Goal: Task Accomplishment & Management: Use online tool/utility

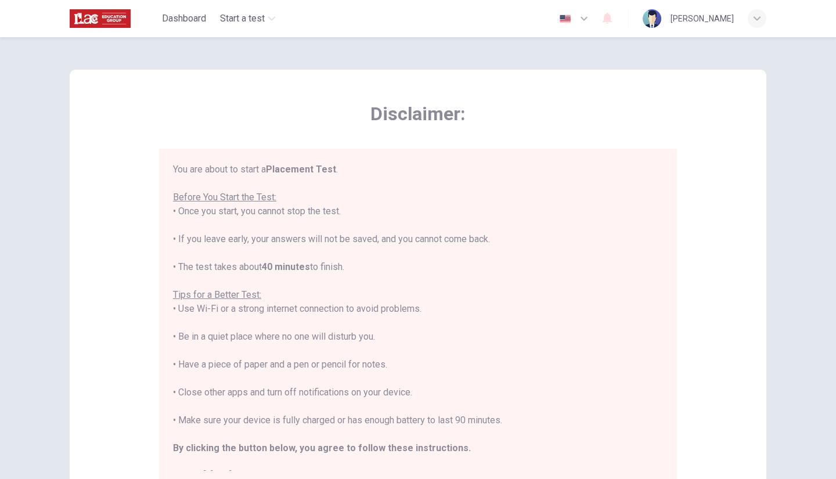
scroll to position [13, 0]
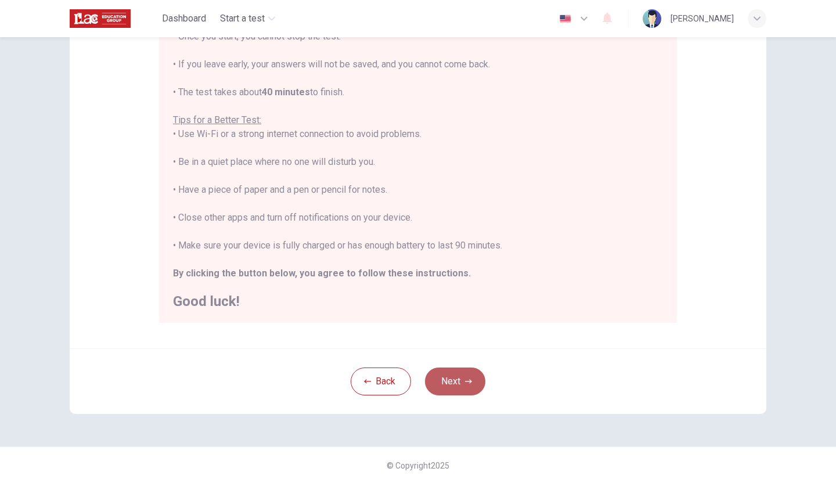
click at [456, 380] on button "Next" at bounding box center [455, 382] width 60 height 28
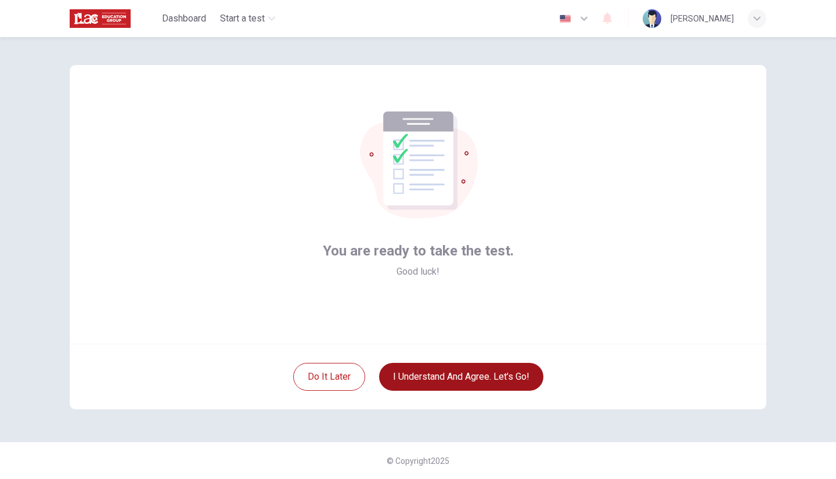
scroll to position [4, 0]
click at [456, 380] on button "I understand and agree. Let’s go!" at bounding box center [461, 377] width 164 height 28
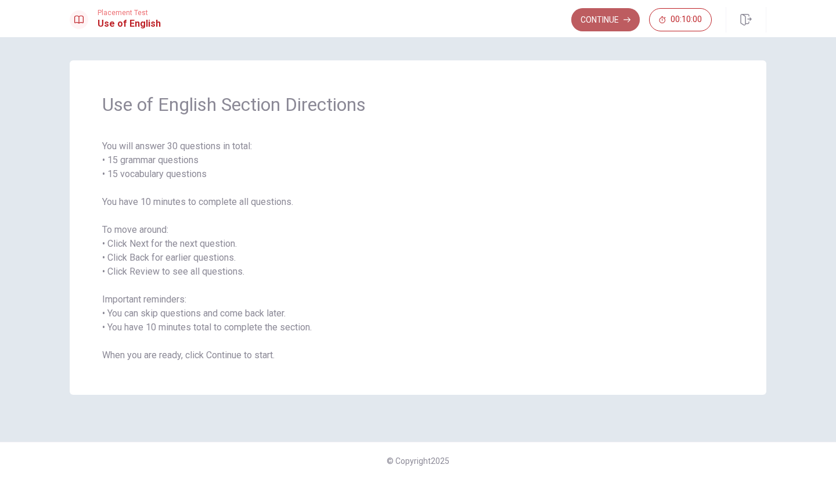
click at [614, 10] on button "Continue" at bounding box center [605, 19] width 69 height 23
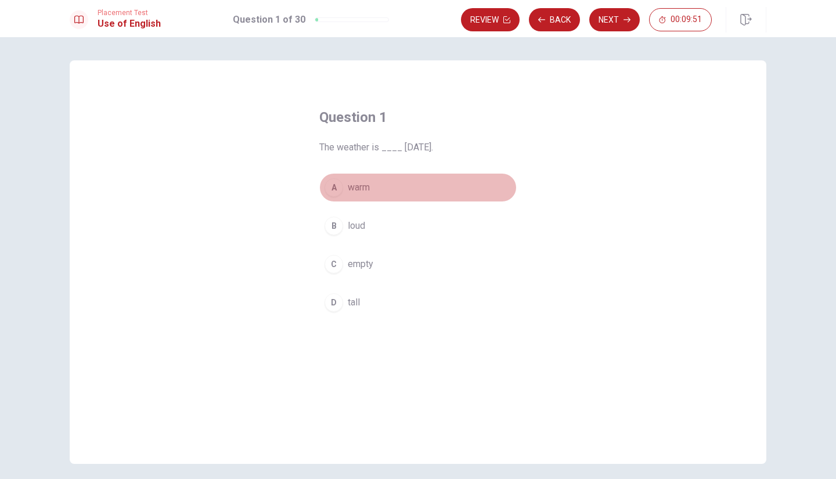
click at [348, 186] on span "warm" at bounding box center [359, 188] width 22 height 14
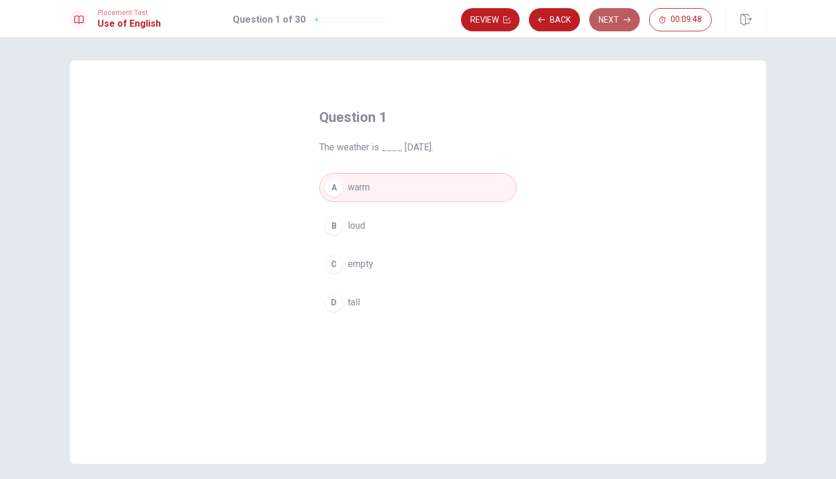
click at [606, 17] on button "Next" at bounding box center [614, 19] width 51 height 23
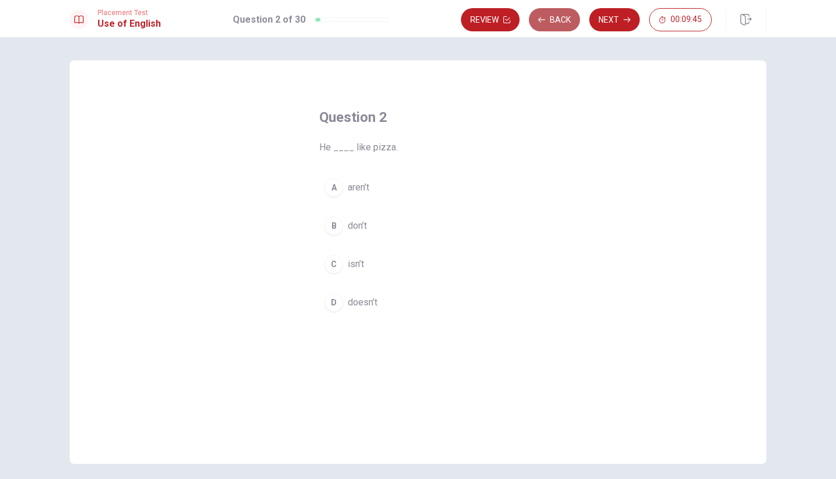
click at [567, 10] on button "Back" at bounding box center [554, 19] width 51 height 23
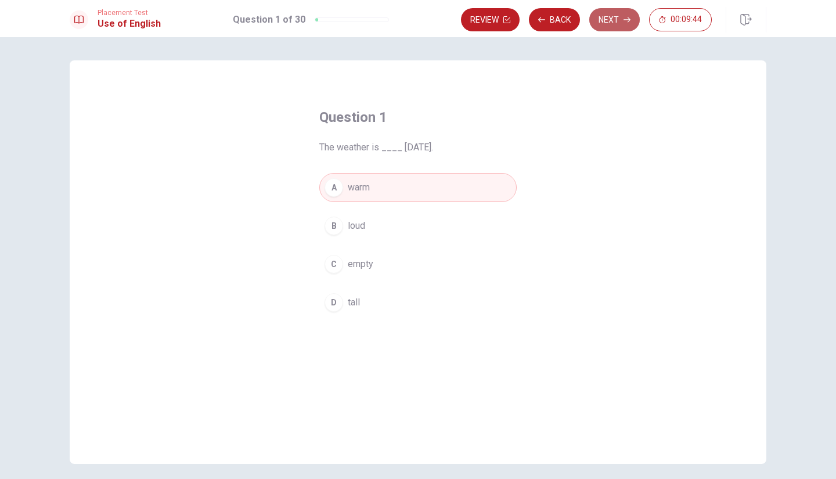
click at [598, 13] on button "Next" at bounding box center [614, 19] width 51 height 23
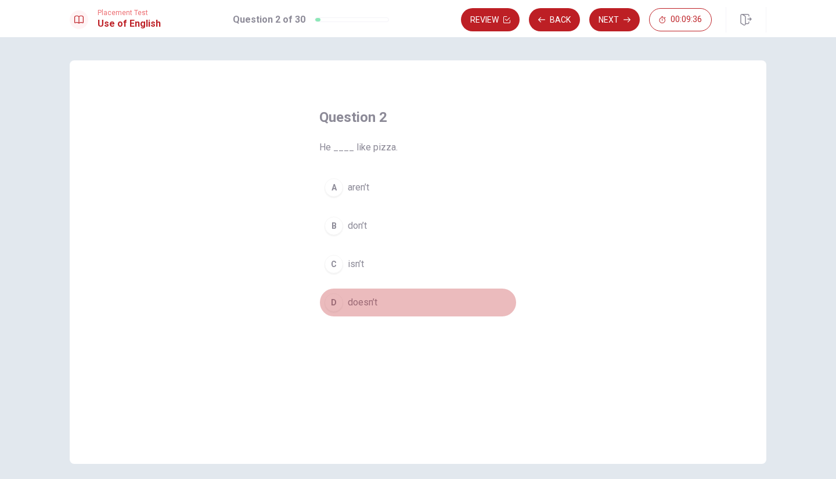
click at [358, 304] on span "doesn’t" at bounding box center [363, 303] width 30 height 14
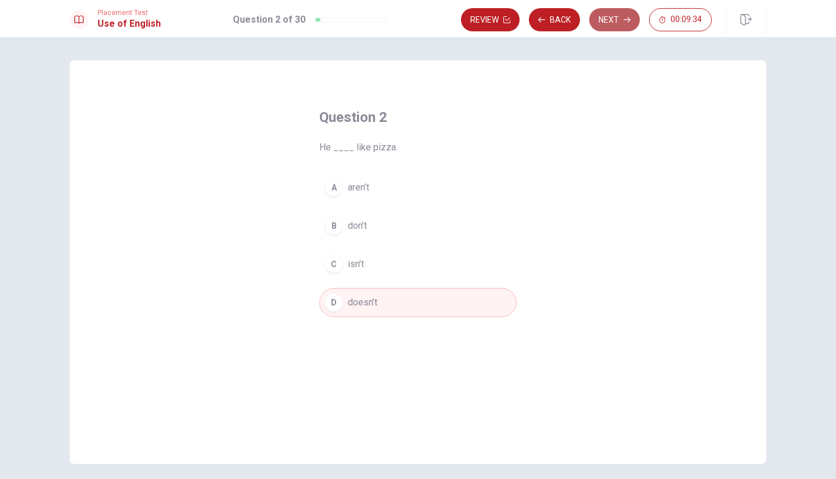
click at [618, 20] on button "Next" at bounding box center [614, 19] width 51 height 23
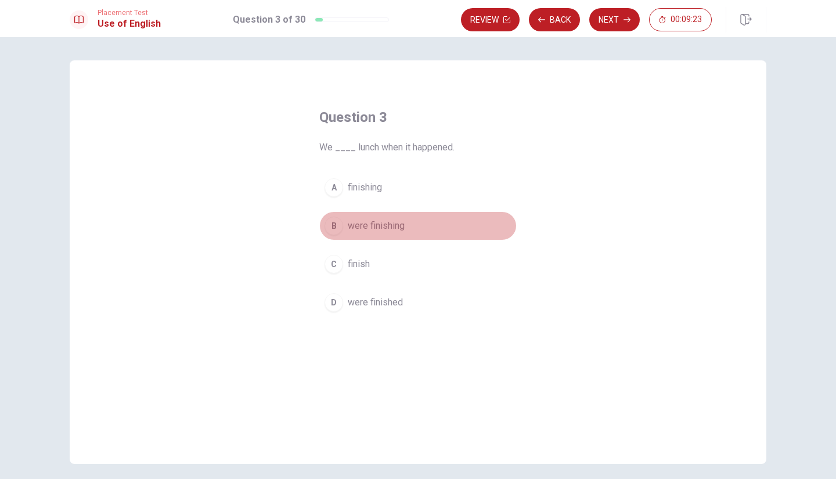
click at [391, 226] on span "were finishing" at bounding box center [376, 226] width 57 height 14
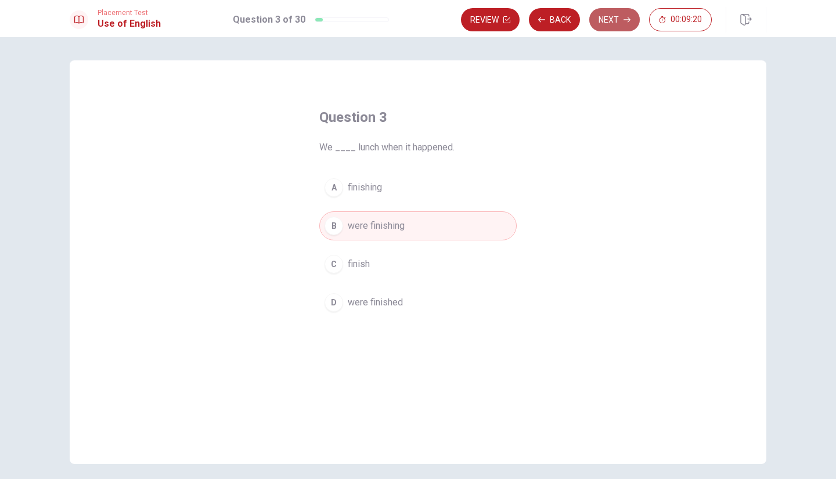
click at [610, 18] on button "Next" at bounding box center [614, 19] width 51 height 23
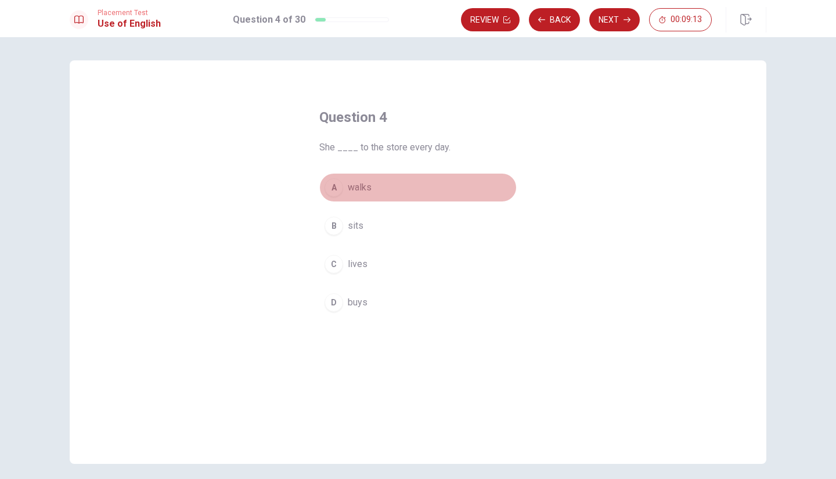
click at [355, 184] on span "walks" at bounding box center [360, 188] width 24 height 14
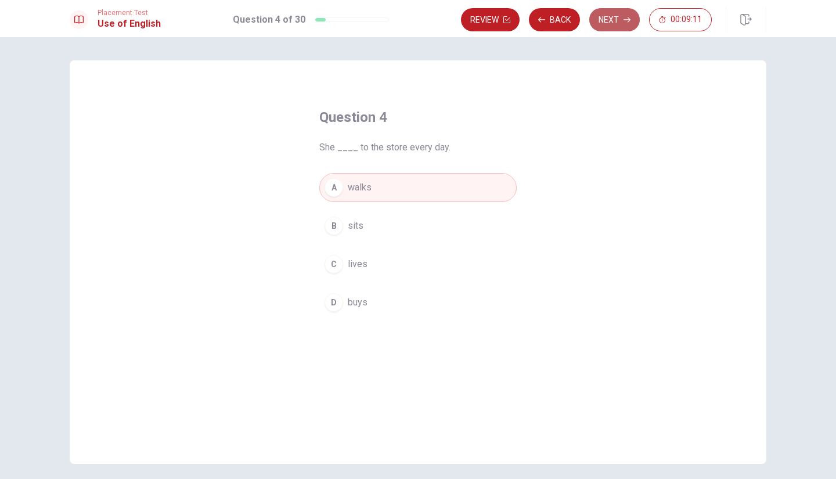
click at [614, 21] on button "Next" at bounding box center [614, 19] width 51 height 23
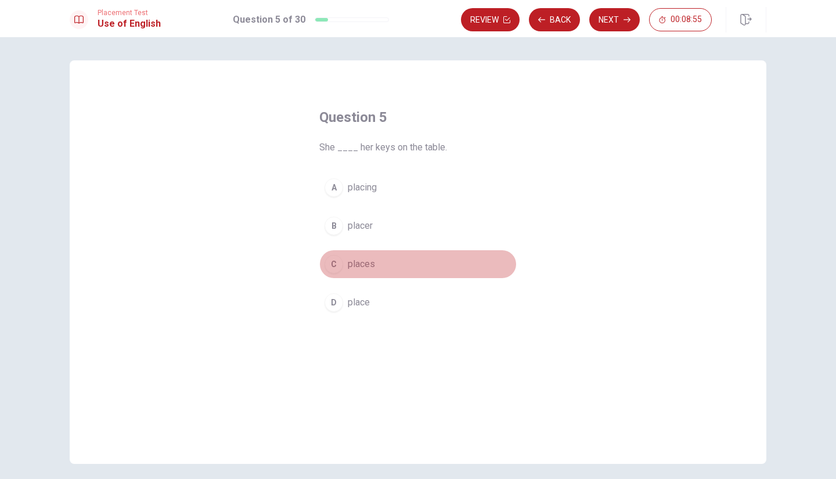
click at [356, 264] on span "places" at bounding box center [361, 264] width 27 height 14
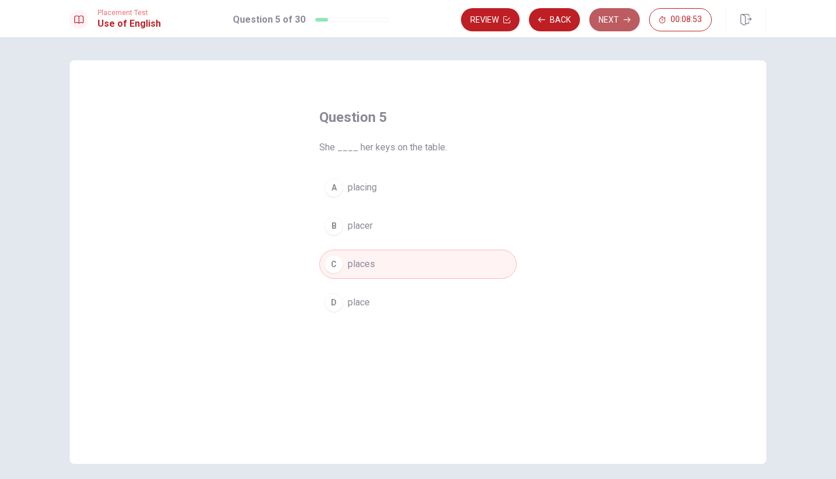
click at [610, 19] on button "Next" at bounding box center [614, 19] width 51 height 23
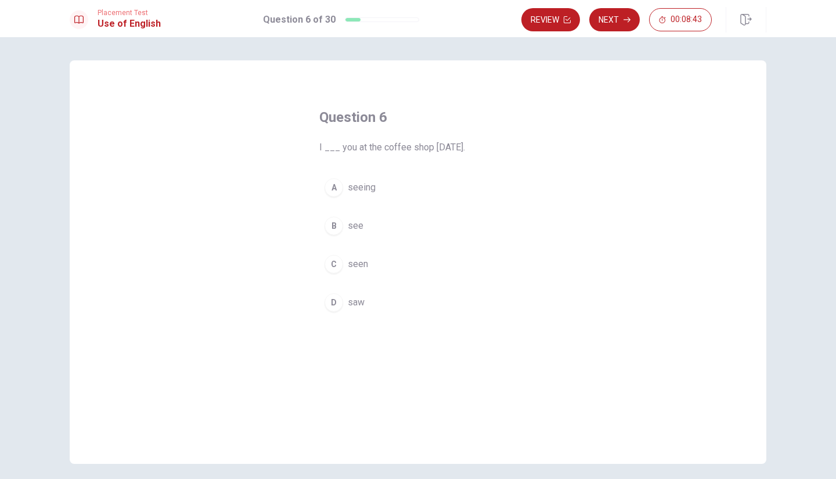
click at [351, 308] on button "D saw" at bounding box center [417, 302] width 197 height 29
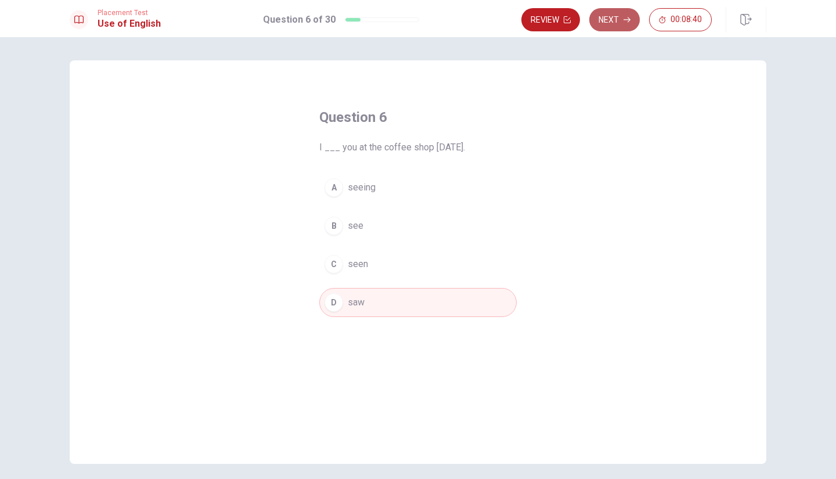
click at [609, 17] on button "Next" at bounding box center [614, 19] width 51 height 23
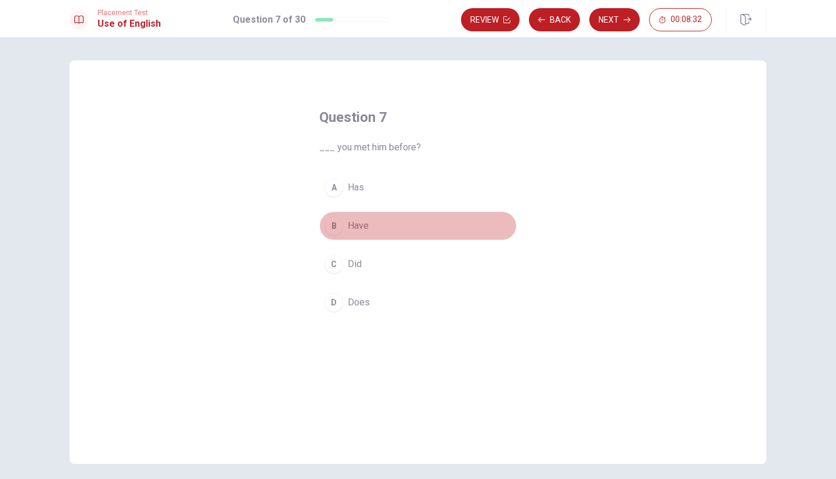
click at [355, 227] on span "Have" at bounding box center [358, 226] width 21 height 14
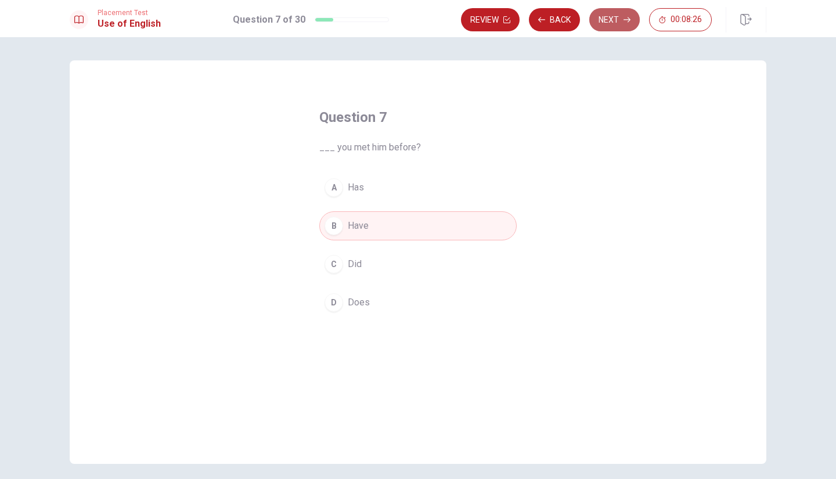
click at [616, 21] on button "Next" at bounding box center [614, 19] width 51 height 23
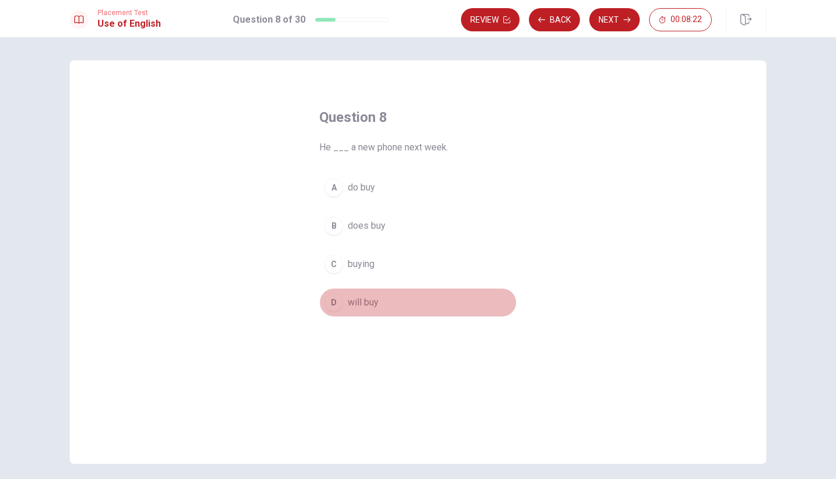
click at [353, 300] on span "will buy" at bounding box center [363, 303] width 31 height 14
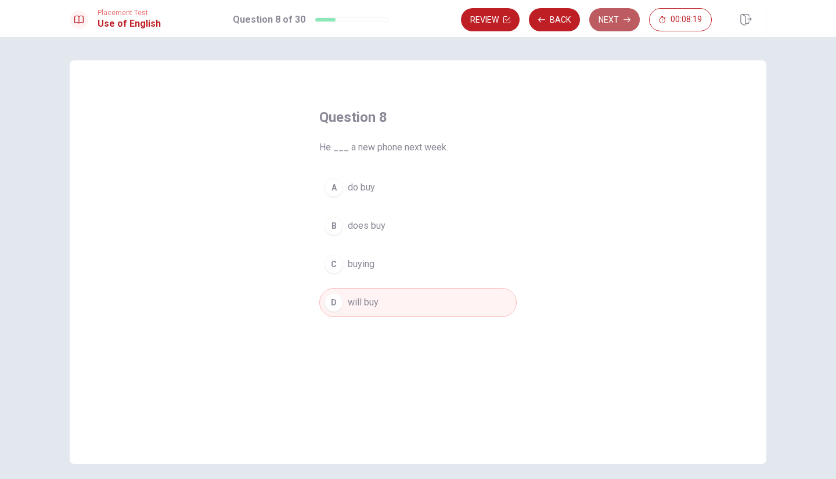
click at [624, 20] on icon "button" at bounding box center [627, 19] width 7 height 7
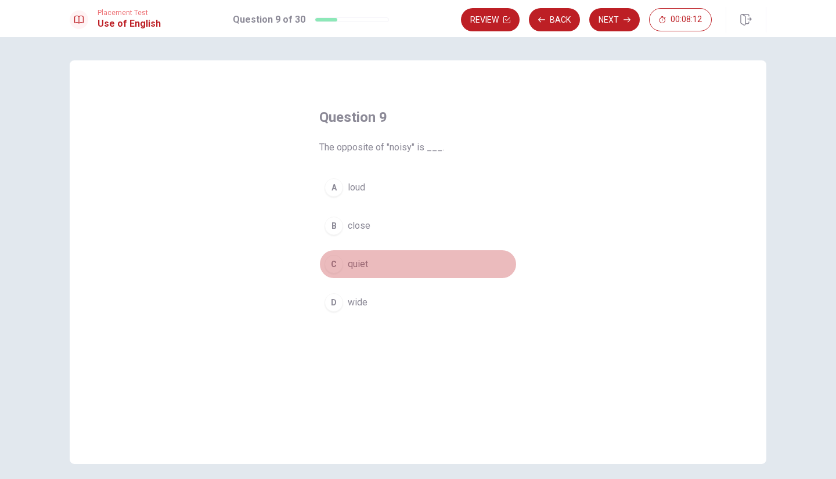
click at [350, 254] on button "C quiet" at bounding box center [417, 264] width 197 height 29
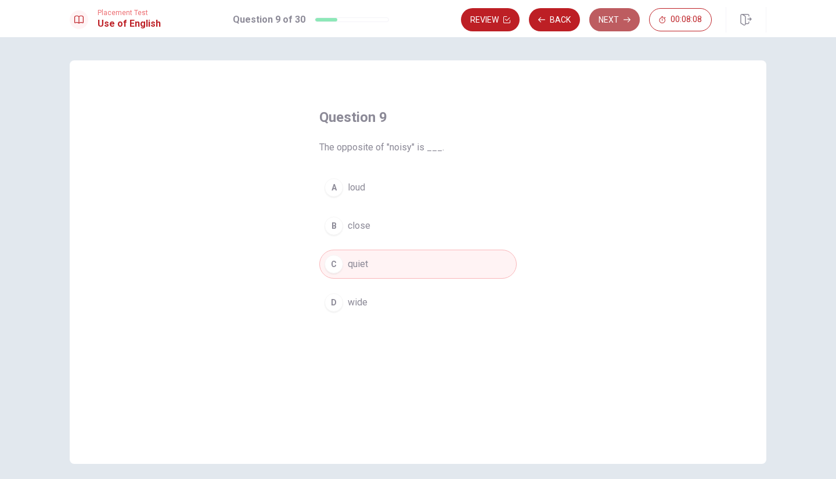
click at [618, 21] on button "Next" at bounding box center [614, 19] width 51 height 23
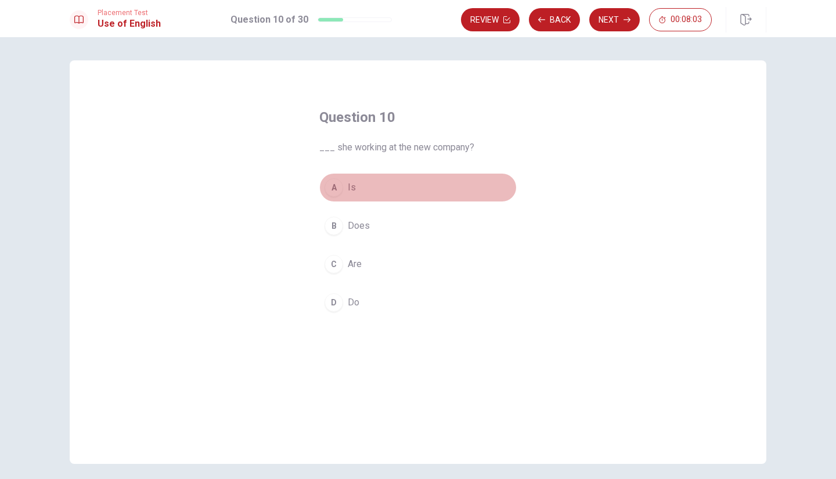
click at [350, 187] on span "Is" at bounding box center [352, 188] width 8 height 14
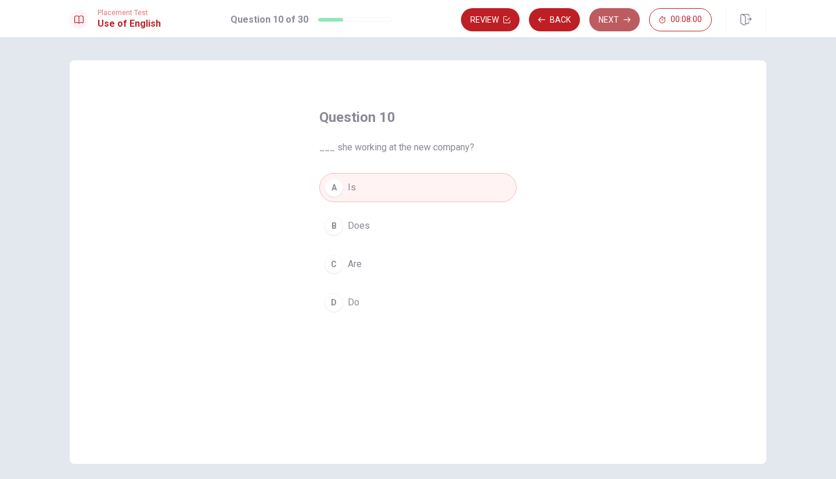
click at [611, 20] on button "Next" at bounding box center [614, 19] width 51 height 23
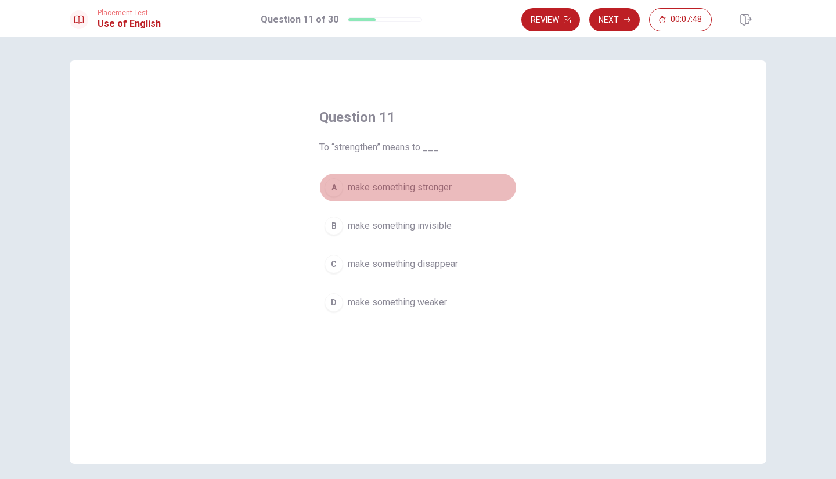
click at [423, 185] on span "make something stronger" at bounding box center [400, 188] width 104 height 14
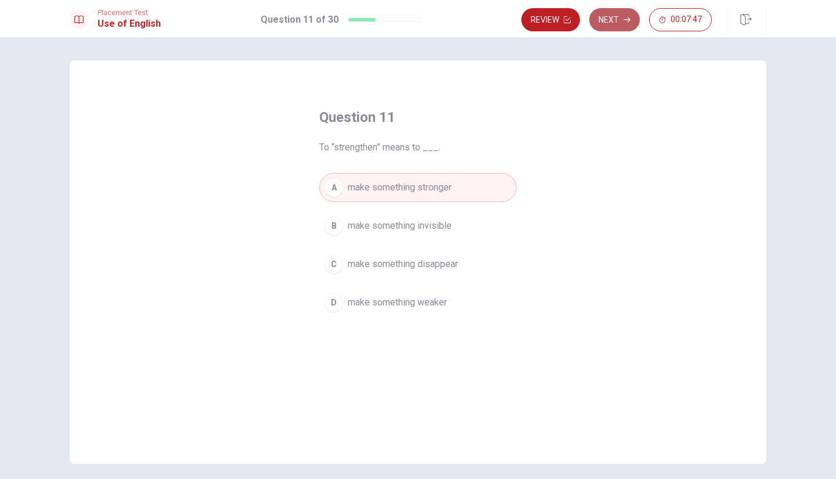
click at [611, 23] on button "Next" at bounding box center [614, 19] width 51 height 23
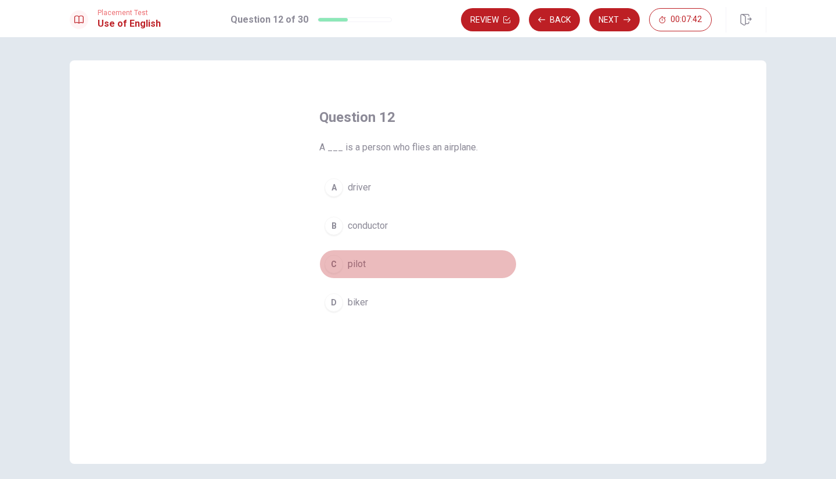
click at [342, 265] on button "C pilot" at bounding box center [417, 264] width 197 height 29
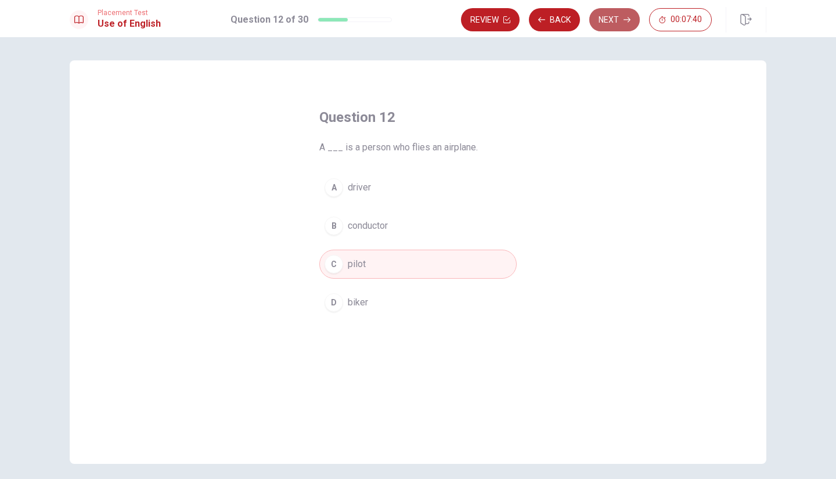
click at [604, 25] on button "Next" at bounding box center [614, 19] width 51 height 23
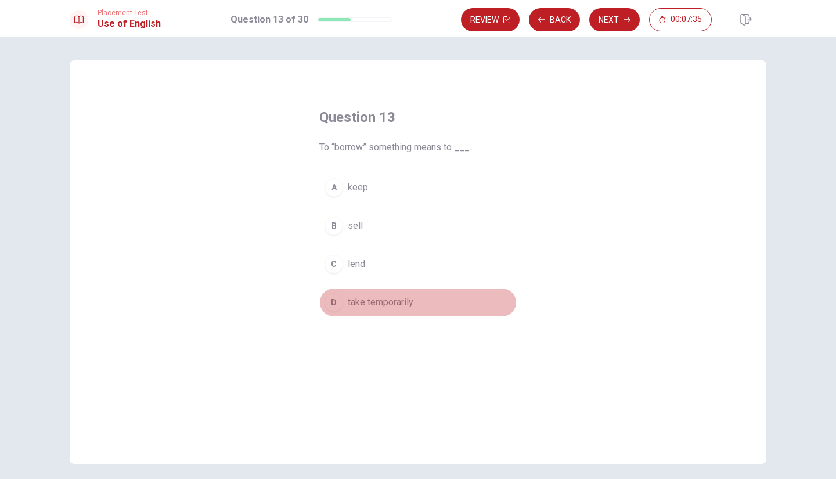
click at [355, 305] on span "take temporarily" at bounding box center [381, 303] width 66 height 14
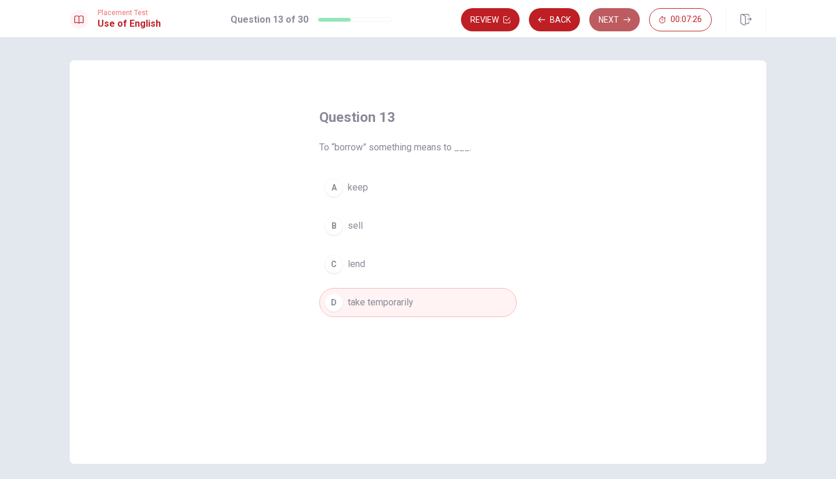
click at [619, 23] on button "Next" at bounding box center [614, 19] width 51 height 23
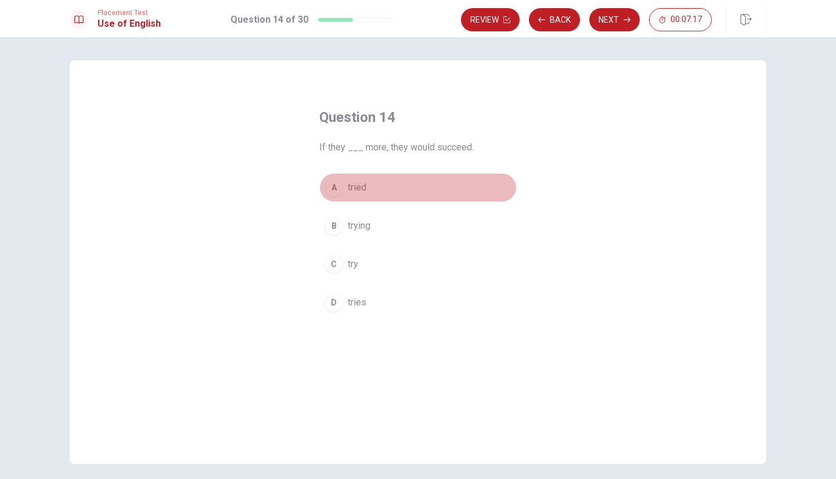
click at [343, 191] on button "A tried" at bounding box center [417, 187] width 197 height 29
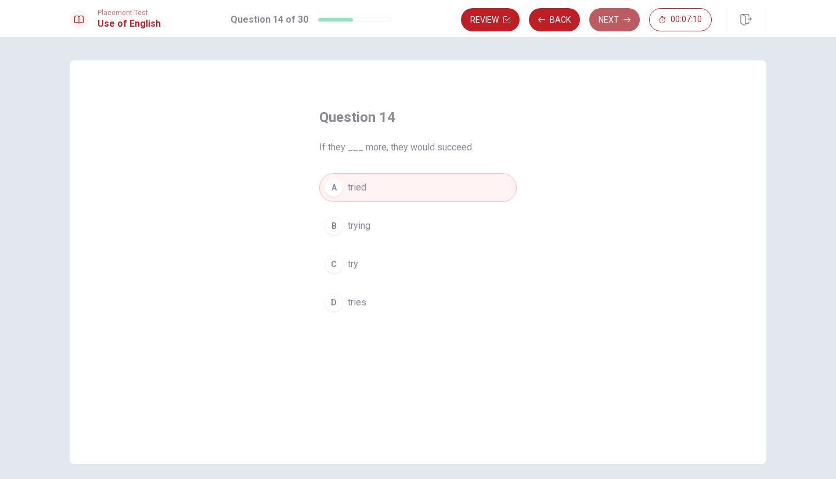
click at [628, 19] on icon "button" at bounding box center [627, 19] width 7 height 7
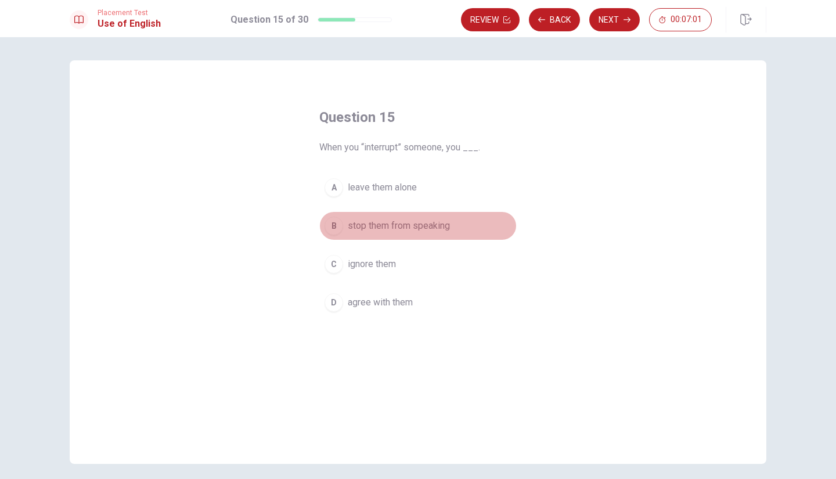
click at [424, 231] on span "stop them from speaking" at bounding box center [399, 226] width 102 height 14
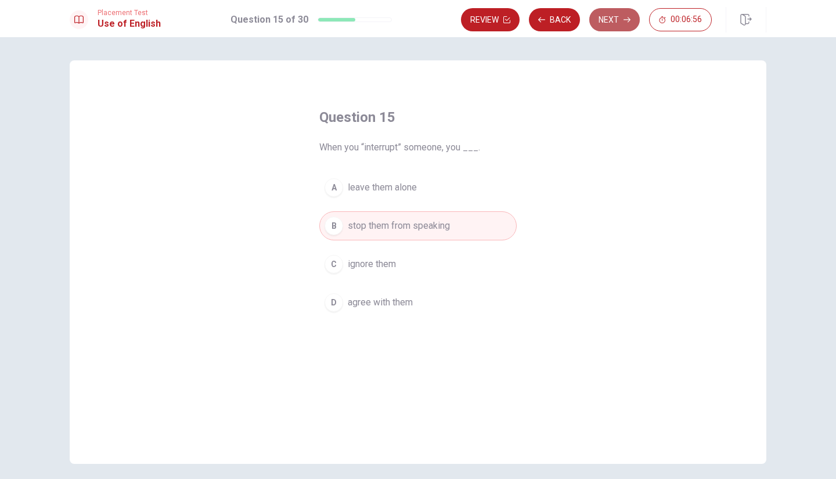
click at [621, 17] on button "Next" at bounding box center [614, 19] width 51 height 23
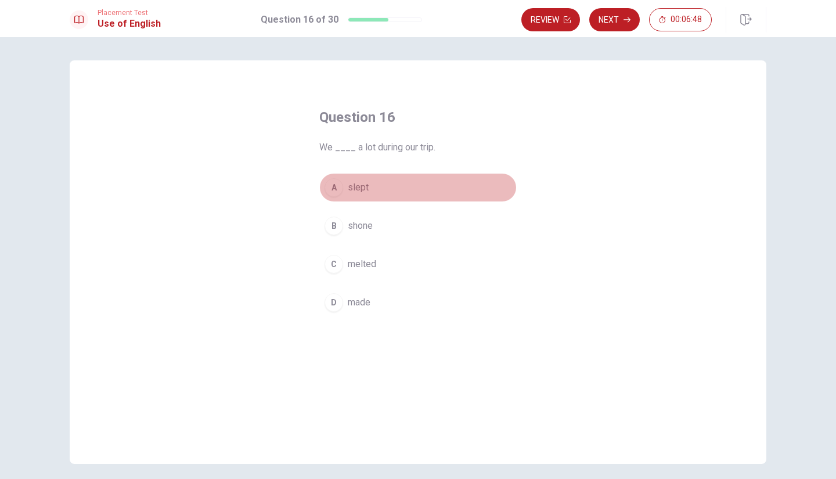
click at [354, 193] on span "slept" at bounding box center [358, 188] width 21 height 14
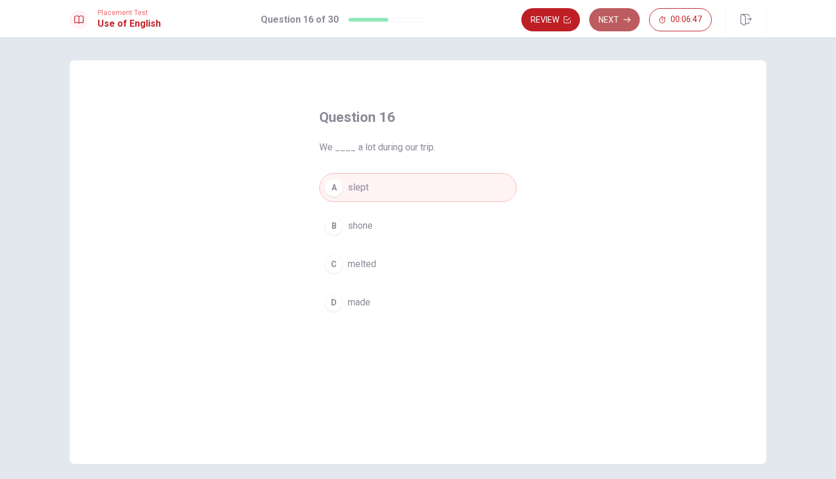
click at [621, 21] on button "Next" at bounding box center [614, 19] width 51 height 23
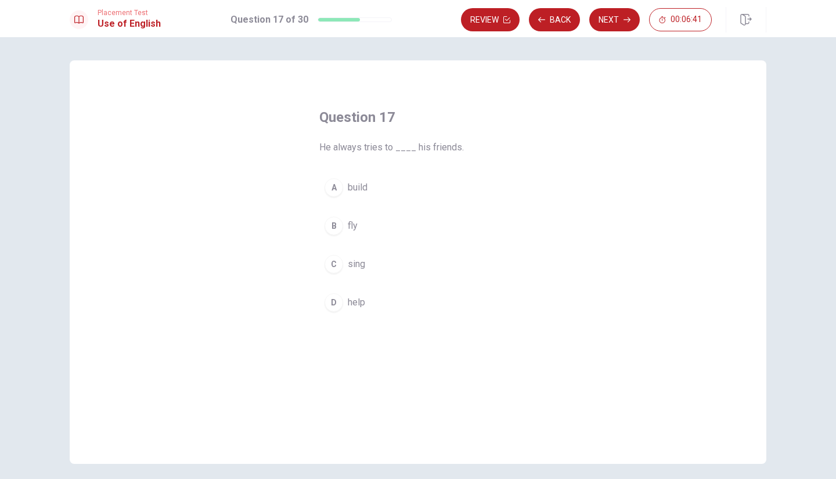
click at [347, 293] on button "D help" at bounding box center [417, 302] width 197 height 29
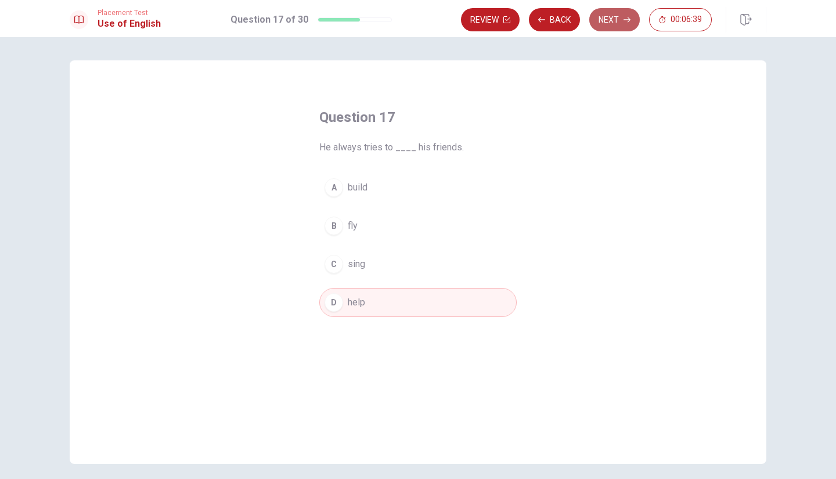
click at [631, 17] on icon "button" at bounding box center [627, 19] width 7 height 7
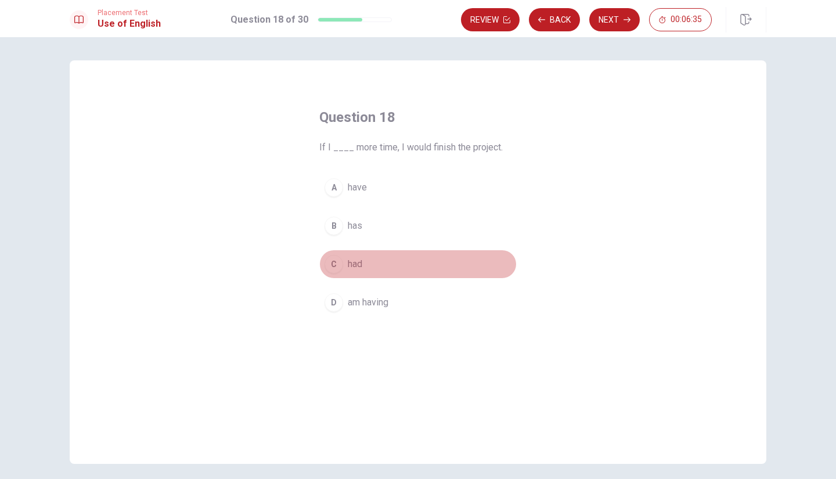
click at [347, 255] on button "C had" at bounding box center [417, 264] width 197 height 29
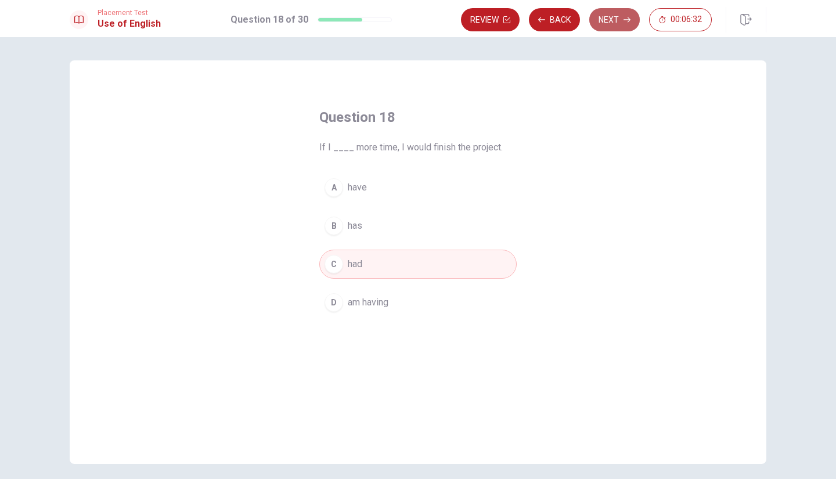
click at [613, 20] on button "Next" at bounding box center [614, 19] width 51 height 23
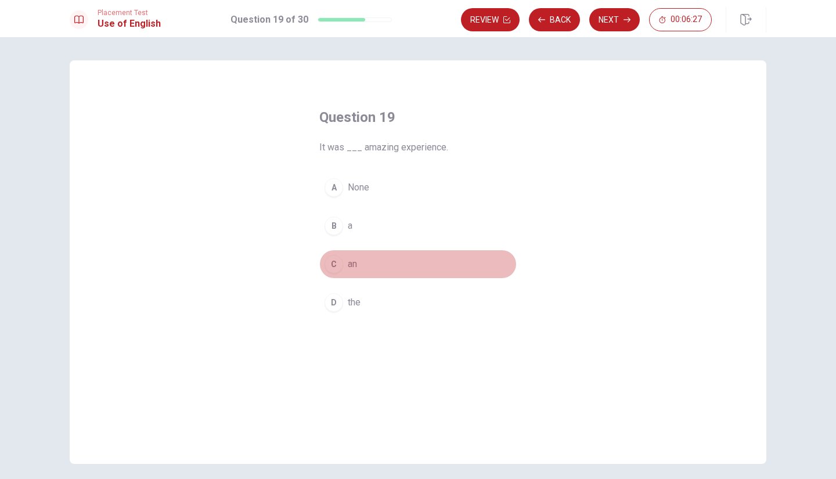
click at [348, 265] on span "an" at bounding box center [352, 264] width 9 height 14
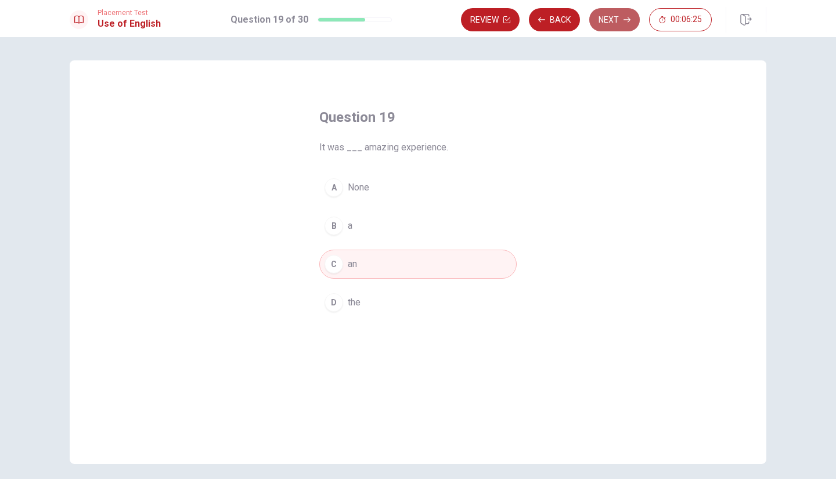
click at [604, 23] on button "Next" at bounding box center [614, 19] width 51 height 23
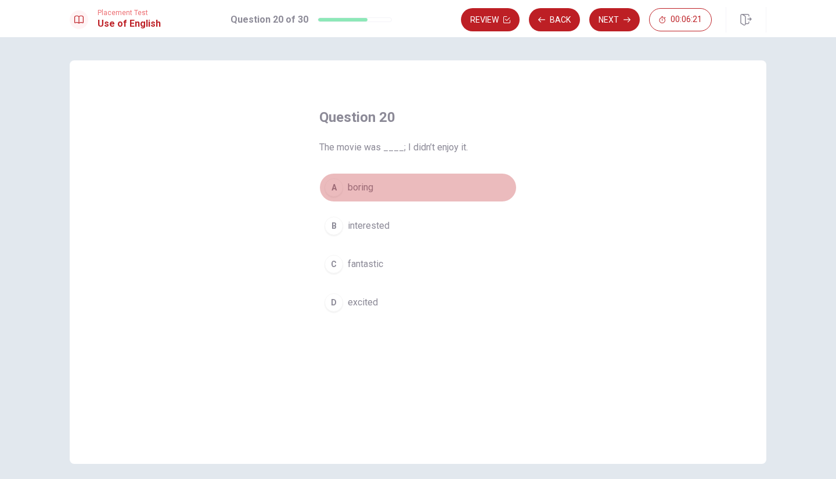
click at [354, 187] on span "boring" at bounding box center [361, 188] width 26 height 14
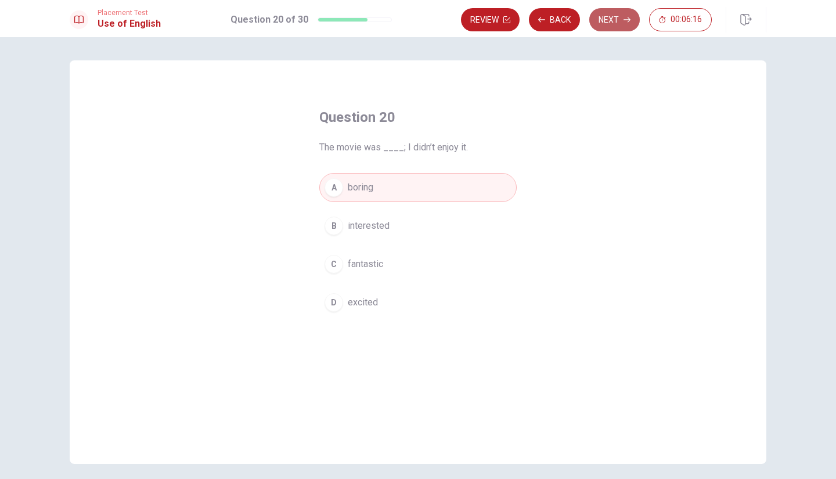
click at [609, 24] on button "Next" at bounding box center [614, 19] width 51 height 23
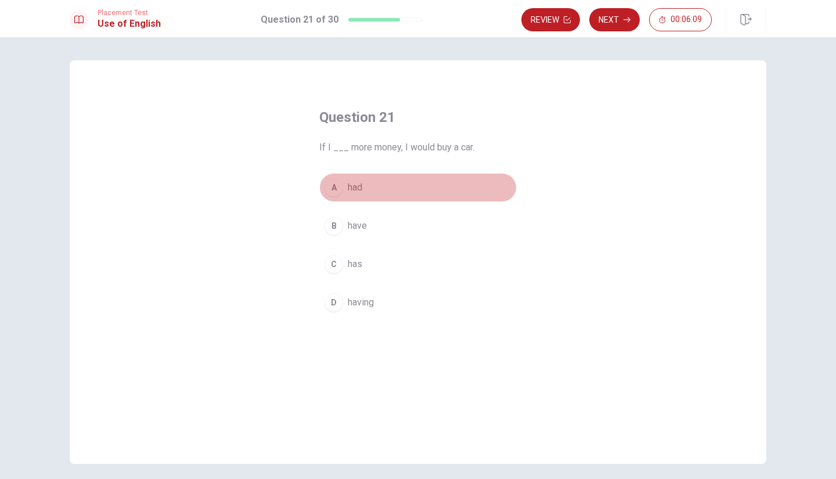
click at [367, 187] on button "A had" at bounding box center [417, 187] width 197 height 29
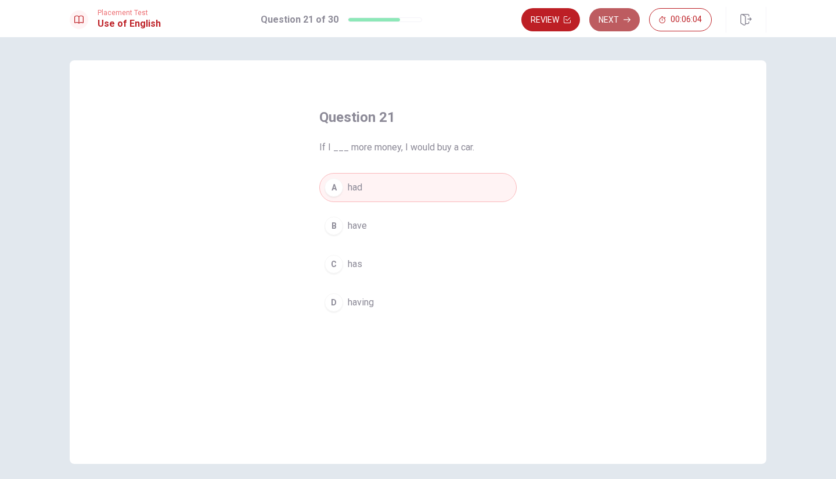
click at [620, 15] on button "Next" at bounding box center [614, 19] width 51 height 23
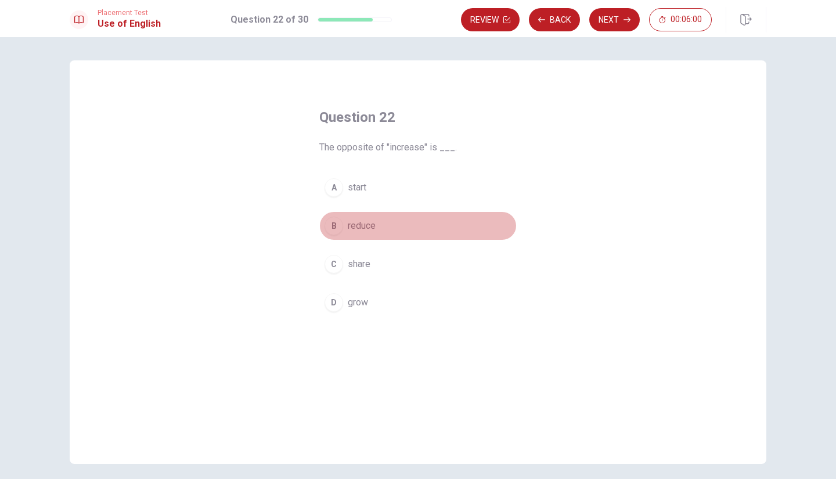
click at [359, 228] on span "reduce" at bounding box center [362, 226] width 28 height 14
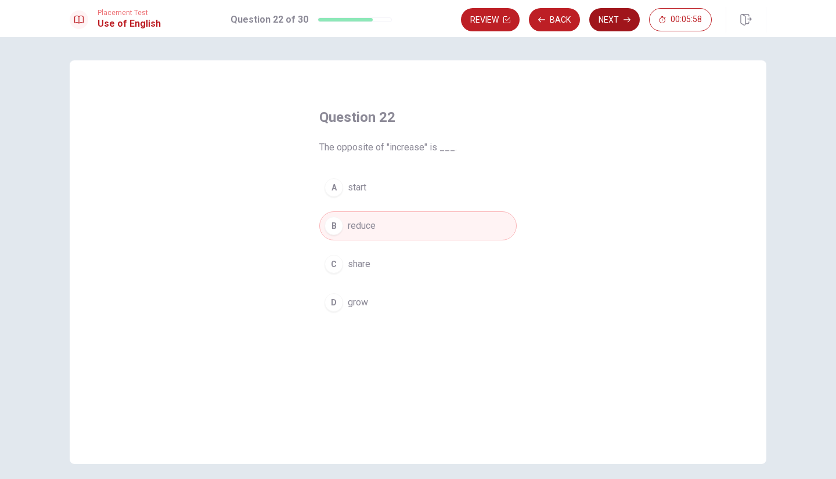
click at [620, 19] on button "Next" at bounding box center [614, 19] width 51 height 23
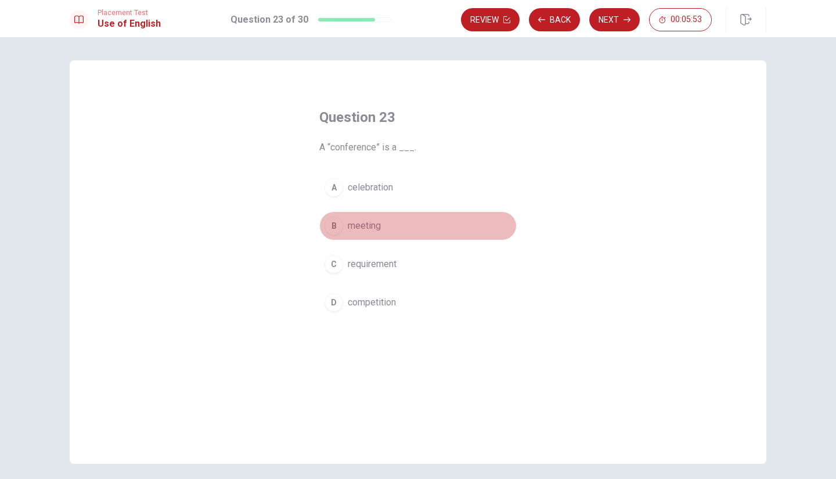
click at [365, 226] on span "meeting" at bounding box center [364, 226] width 33 height 14
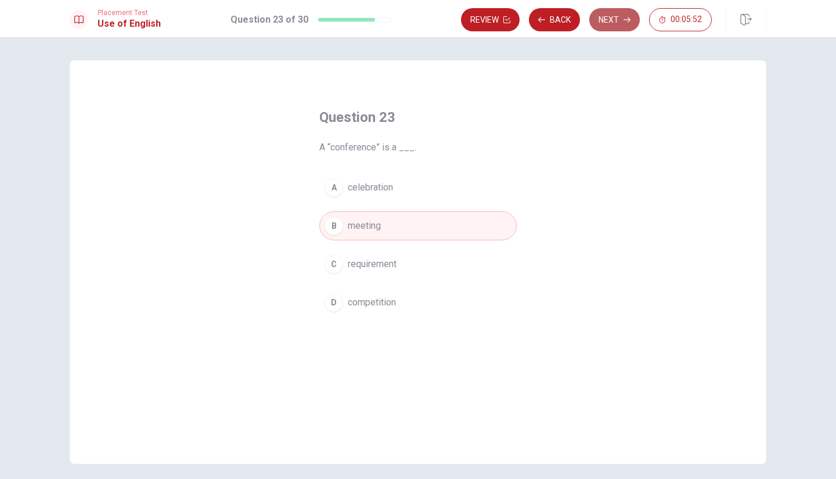
click at [610, 27] on button "Next" at bounding box center [614, 19] width 51 height 23
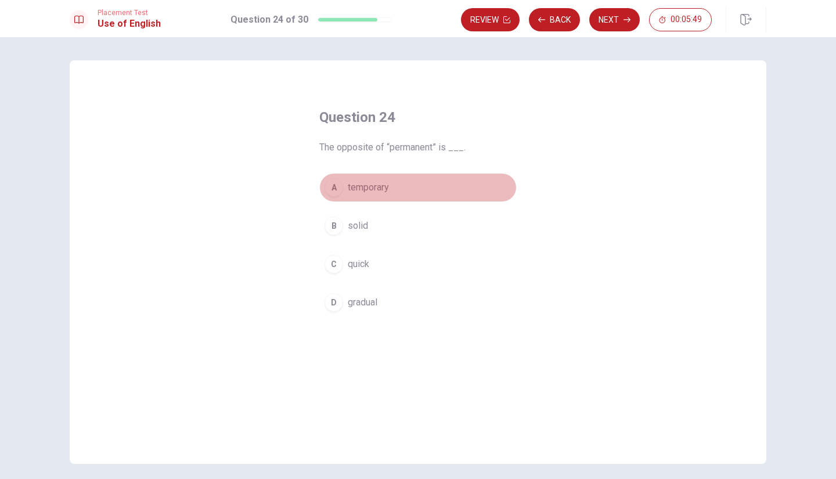
click at [354, 194] on span "temporary" at bounding box center [368, 188] width 41 height 14
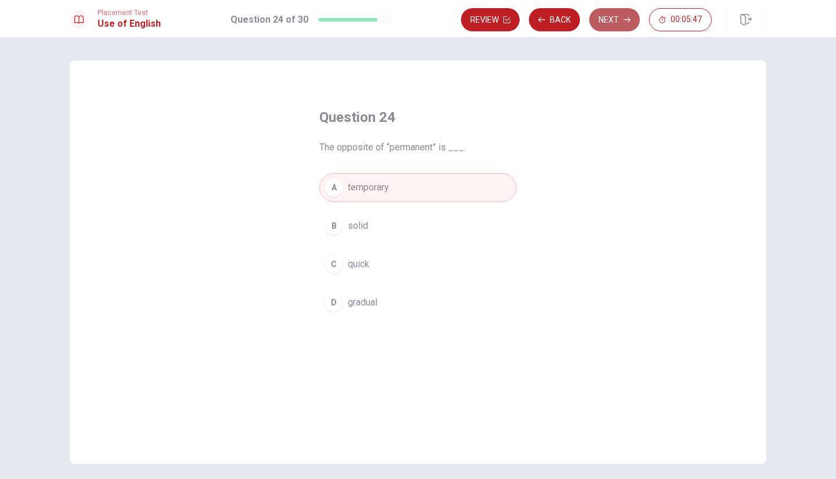
click at [614, 21] on button "Next" at bounding box center [614, 19] width 51 height 23
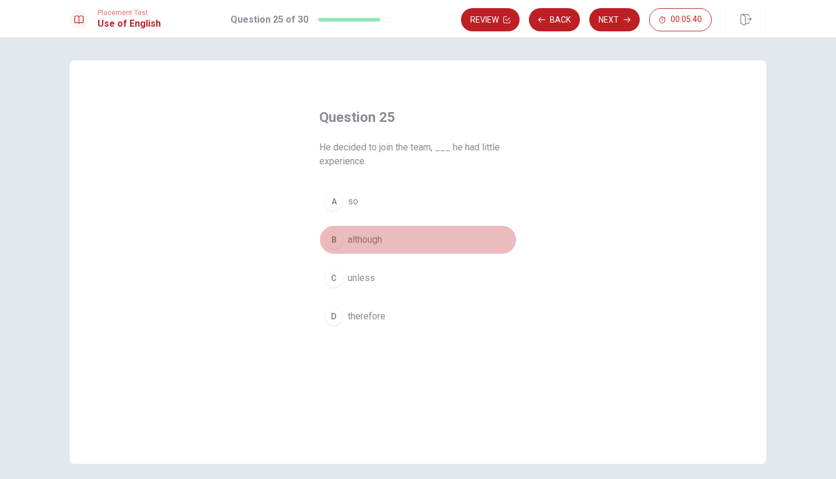
click at [360, 235] on span "although" at bounding box center [365, 240] width 34 height 14
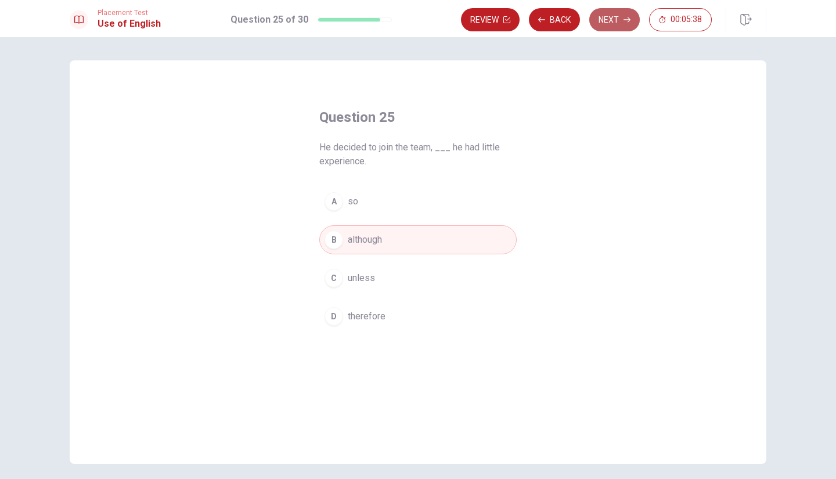
click at [622, 20] on button "Next" at bounding box center [614, 19] width 51 height 23
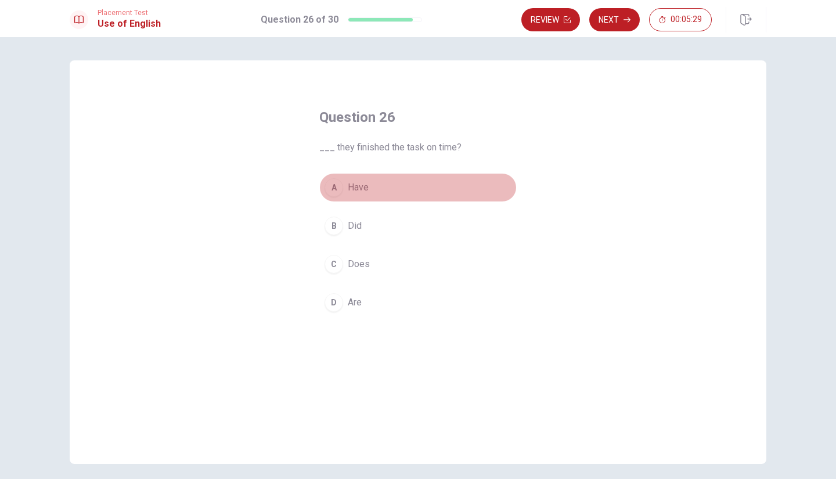
click at [358, 188] on span "Have" at bounding box center [358, 188] width 21 height 14
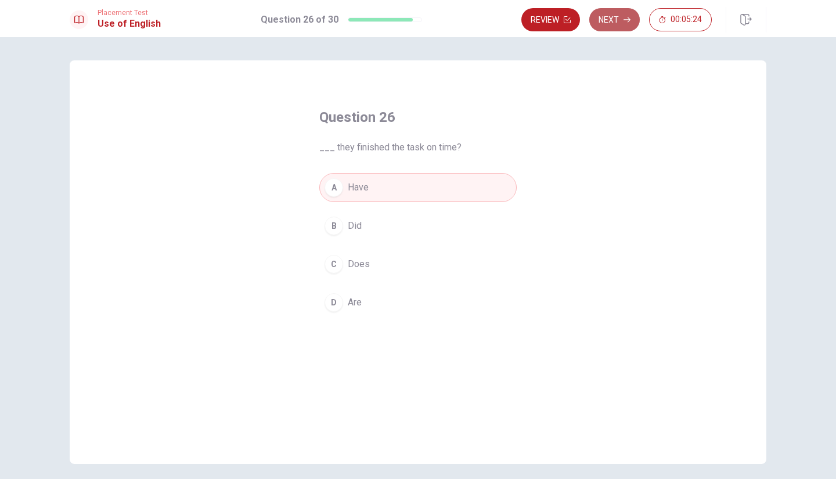
click at [620, 19] on button "Next" at bounding box center [614, 19] width 51 height 23
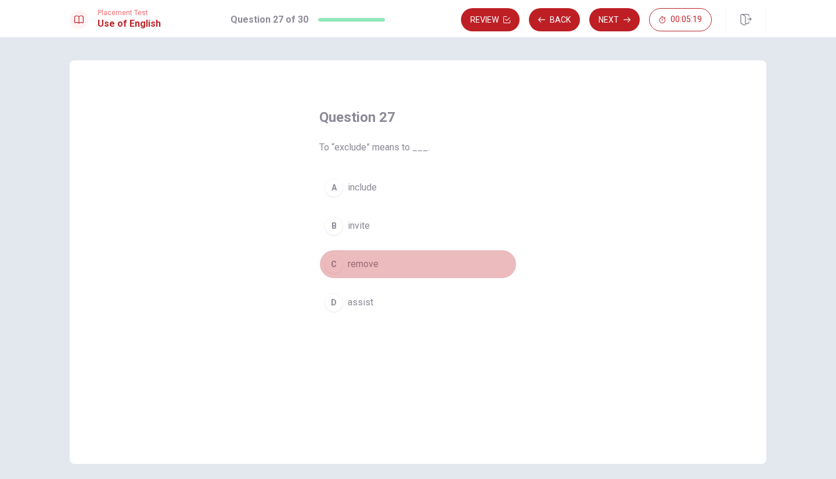
click at [351, 264] on span "remove" at bounding box center [363, 264] width 31 height 14
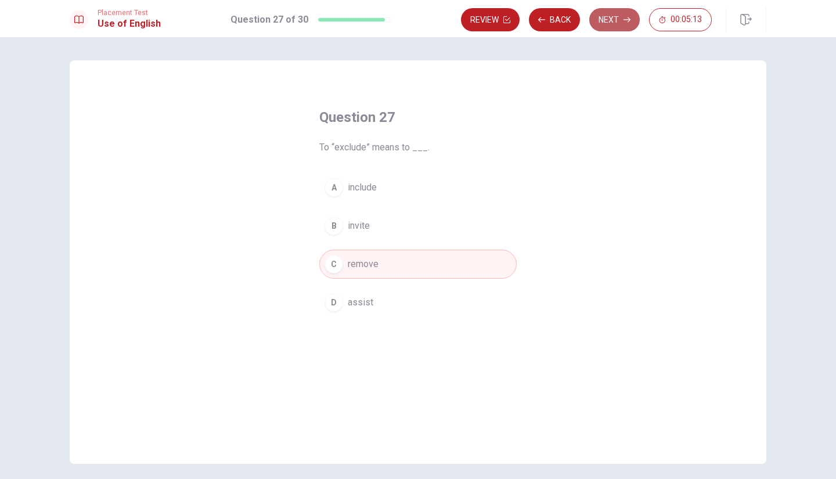
click at [612, 21] on button "Next" at bounding box center [614, 19] width 51 height 23
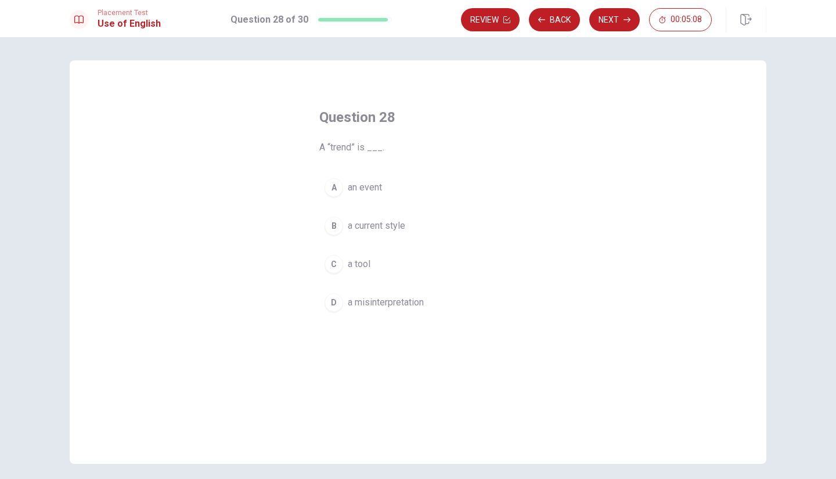
click at [380, 220] on span "a current style" at bounding box center [376, 226] width 57 height 14
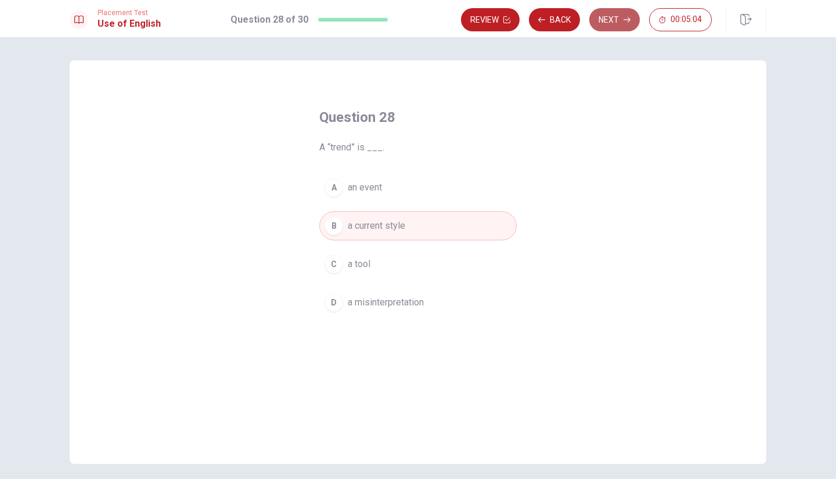
click at [618, 20] on button "Next" at bounding box center [614, 19] width 51 height 23
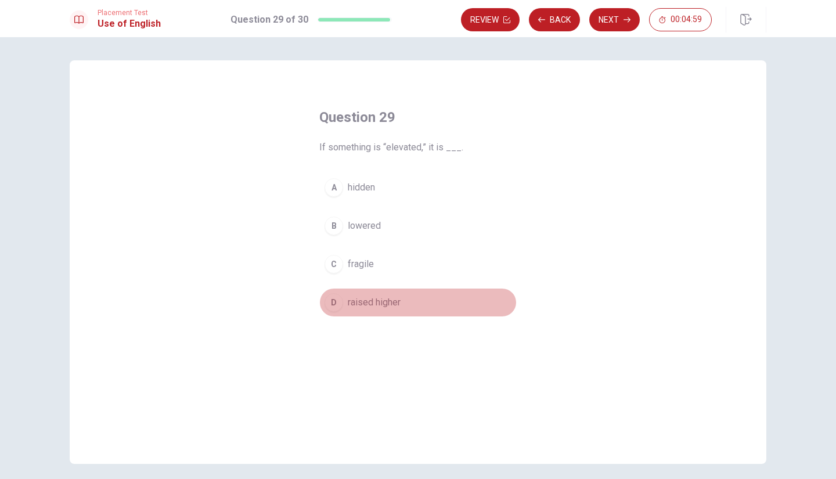
click at [382, 304] on span "raised higher" at bounding box center [374, 303] width 53 height 14
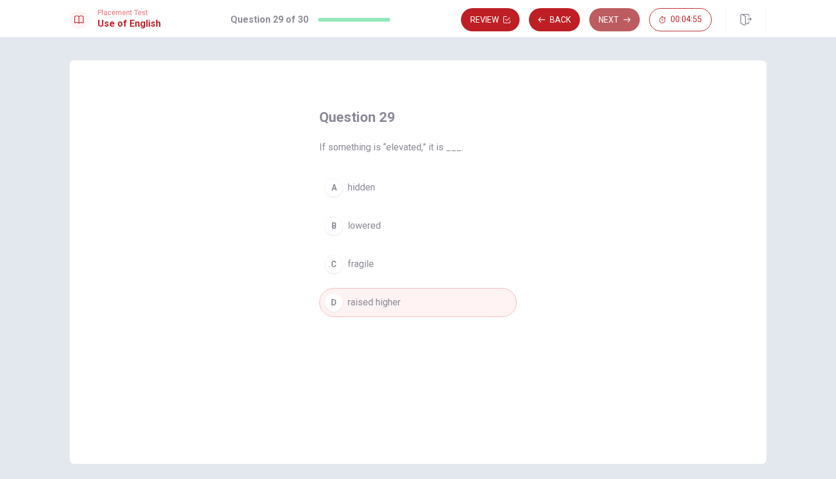
click at [627, 8] on button "Next" at bounding box center [614, 19] width 51 height 23
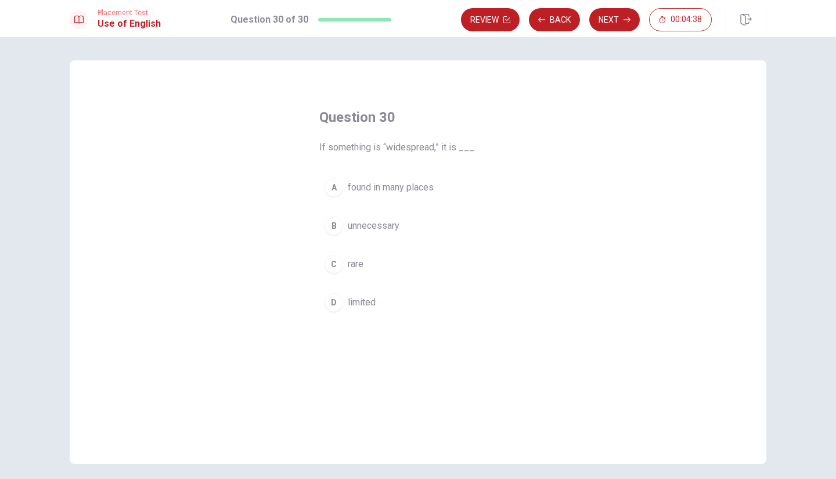
click at [409, 188] on span "found in many places" at bounding box center [391, 188] width 86 height 14
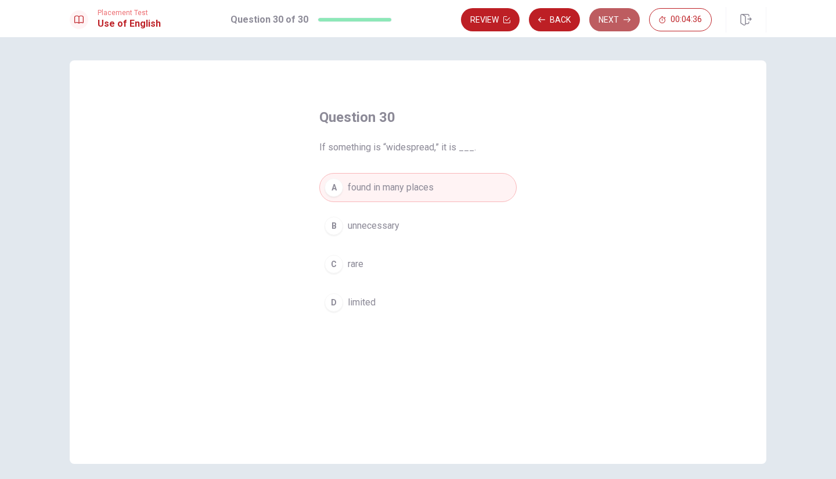
click at [614, 24] on button "Next" at bounding box center [614, 19] width 51 height 23
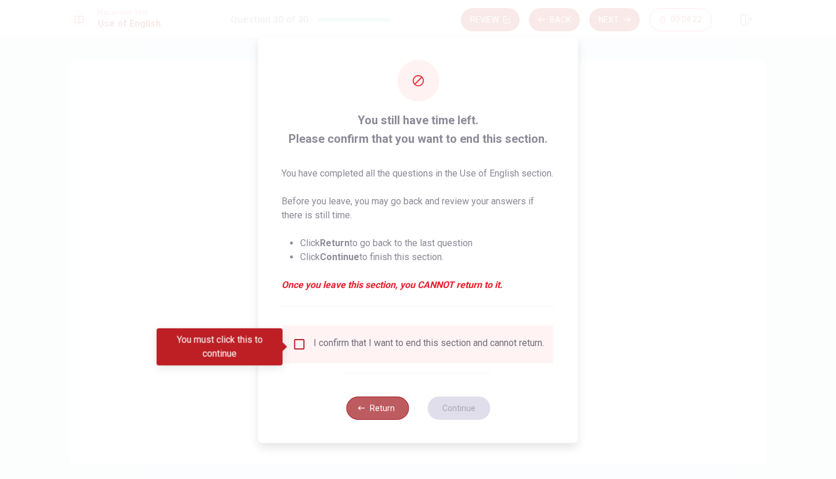
click at [372, 420] on button "Return" at bounding box center [377, 408] width 63 height 23
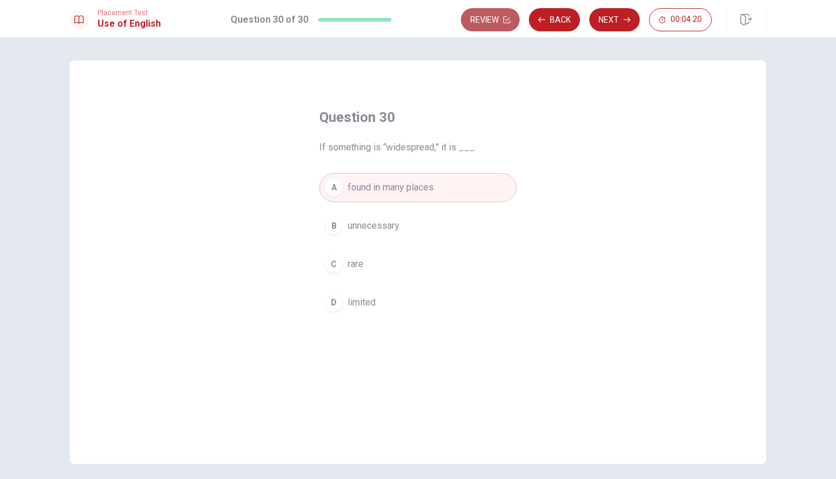
click at [484, 17] on button "Review" at bounding box center [490, 19] width 59 height 23
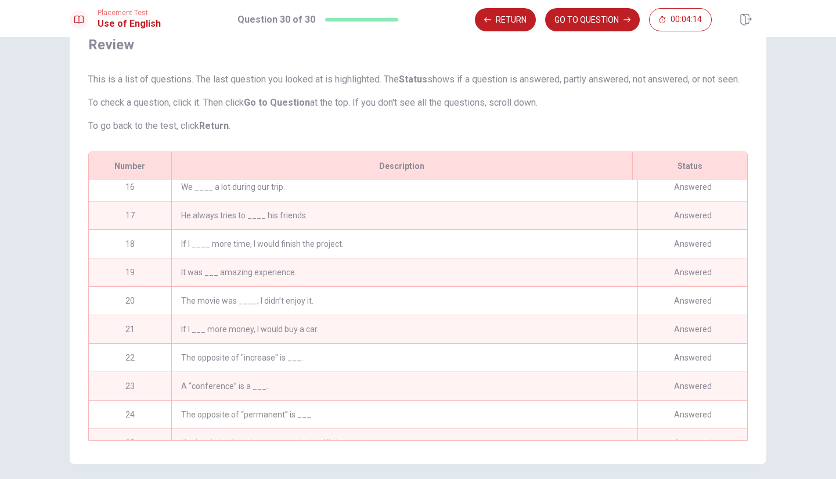
scroll to position [593, 0]
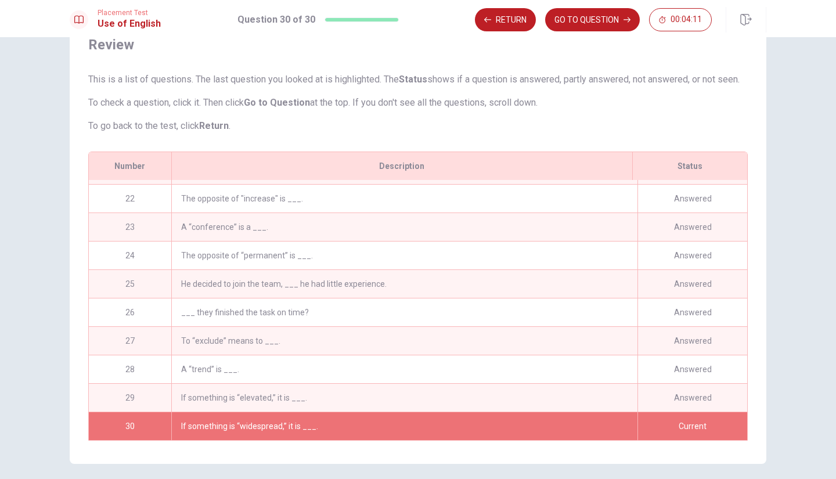
click at [459, 432] on div "If something is “widespread,” it is ___." at bounding box center [404, 426] width 466 height 28
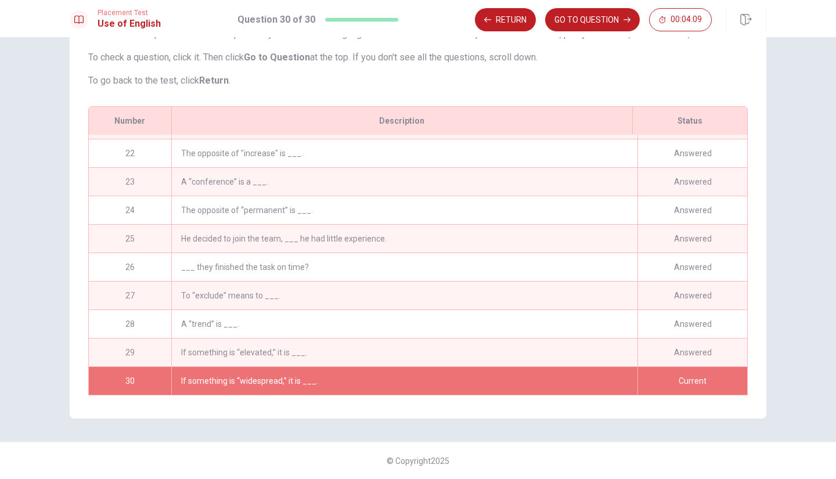
scroll to position [0, 0]
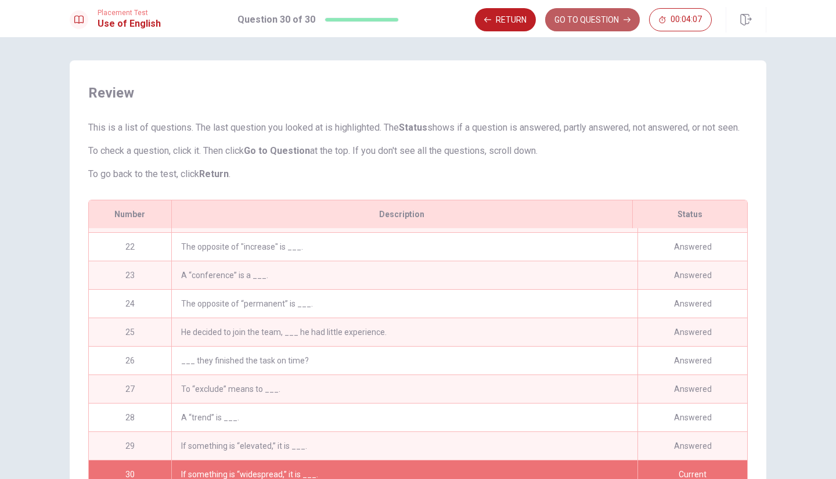
click at [616, 12] on button "GO TO QUESTION" at bounding box center [592, 19] width 95 height 23
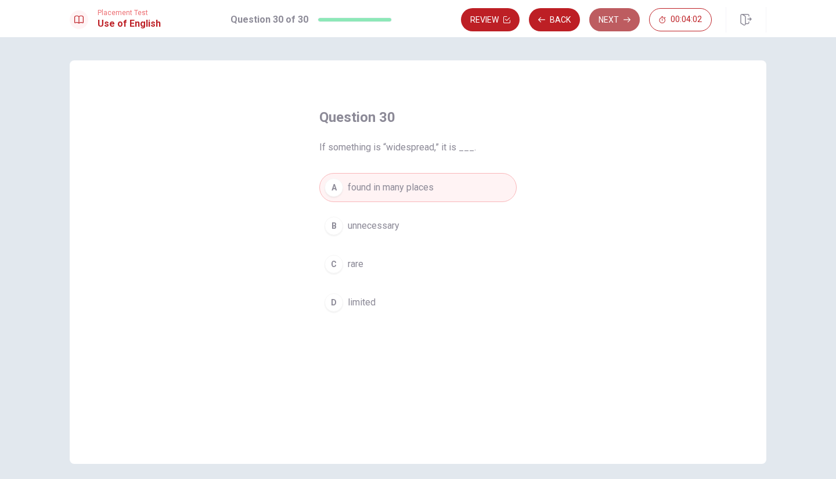
click at [626, 20] on icon "button" at bounding box center [627, 19] width 7 height 7
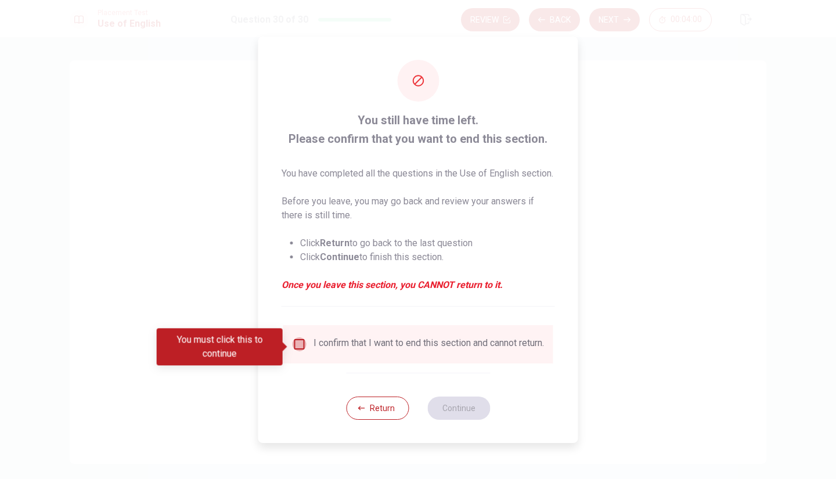
click at [303, 351] on input "You must click this to continue" at bounding box center [300, 344] width 14 height 14
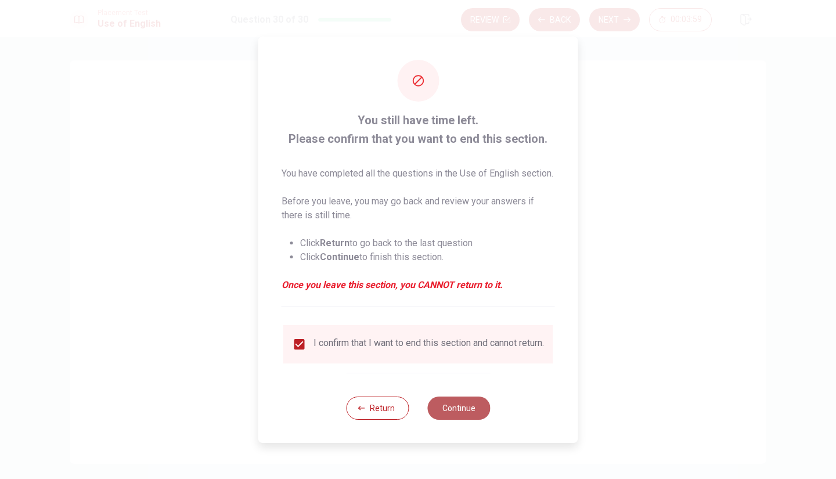
click at [453, 420] on button "Continue" at bounding box center [458, 408] width 63 height 23
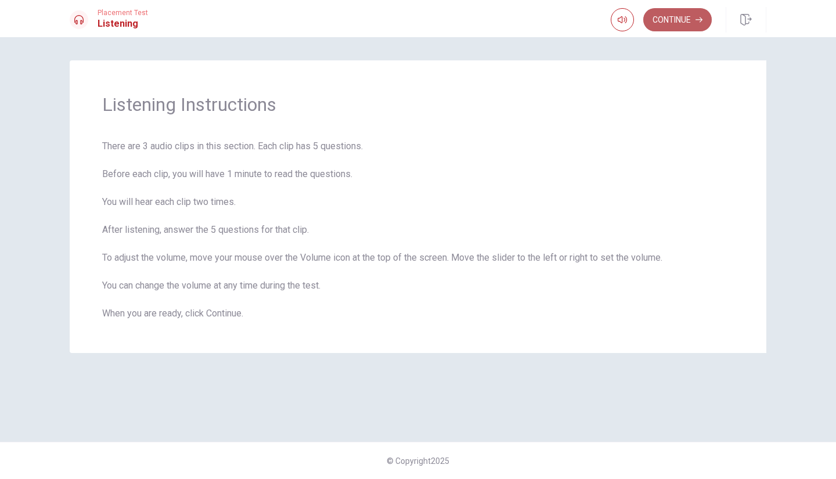
click at [676, 18] on button "Continue" at bounding box center [677, 19] width 69 height 23
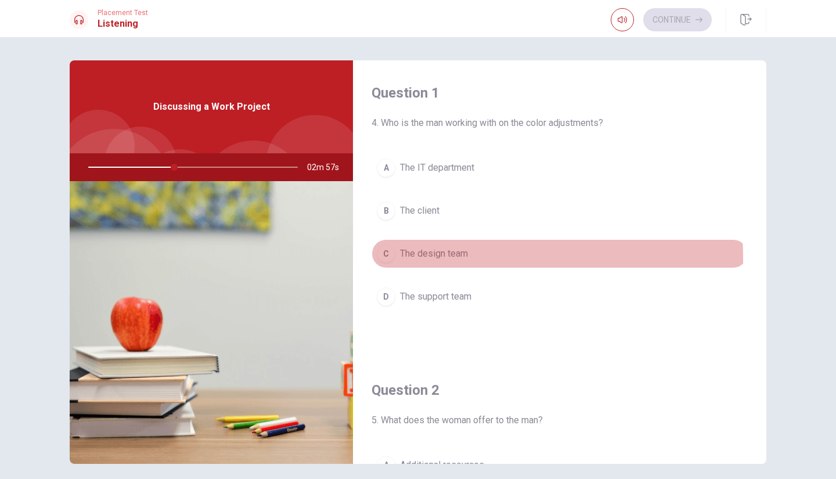
click at [432, 257] on span "The design team" at bounding box center [434, 254] width 68 height 14
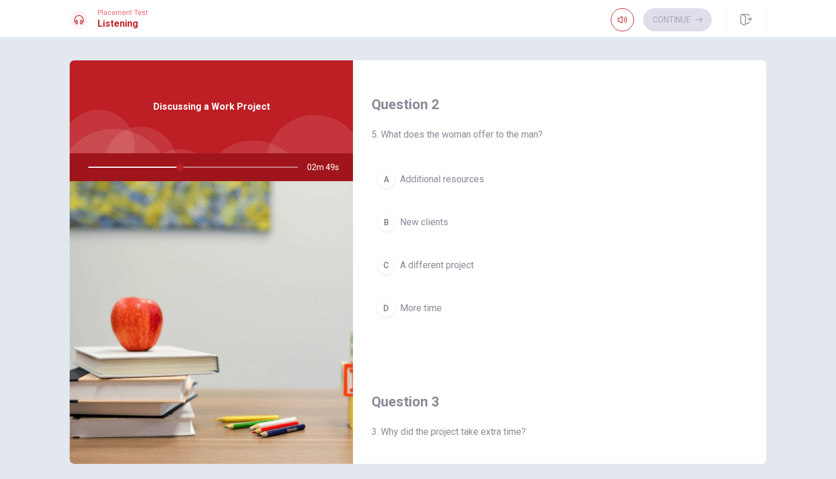
scroll to position [287, 0]
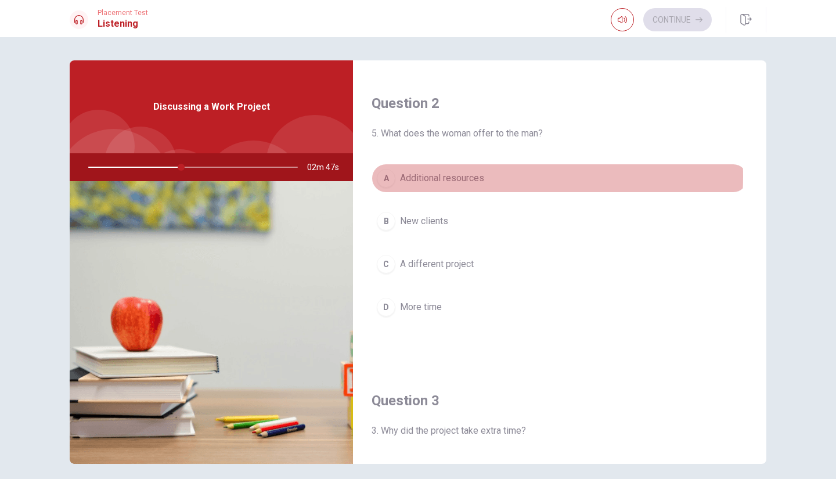
click at [459, 175] on span "Additional resources" at bounding box center [442, 178] width 84 height 14
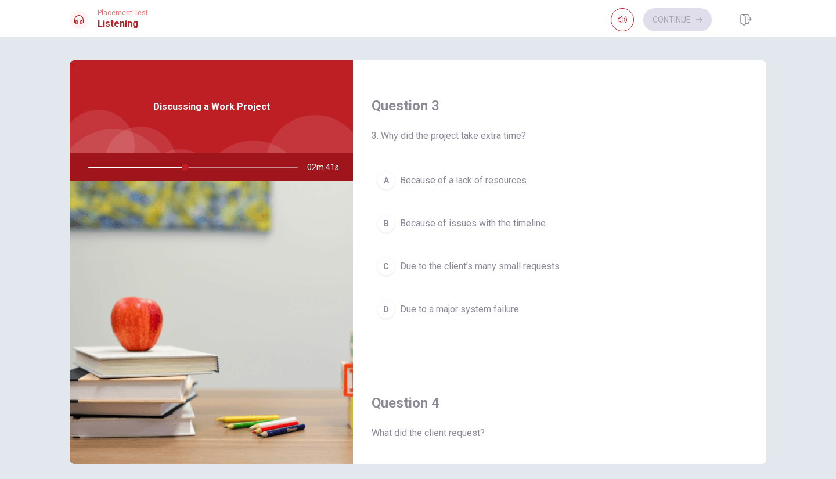
scroll to position [583, 0]
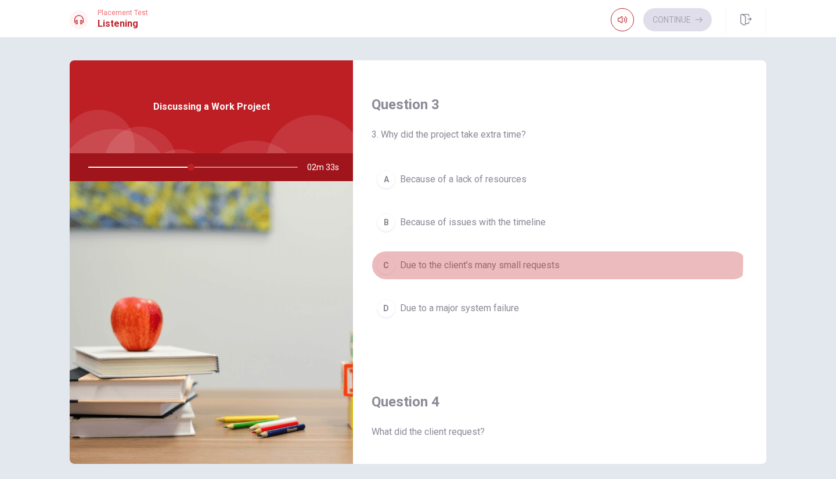
click at [520, 258] on span "Due to the client’s many small requests" at bounding box center [480, 265] width 160 height 14
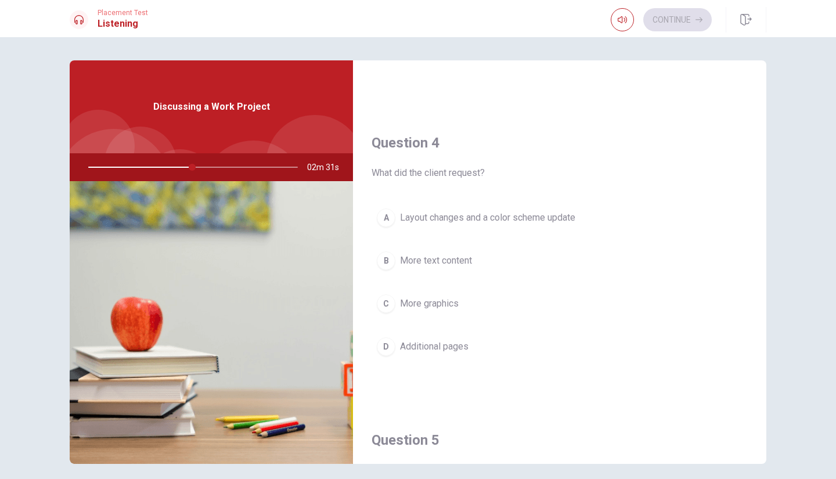
scroll to position [855, 0]
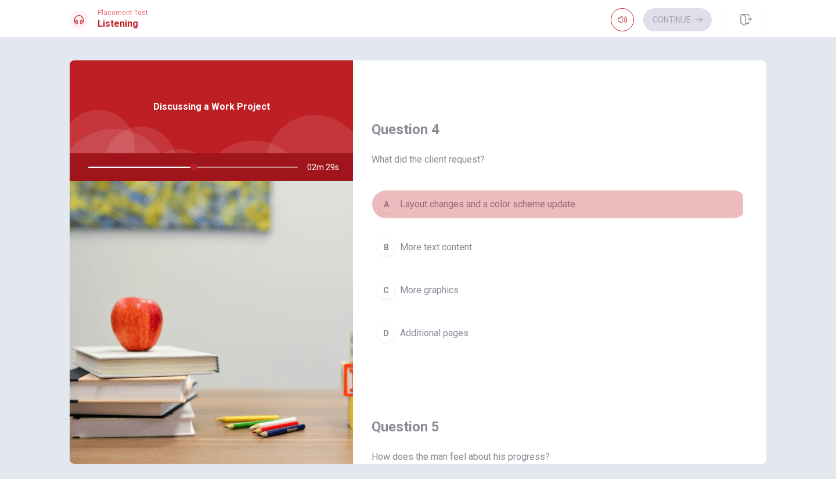
click at [531, 201] on span "Layout changes and a color scheme update" at bounding box center [487, 204] width 175 height 14
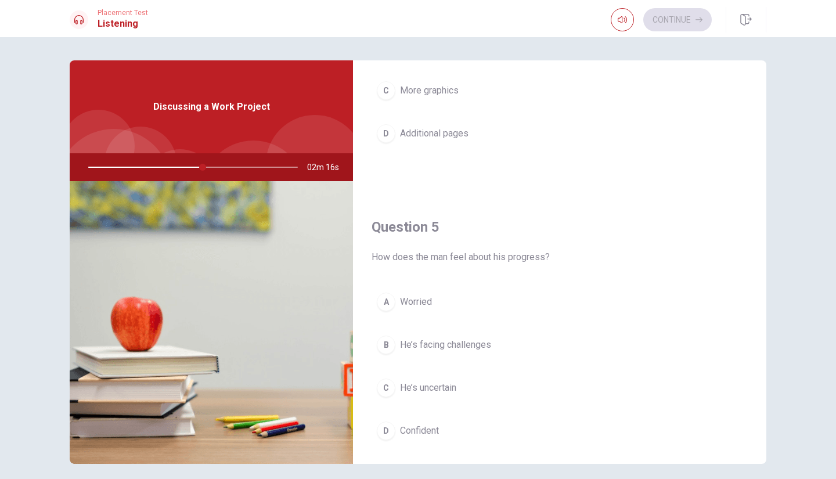
scroll to position [1075, 0]
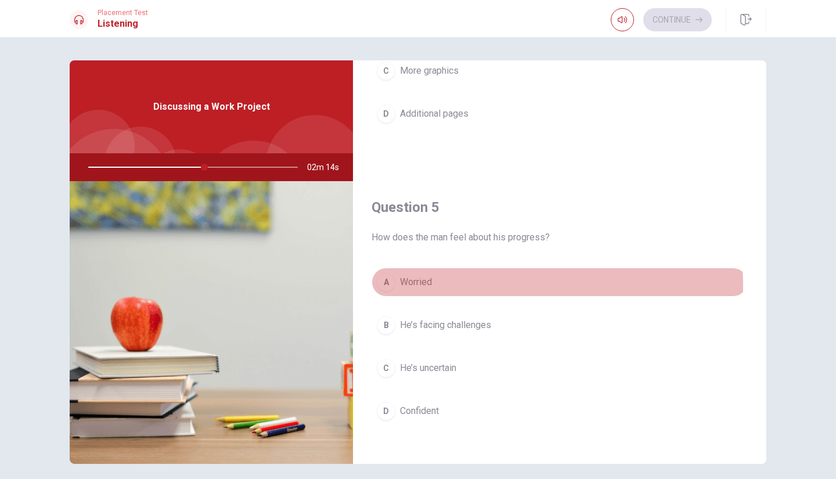
click at [476, 280] on button "A Worried" at bounding box center [560, 282] width 376 height 29
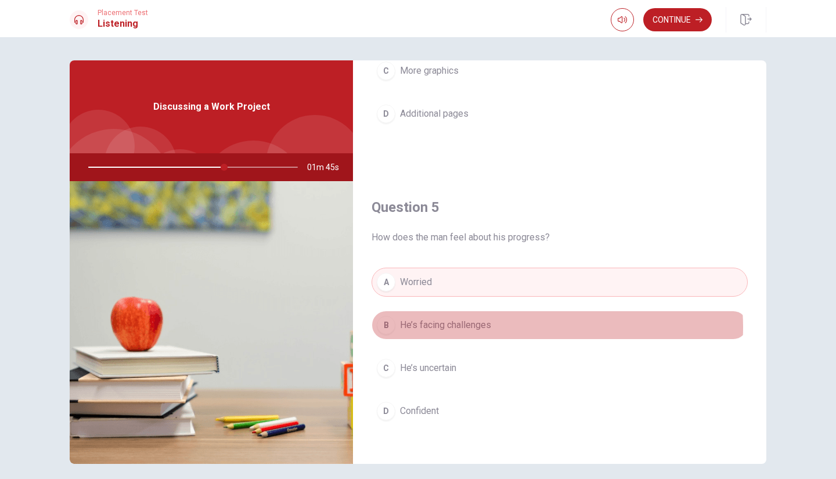
click at [537, 320] on button "B He’s facing challenges" at bounding box center [560, 325] width 376 height 29
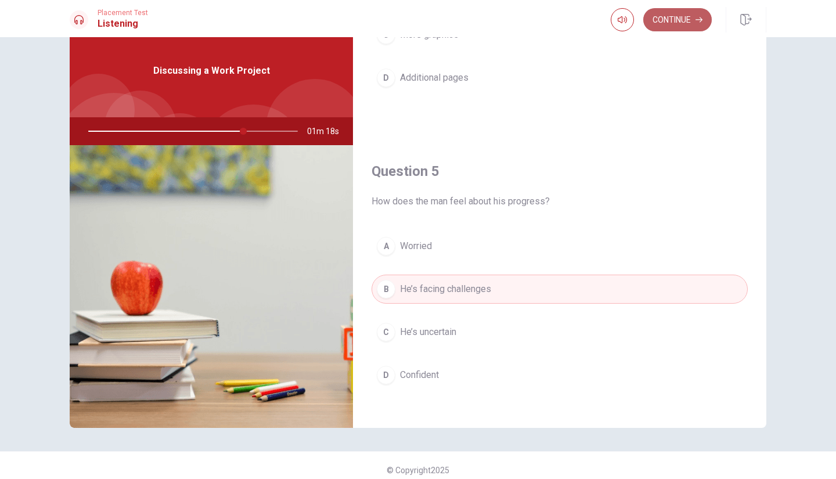
click at [669, 14] on button "Continue" at bounding box center [677, 19] width 69 height 23
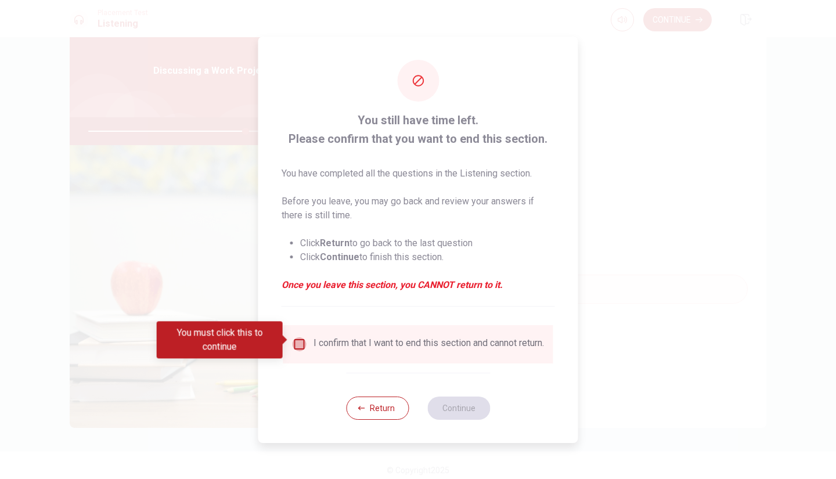
click at [297, 342] on input "You must click this to continue" at bounding box center [300, 344] width 14 height 14
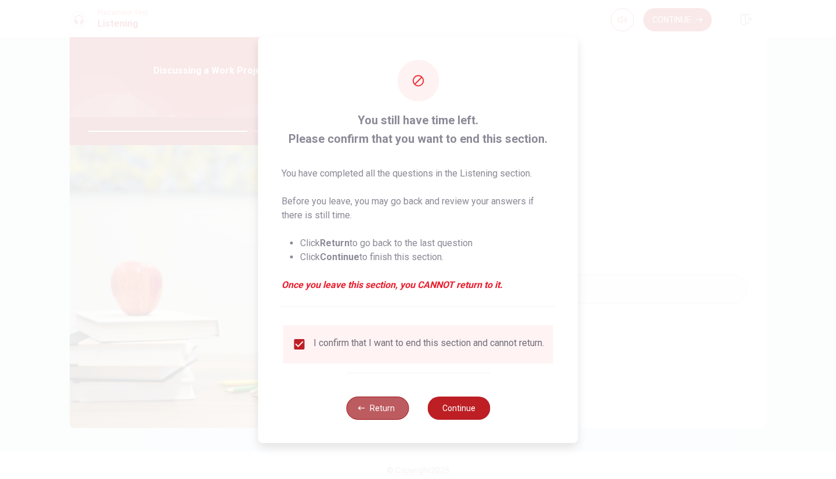
click at [389, 408] on button "Return" at bounding box center [377, 408] width 63 height 23
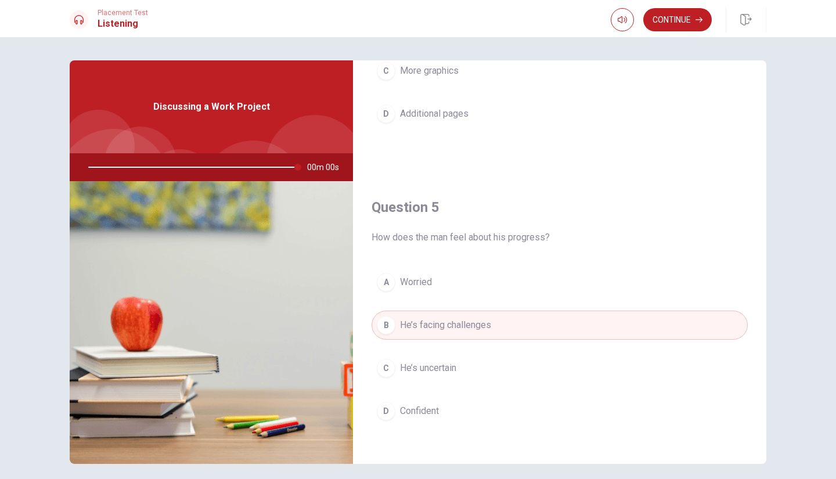
type input "0"
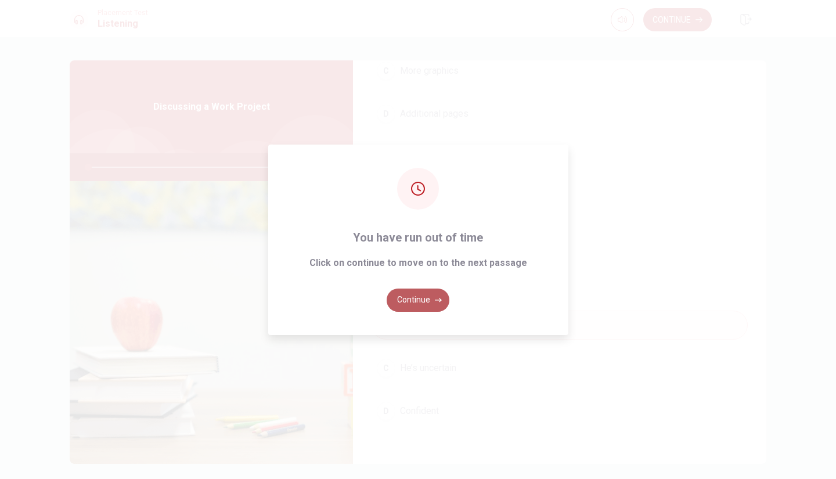
click at [423, 303] on button "Continue" at bounding box center [418, 300] width 63 height 23
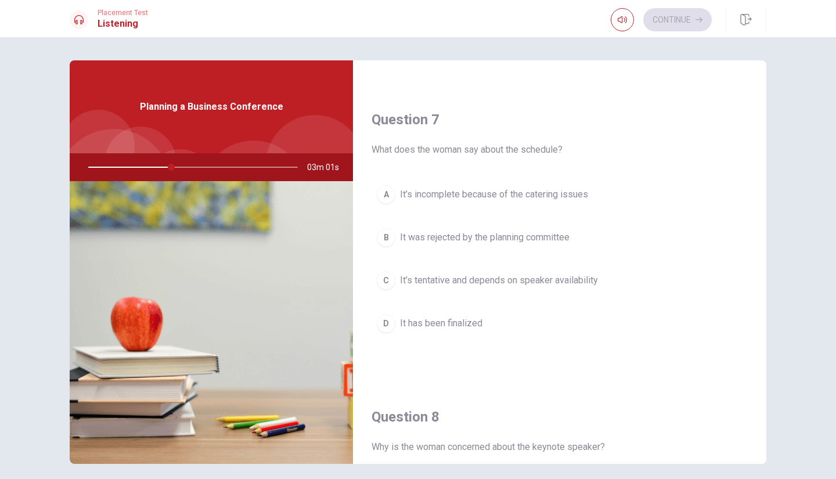
scroll to position [272, 0]
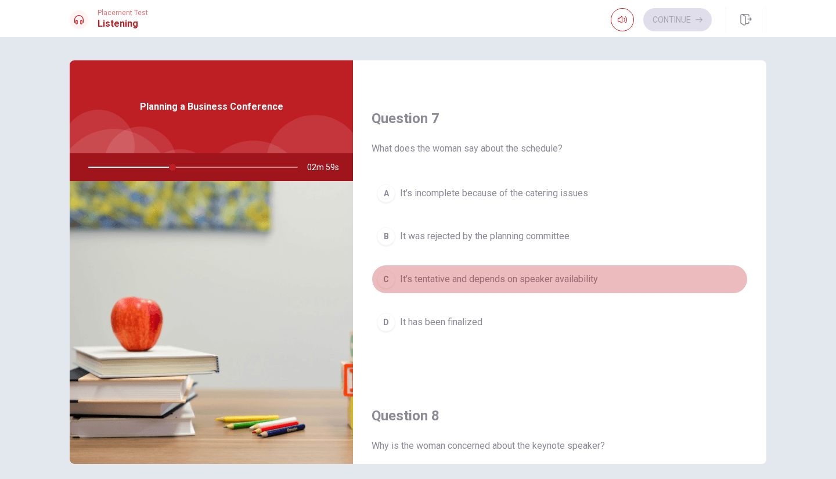
click at [568, 275] on span "It’s tentative and depends on speaker availability" at bounding box center [499, 279] width 198 height 14
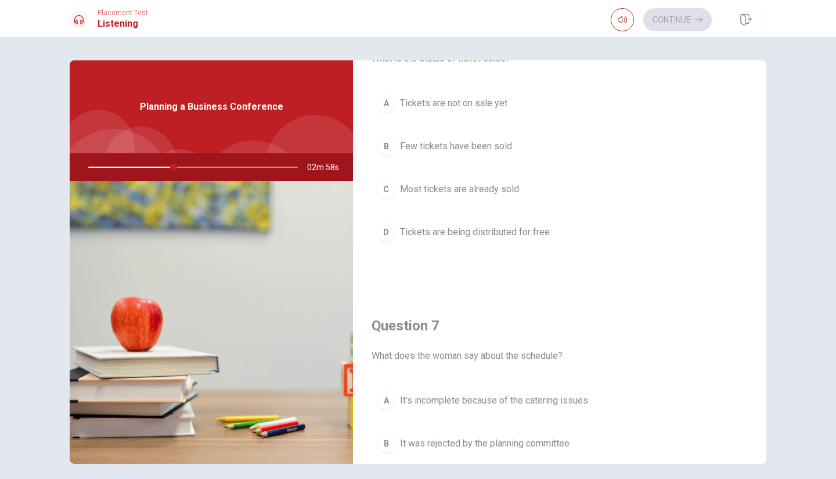
scroll to position [64, 0]
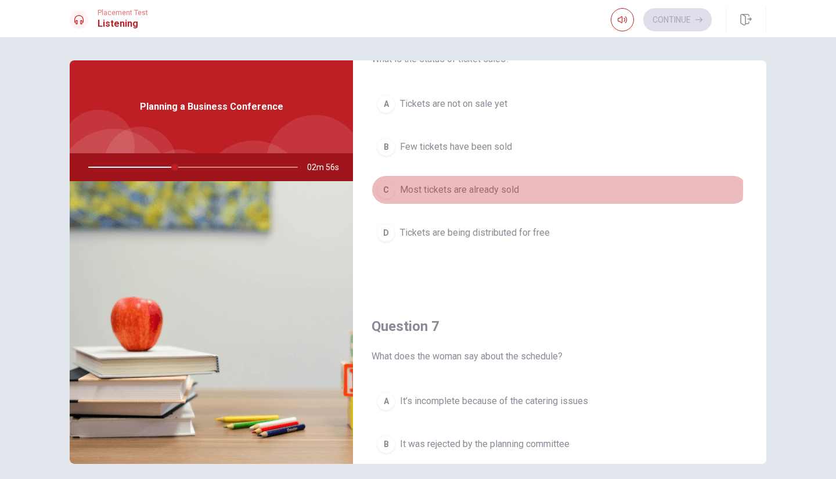
click at [517, 188] on button "C Most tickets are already sold" at bounding box center [560, 189] width 376 height 29
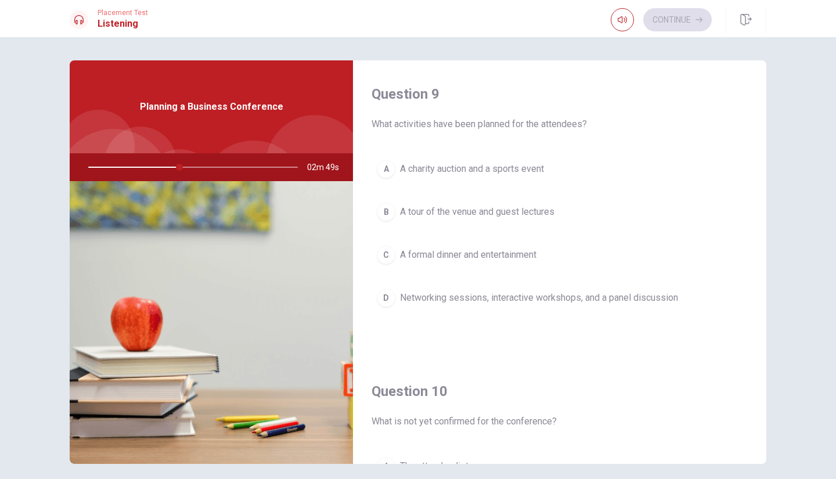
scroll to position [879, 0]
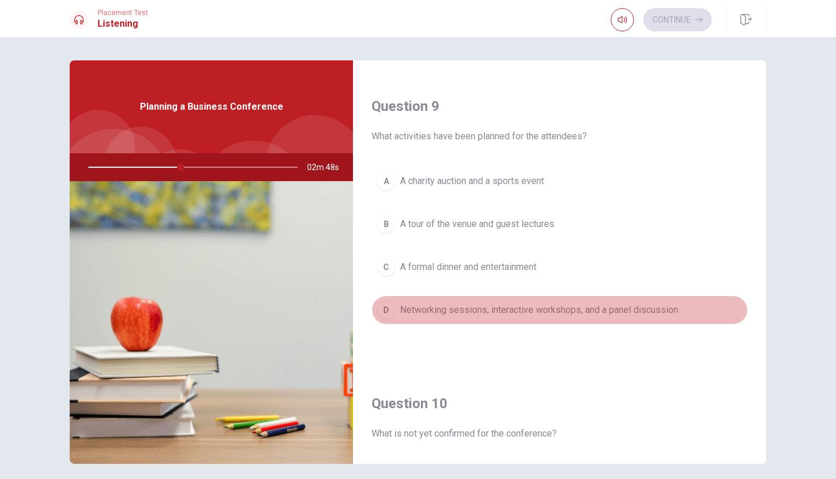
click at [627, 303] on span "Networking sessions, interactive workshops, and a panel discussion" at bounding box center [539, 310] width 278 height 14
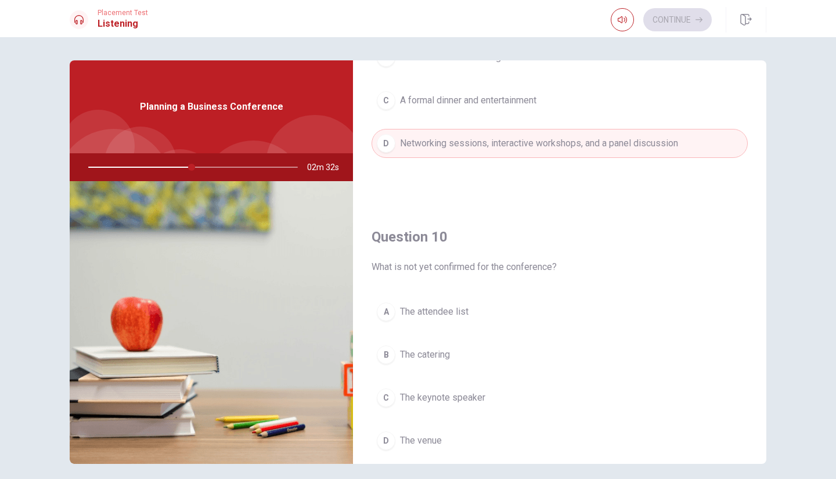
scroll to position [1075, 0]
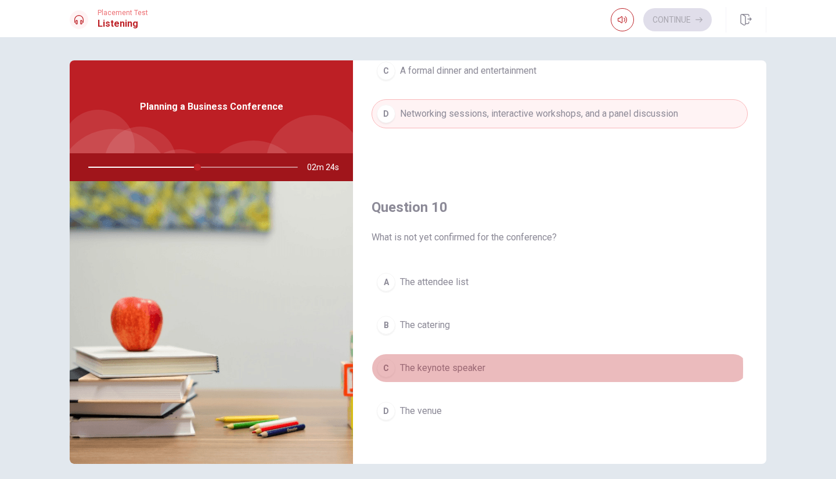
click at [463, 361] on span "The keynote speaker" at bounding box center [442, 368] width 85 height 14
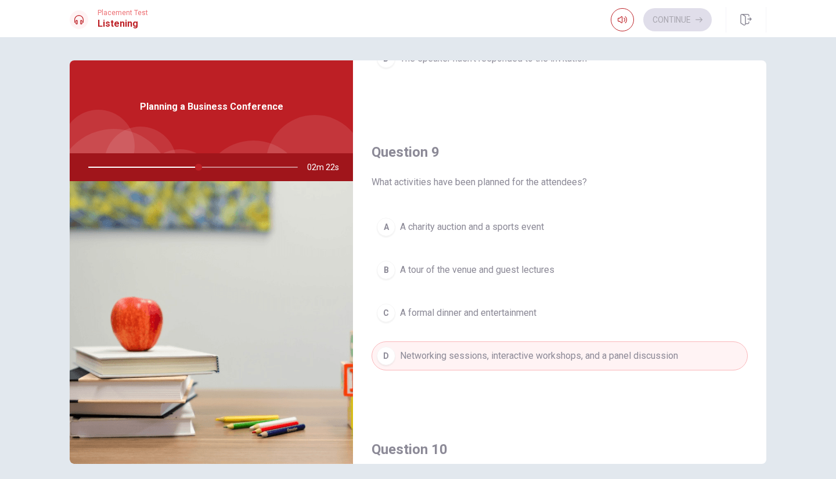
scroll to position [832, 0]
click at [575, 243] on div "A A charity auction and a sports event B A tour of the venue and guest lectures…" at bounding box center [560, 303] width 376 height 181
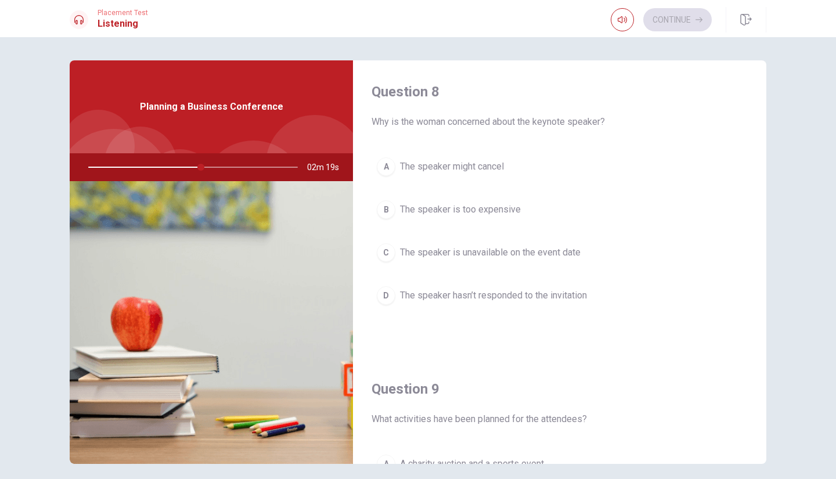
scroll to position [595, 0]
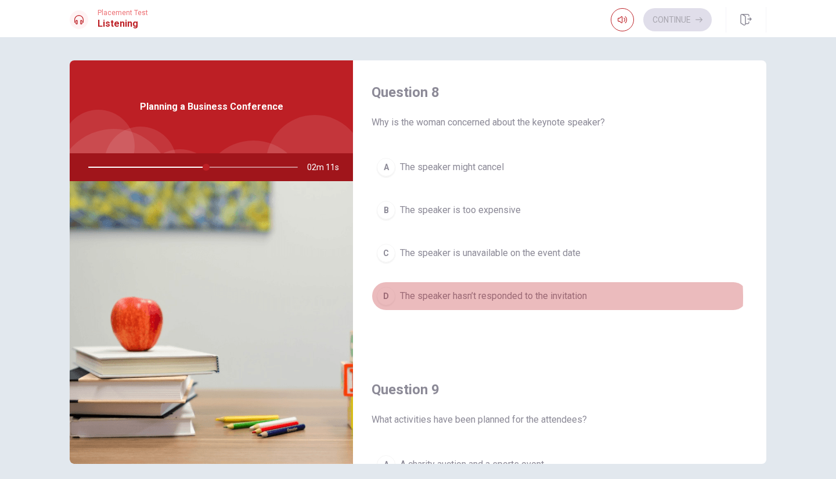
click at [520, 293] on span "The speaker hasn’t responded to the invitation" at bounding box center [493, 296] width 187 height 14
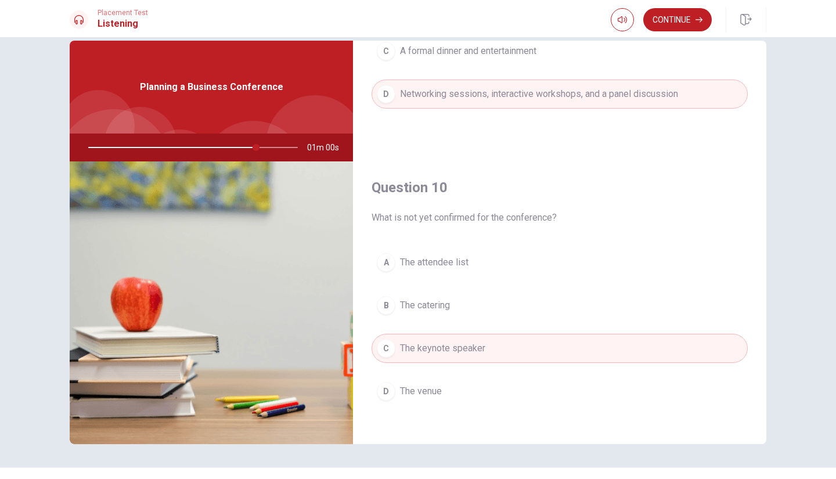
scroll to position [45, 0]
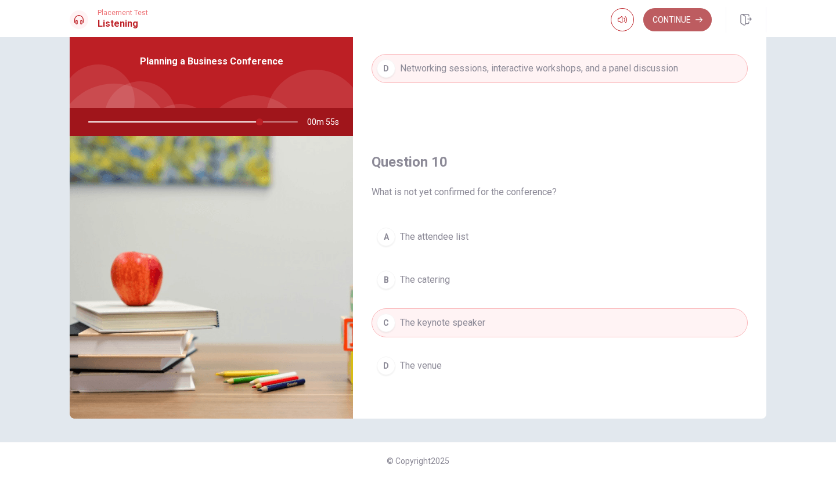
click at [674, 24] on button "Continue" at bounding box center [677, 19] width 69 height 23
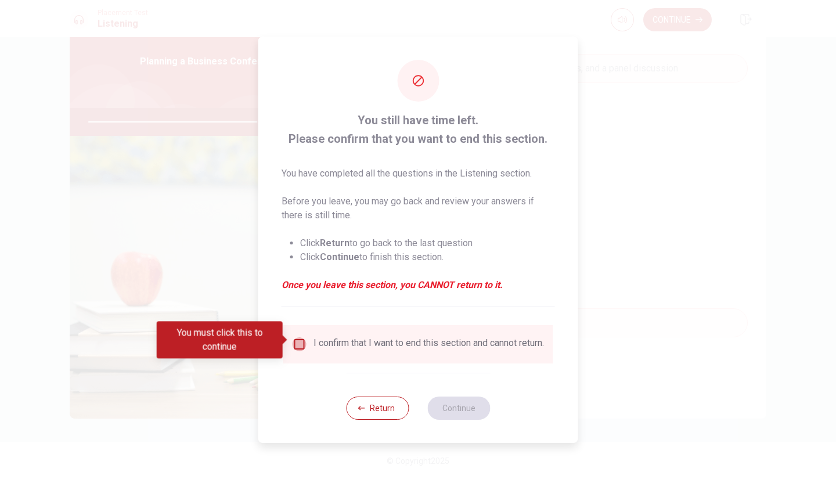
click at [301, 339] on input "You must click this to continue" at bounding box center [300, 344] width 14 height 14
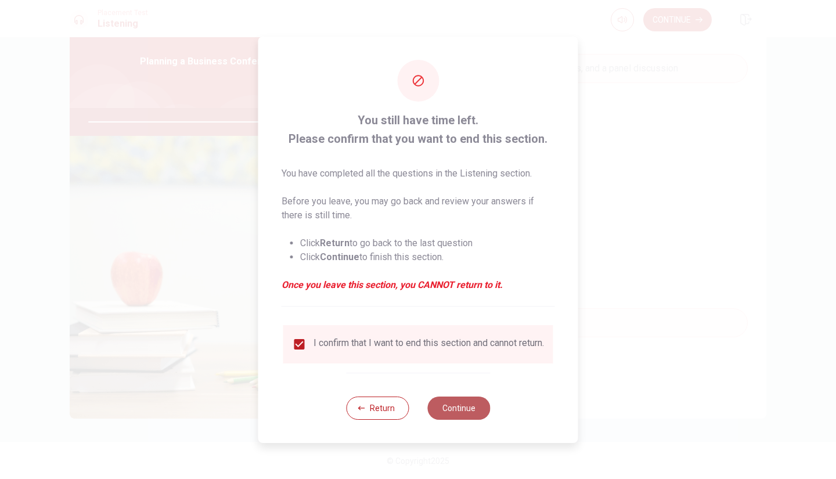
click at [440, 412] on button "Continue" at bounding box center [458, 408] width 63 height 23
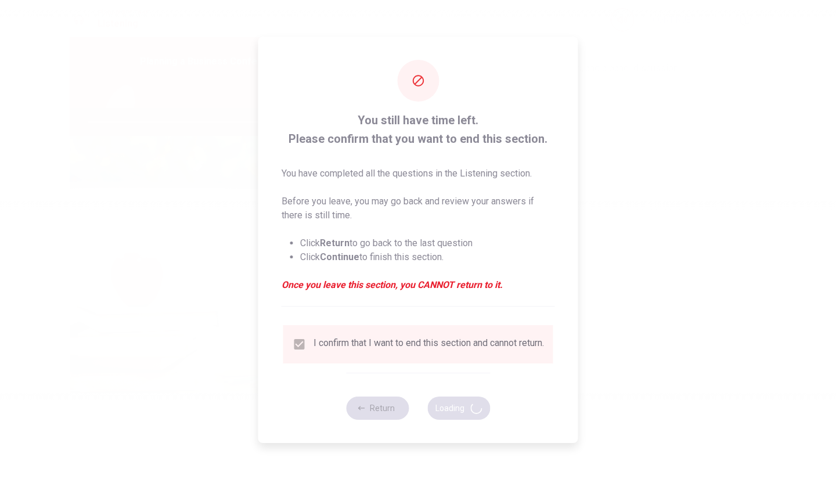
type input "84"
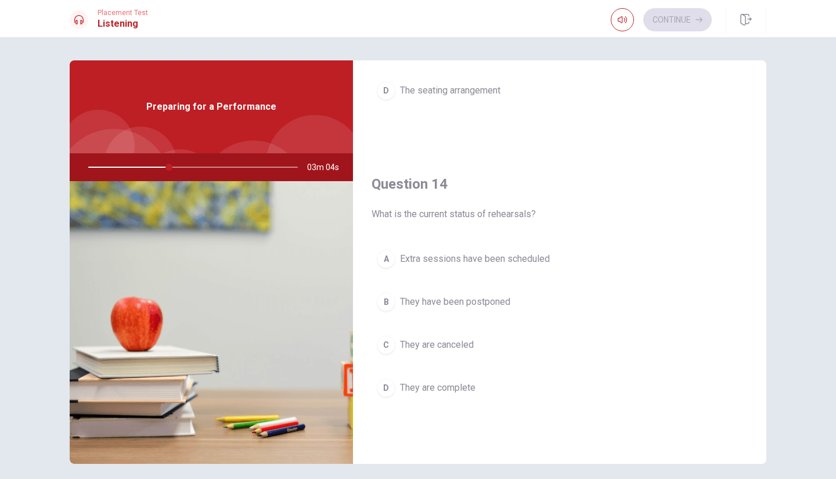
scroll to position [801, 0]
click at [524, 256] on span "Extra sessions have been scheduled" at bounding box center [475, 258] width 150 height 14
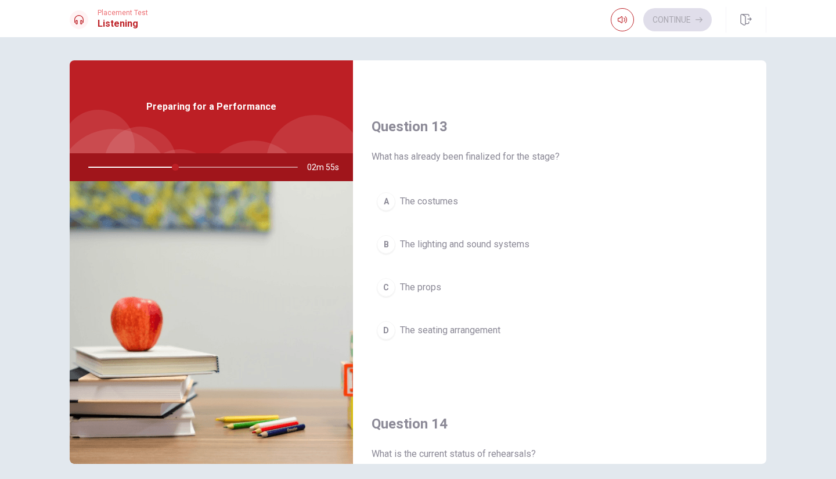
scroll to position [560, 0]
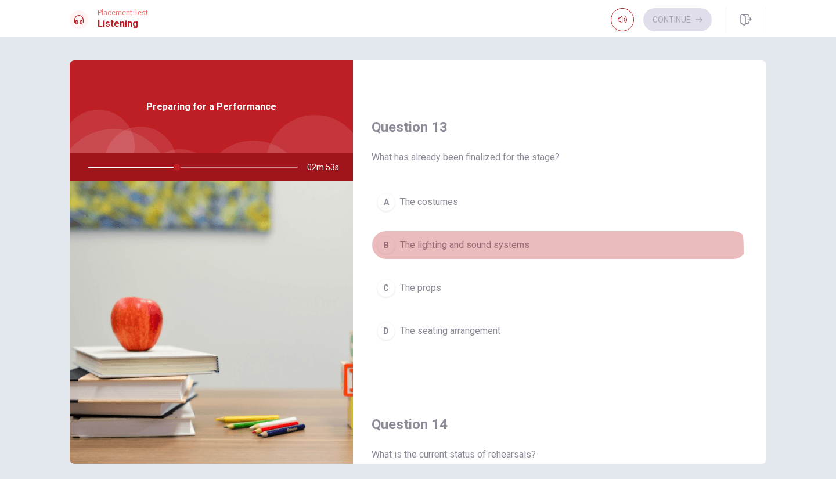
click at [522, 247] on span "The lighting and sound systems" at bounding box center [464, 245] width 129 height 14
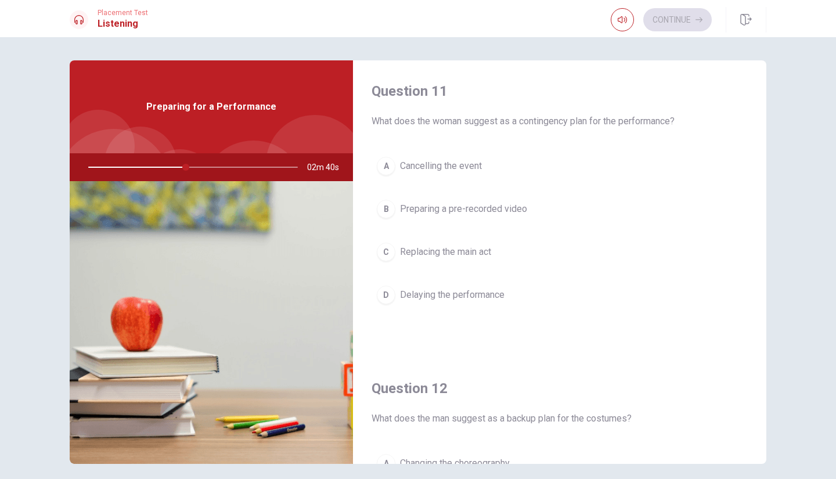
scroll to position [0, 0]
click at [493, 211] on span "Preparing a pre-recorded video" at bounding box center [463, 211] width 127 height 14
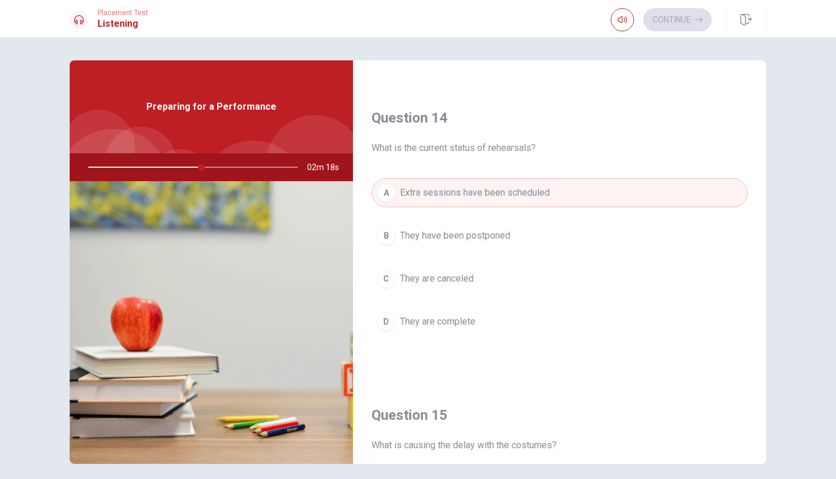
scroll to position [1075, 0]
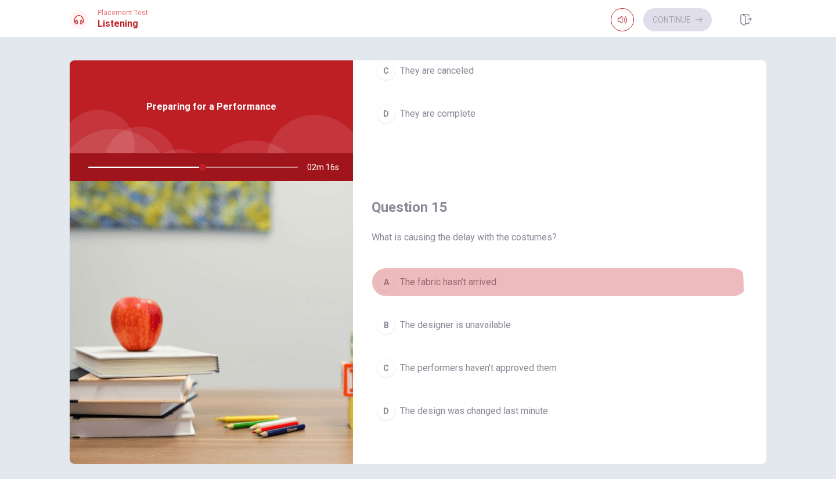
click at [482, 285] on button "A The fabric hasn’t arrived" at bounding box center [560, 282] width 376 height 29
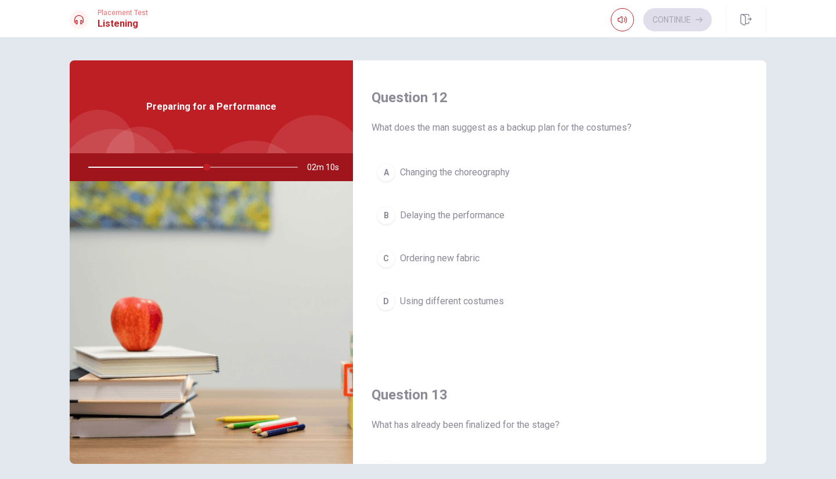
scroll to position [292, 0]
click at [454, 298] on span "Using different costumes" at bounding box center [452, 302] width 104 height 14
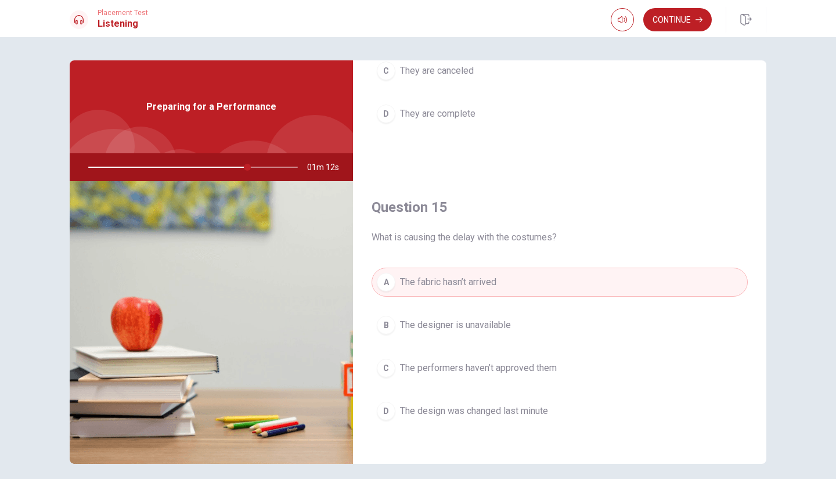
scroll to position [45, 0]
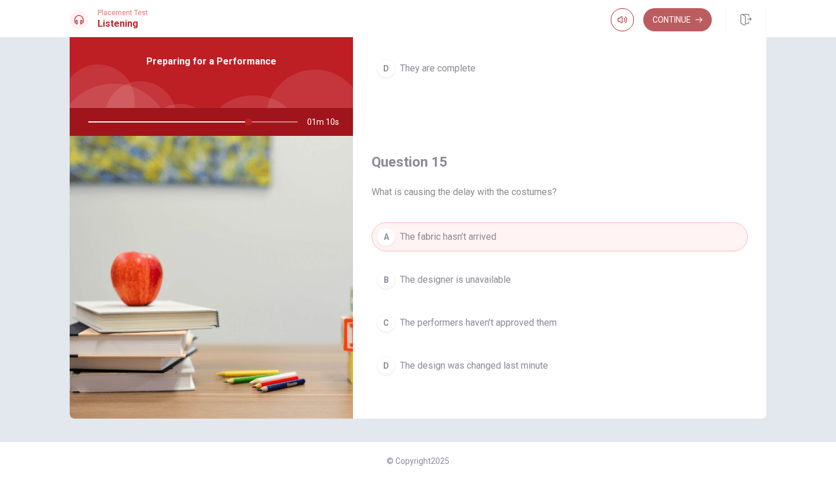
click at [681, 17] on button "Continue" at bounding box center [677, 19] width 69 height 23
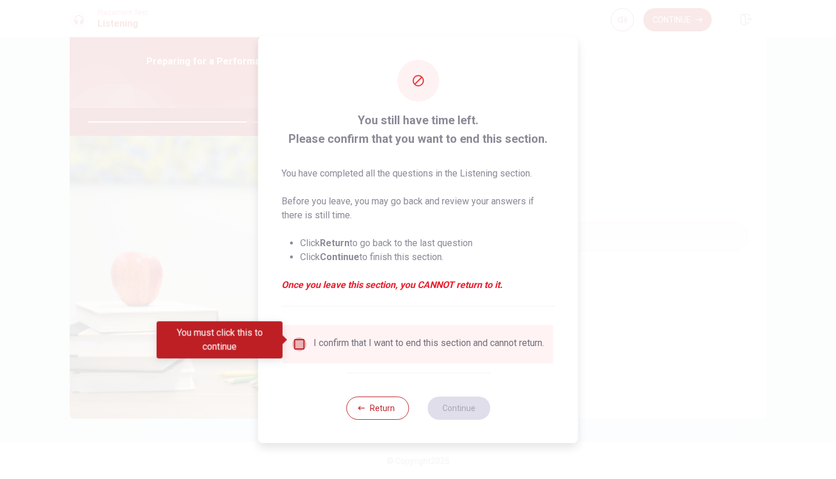
click at [293, 341] on input "You must click this to continue" at bounding box center [300, 344] width 14 height 14
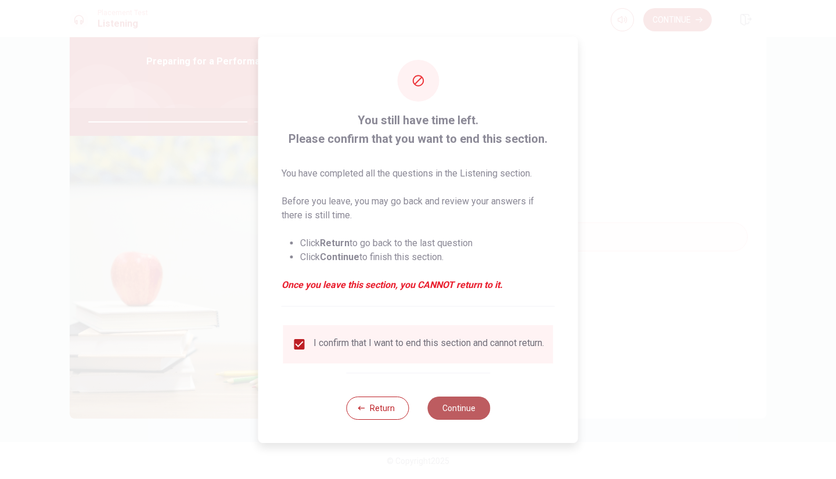
click at [462, 416] on button "Continue" at bounding box center [458, 408] width 63 height 23
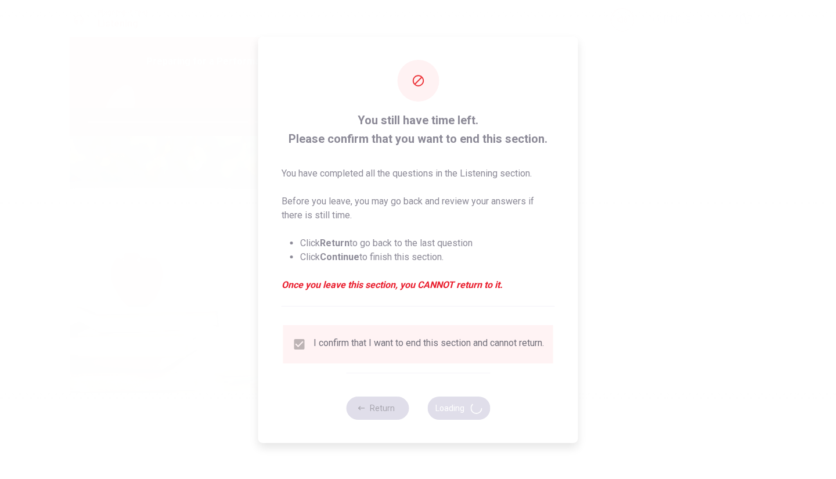
type input "78"
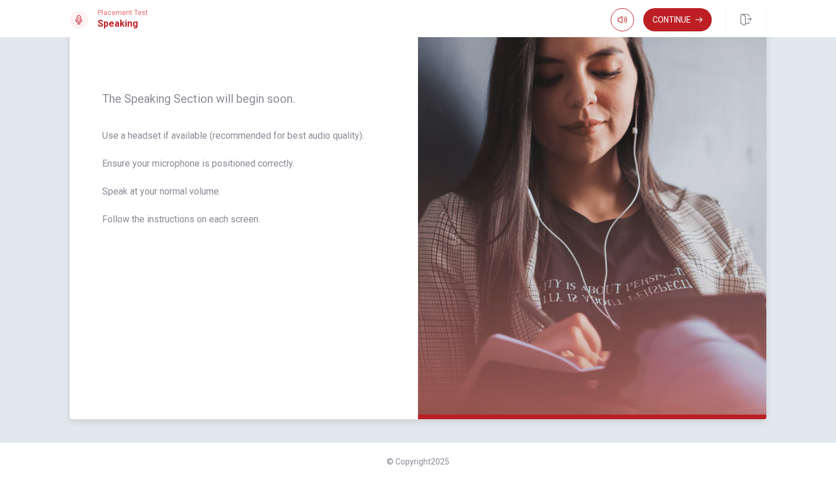
scroll to position [0, 0]
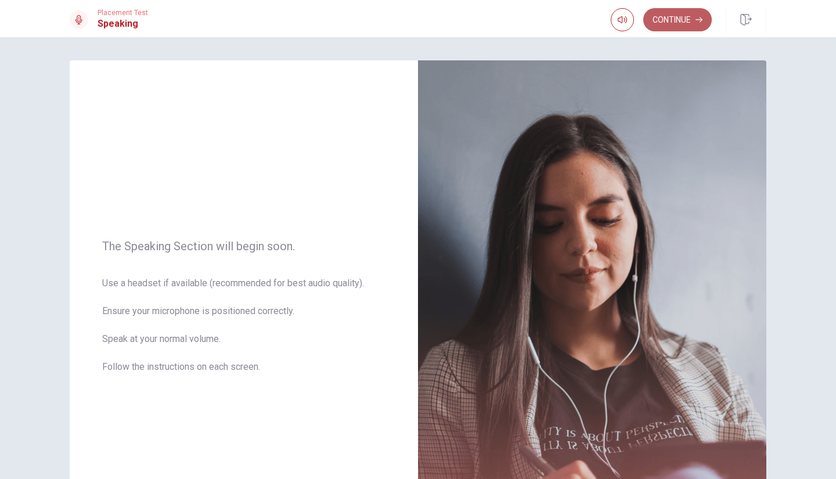
click at [692, 18] on button "Continue" at bounding box center [677, 19] width 69 height 23
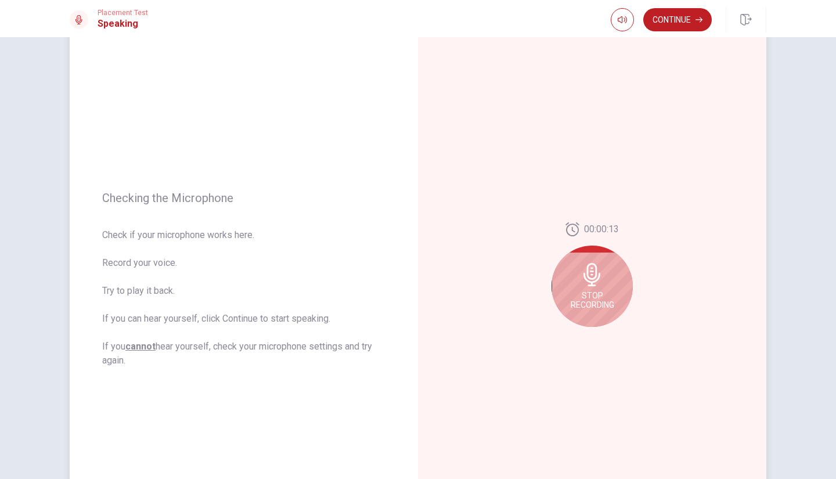
scroll to position [35, 0]
click at [592, 301] on span "Stop Recording" at bounding box center [593, 299] width 44 height 19
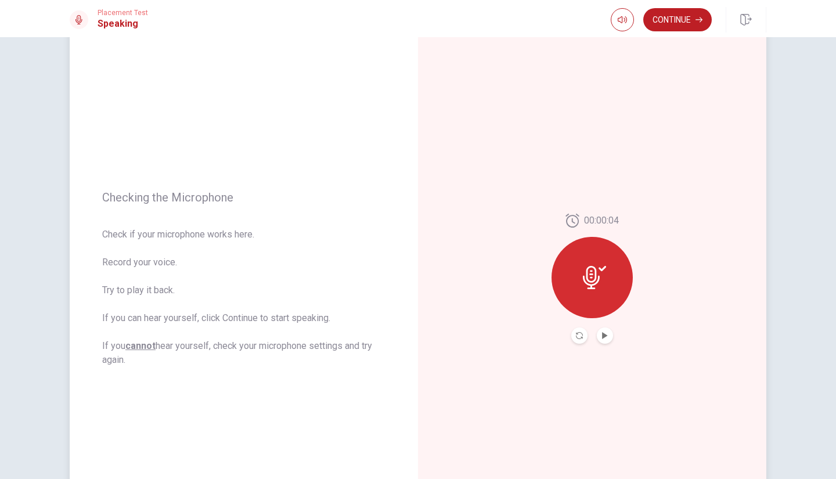
click at [598, 327] on div at bounding box center [592, 335] width 42 height 16
click at [600, 332] on button "Play Audio" at bounding box center [605, 335] width 16 height 16
click at [687, 24] on button "Continue" at bounding box center [677, 19] width 69 height 23
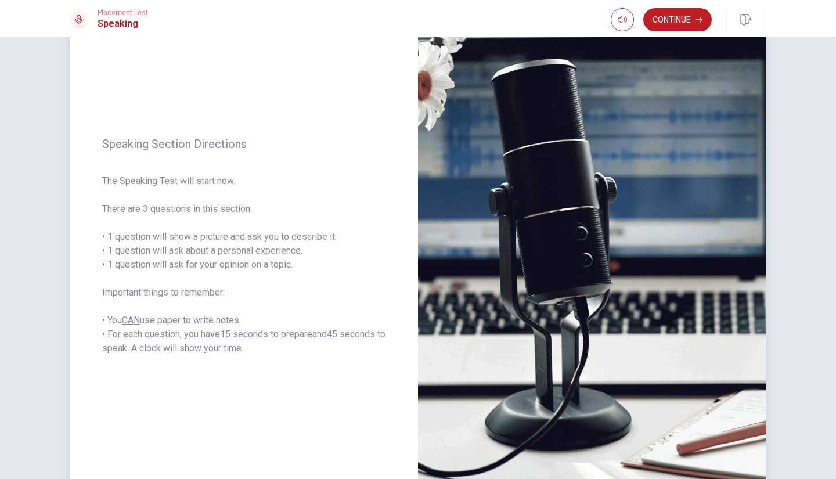
scroll to position [82, 0]
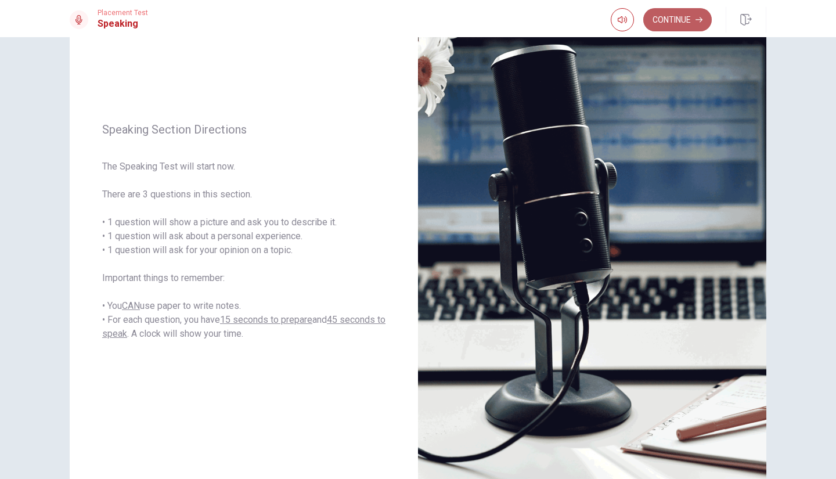
click at [703, 21] on button "Continue" at bounding box center [677, 19] width 69 height 23
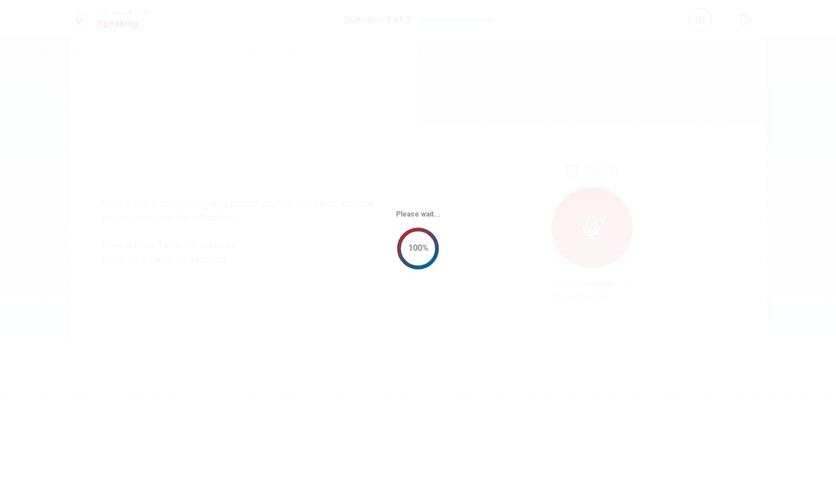
scroll to position [0, 0]
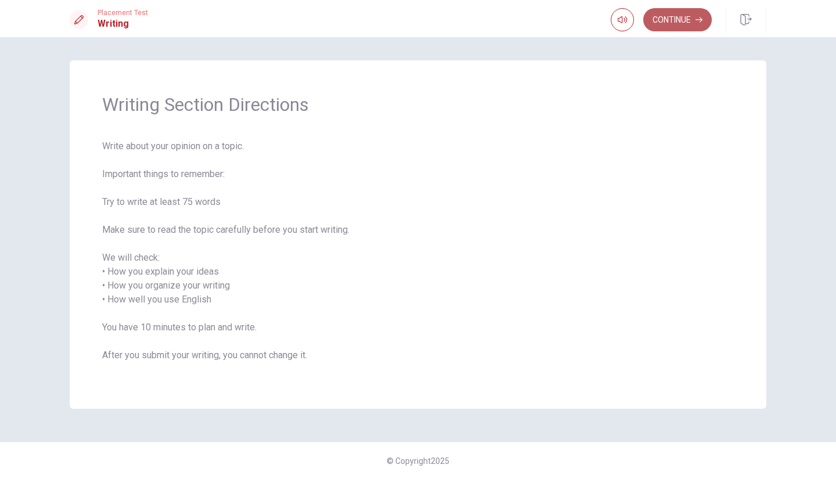
click at [667, 14] on button "Continue" at bounding box center [677, 19] width 69 height 23
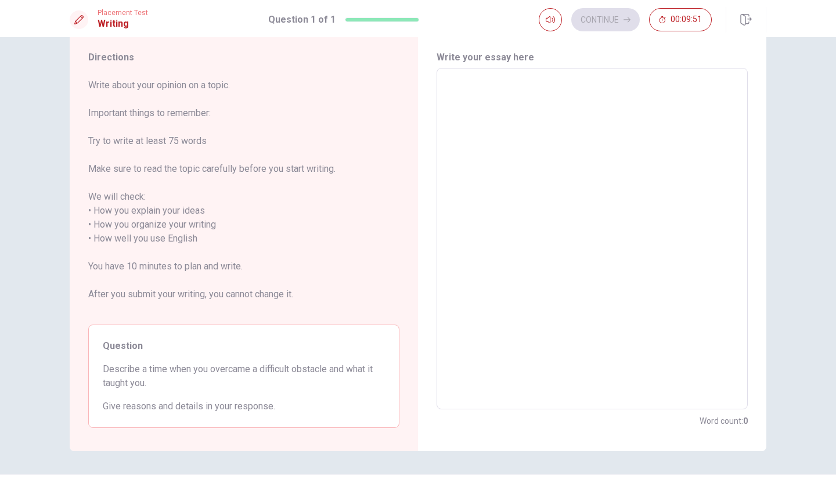
scroll to position [29, 0]
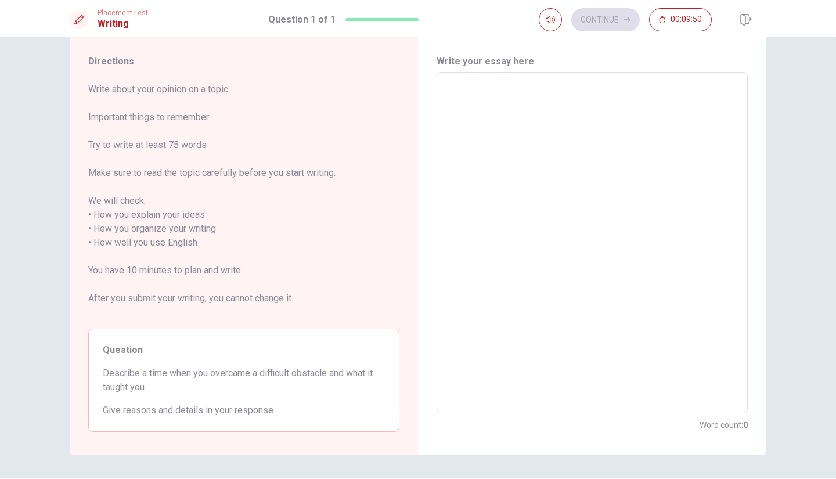
click at [535, 147] on textarea at bounding box center [592, 243] width 295 height 322
type textarea "I"
type textarea "x"
type textarea "If"
type textarea "x"
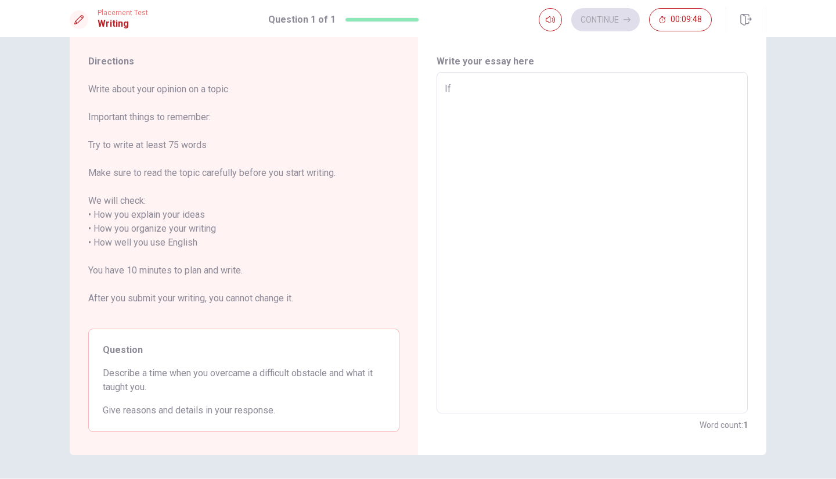
type textarea "If"
type textarea "x"
type textarea "If i"
type textarea "x"
type textarea "If i"
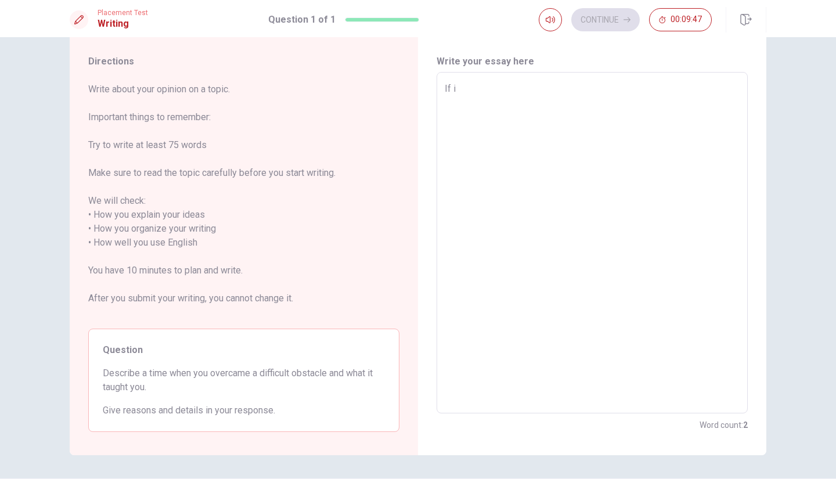
type textarea "x"
type textarea "If i h"
type textarea "x"
type textarea "If i ha"
type textarea "x"
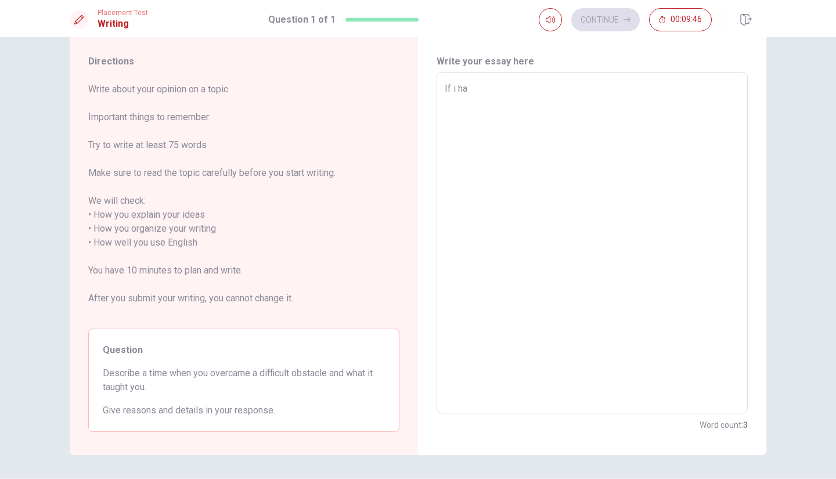
type textarea "If i hav"
type textarea "x"
type textarea "If i have"
type textarea "x"
type textarea "If i have"
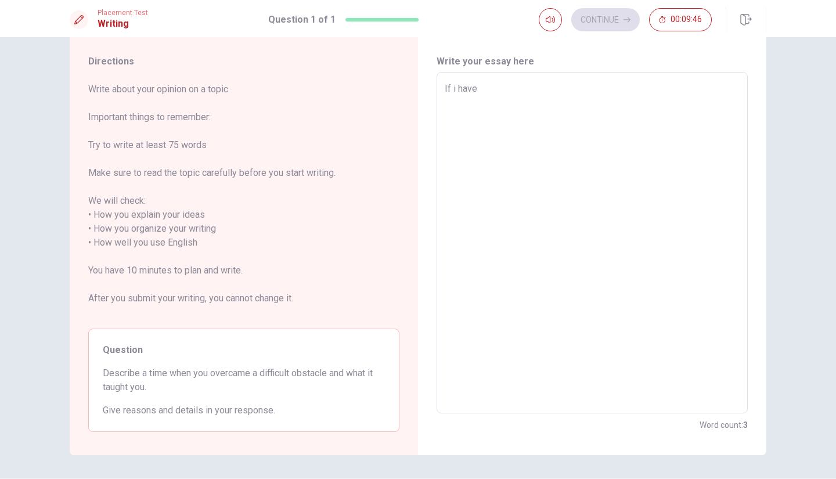
type textarea "x"
type textarea "If i have t"
type textarea "x"
type textarea "If i have to"
type textarea "x"
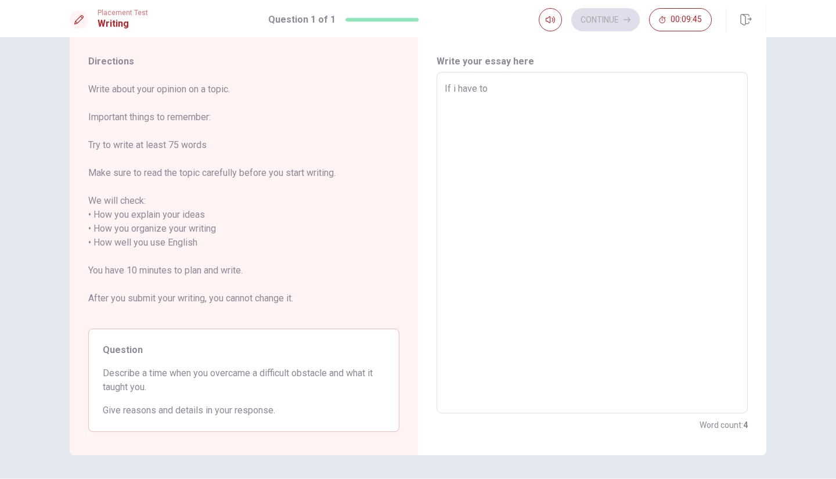
type textarea "If i have to"
type textarea "x"
type textarea "If i have to t"
type textarea "x"
type textarea "If i have to th"
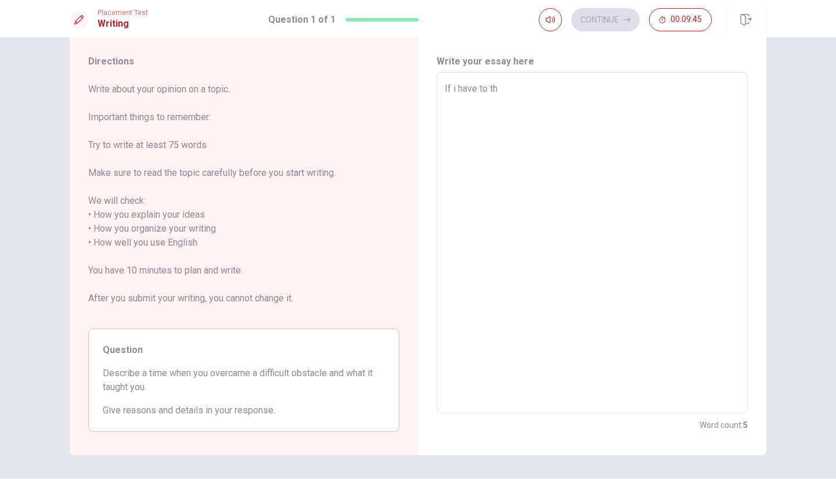
type textarea "x"
type textarea "If i have to thi"
type textarea "x"
type textarea "If i have to thin"
type textarea "x"
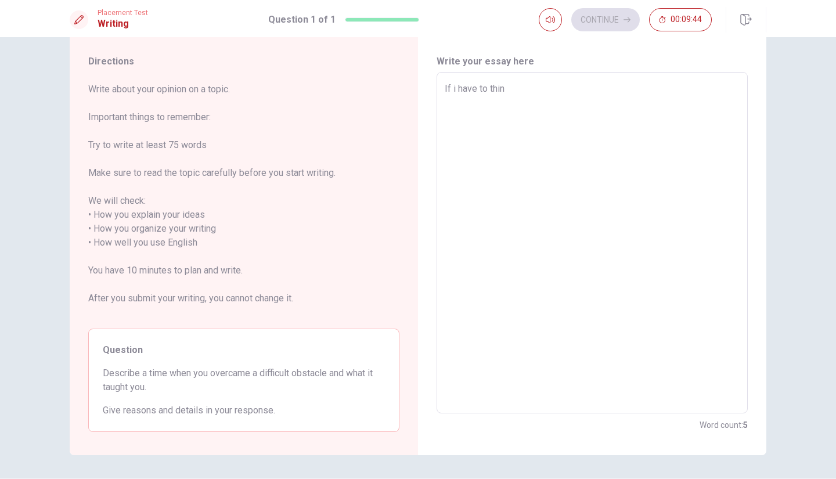
type textarea "If i have to think"
type textarea "x"
type textarea "If i have to think"
type textarea "x"
type textarea "If i have to think a"
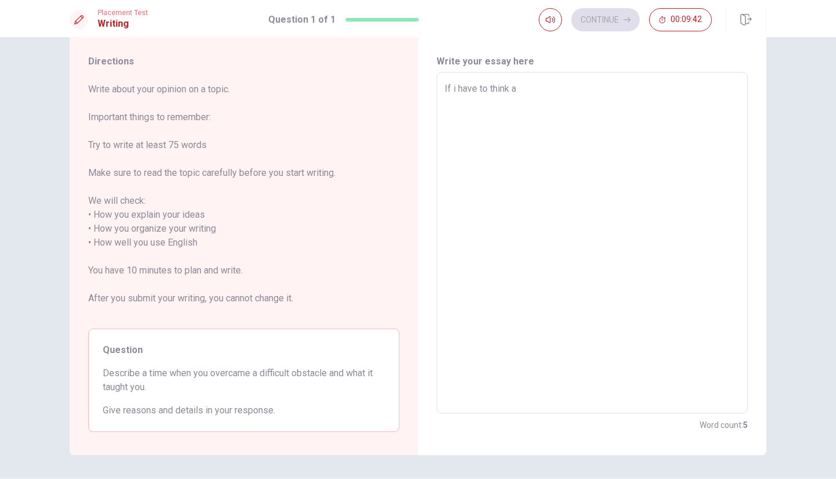
type textarea "x"
type textarea "If i have to think ab"
type textarea "x"
type textarea "If i have to think abo"
type textarea "x"
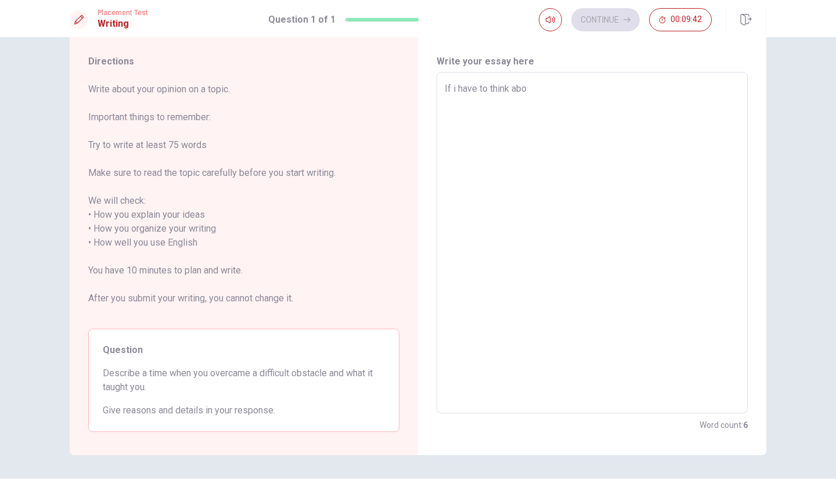
type textarea "If i have to think abou"
type textarea "x"
type textarea "If i have to think about"
type textarea "x"
type textarea "If i have to think about"
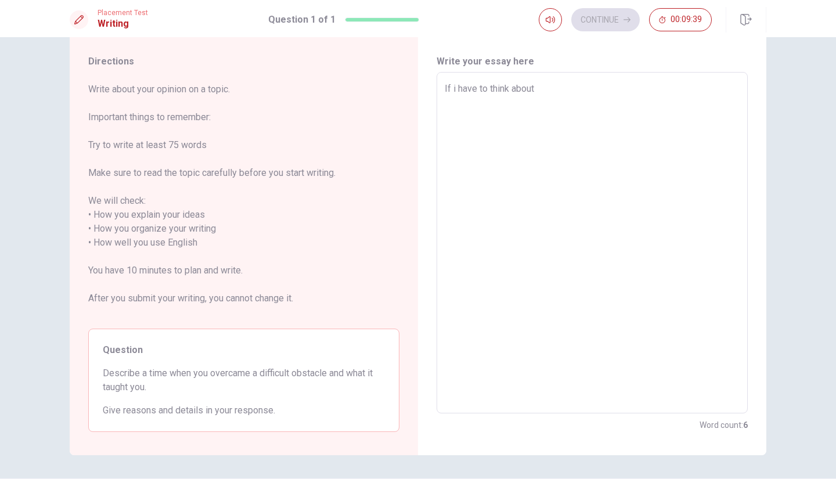
type textarea "x"
type textarea "If i have to think about a"
type textarea "x"
type textarea "If i have to think about a"
type textarea "x"
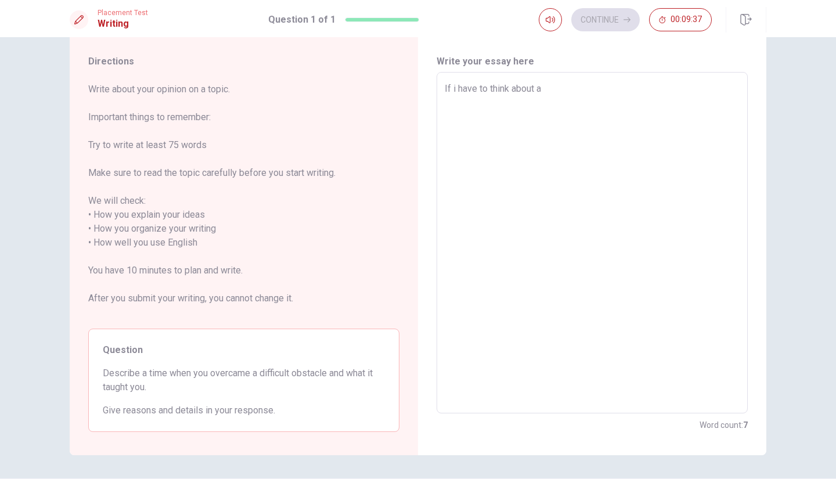
type textarea "If i have to think about a t"
type textarea "x"
type textarea "If i have to think about a ti"
type textarea "x"
type textarea "If i have to think about a [PERSON_NAME]"
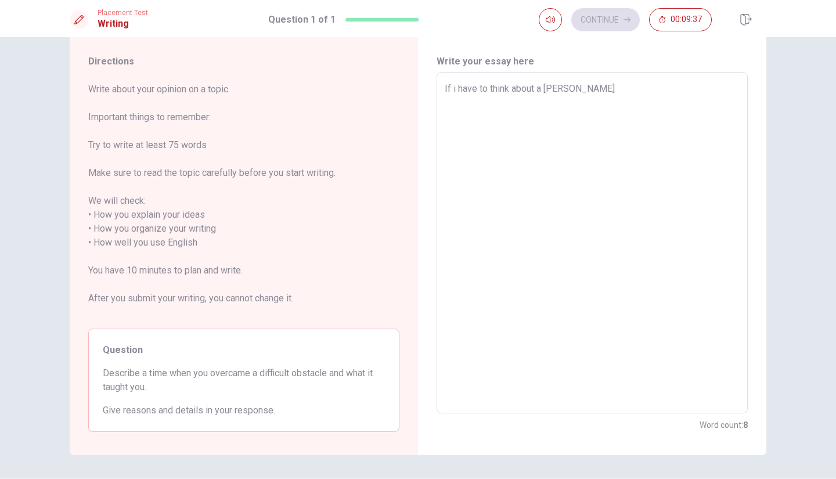
type textarea "x"
type textarea "If i have to think about a time"
type textarea "x"
type textarea "If i have to think about a time"
type textarea "x"
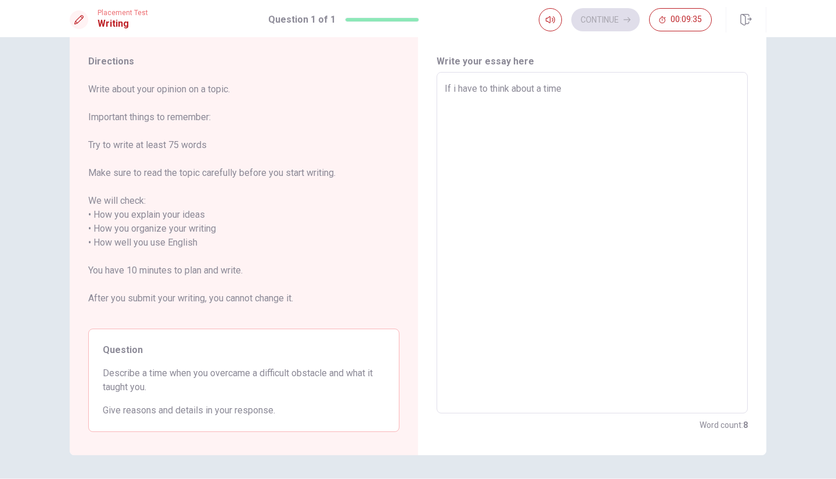
type textarea "If i have to think about a time t"
type textarea "x"
type textarea "If i have to think about a time"
type textarea "x"
type textarea "If i have to think about a time"
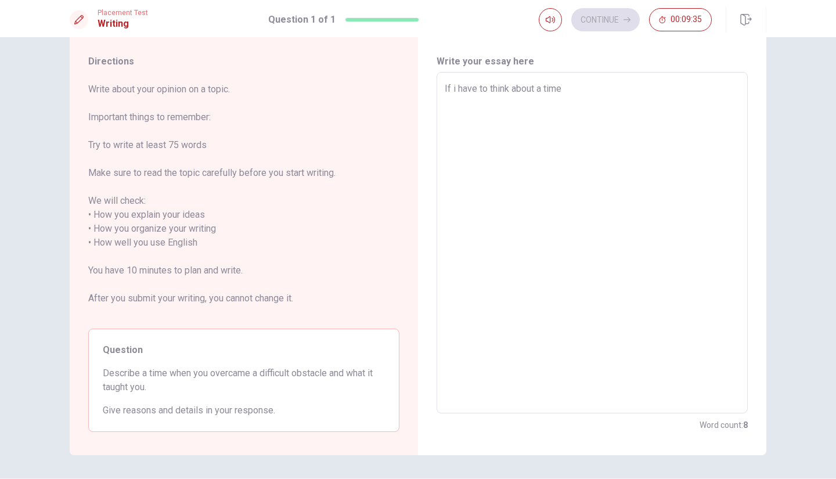
type textarea "x"
type textarea "If i have to think about a [PERSON_NAME]"
type textarea "x"
type textarea "If i have to think about a ti"
type textarea "x"
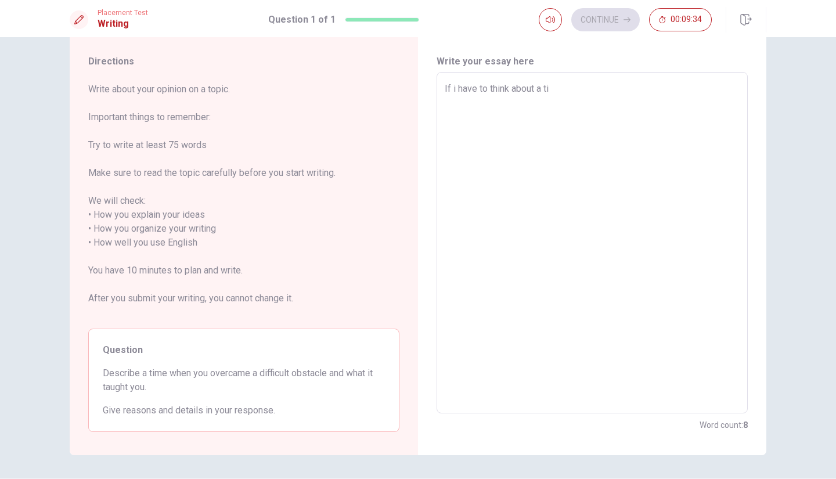
type textarea "If i have to think about a t"
type textarea "x"
type textarea "If i have to think about a"
type textarea "x"
type textarea "If i have to think about a d"
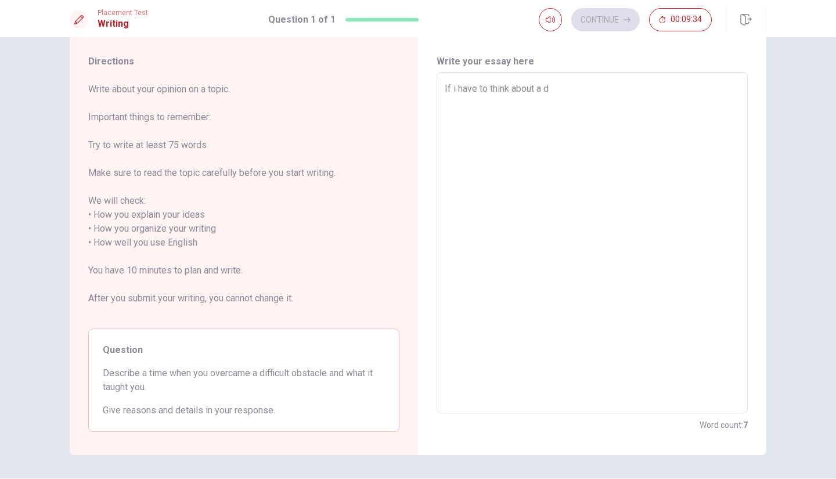
type textarea "x"
type textarea "If i have to think about a di"
type textarea "x"
type textarea "If i have to think about a dif"
type textarea "x"
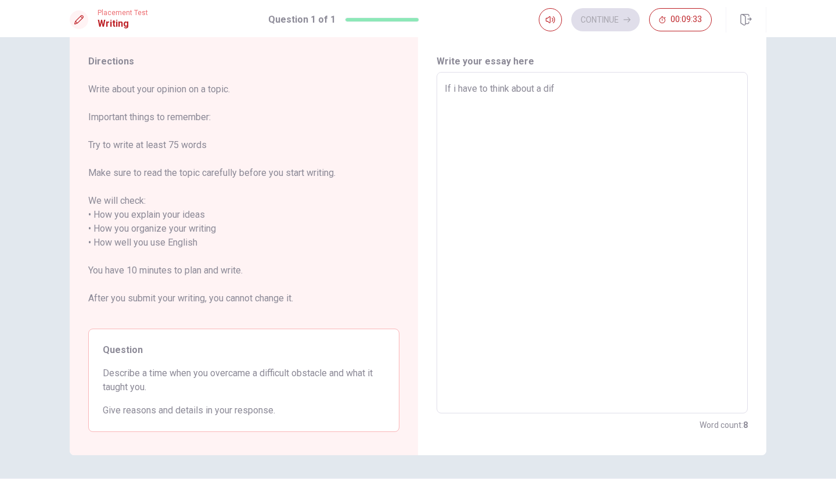
type textarea "If i have to think about a diff"
type textarea "x"
type textarea "If i have to think about a diffi"
type textarea "x"
type textarea "If i have to think about a diffic"
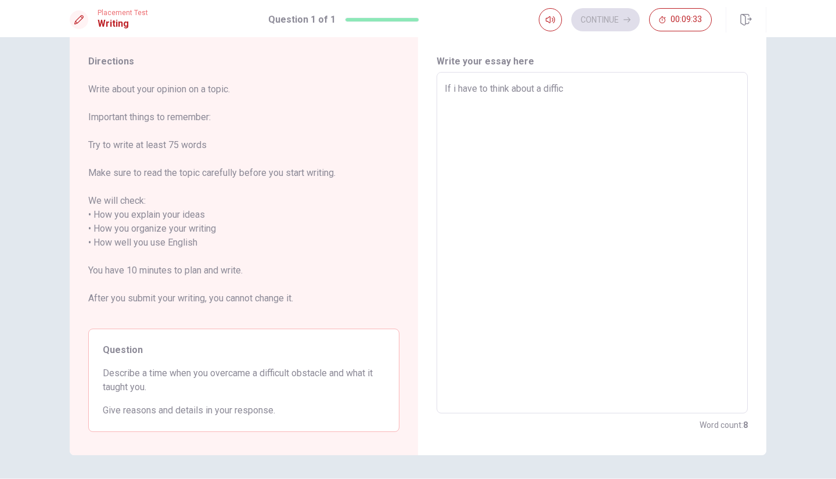
type textarea "x"
type textarea "If i have to think about a difficu"
type textarea "x"
type textarea "If i have to think about a difficul"
type textarea "x"
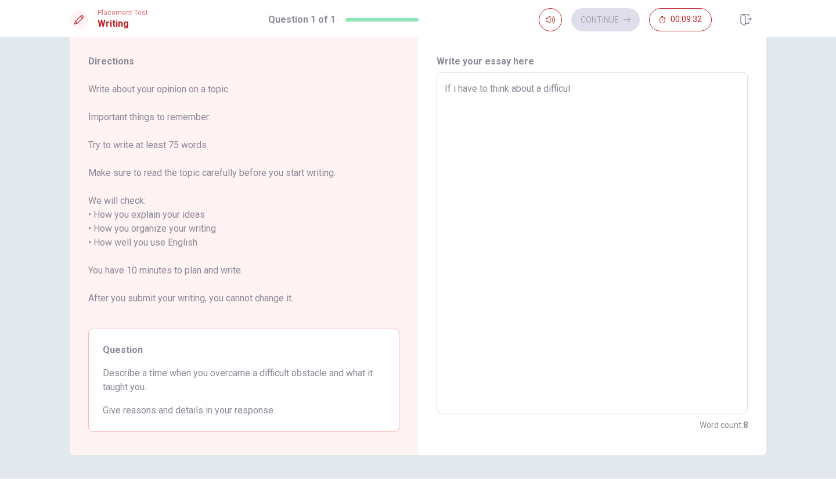
type textarea "If i have to think about a difficult"
type textarea "x"
type textarea "If i have to think about a difficult"
type textarea "x"
type textarea "If i have to think about a difficult t"
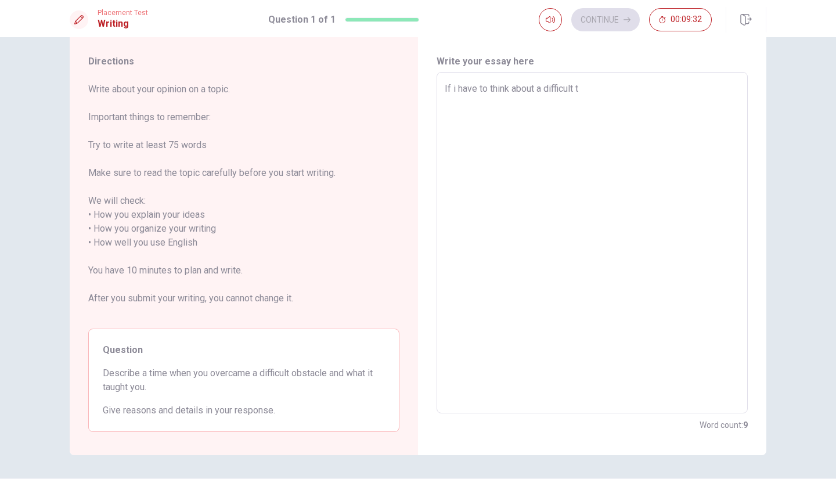
type textarea "x"
type textarea "If i have to think about a difficult ti"
type textarea "x"
type textarea "If i have to think about a difficult [PERSON_NAME]"
type textarea "x"
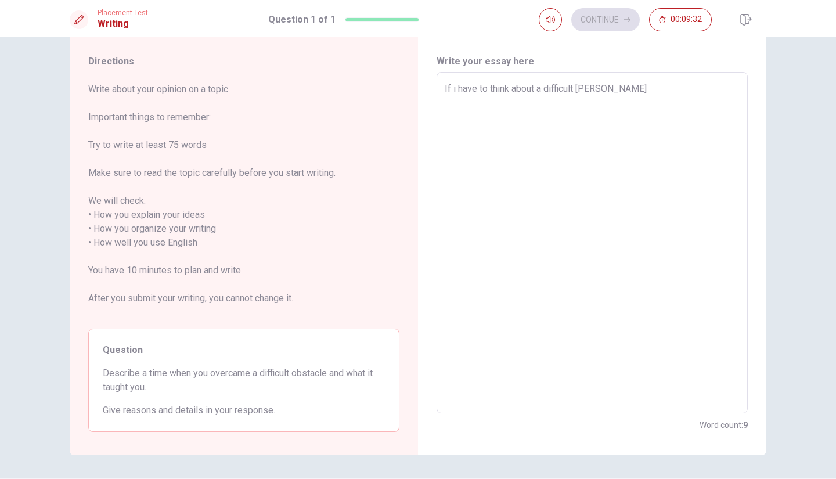
type textarea "If i have to think about a difficult time"
type textarea "x"
type textarea "If i have to think about a difficult time,"
type textarea "x"
type textarea "If i have to think about a difficult time,"
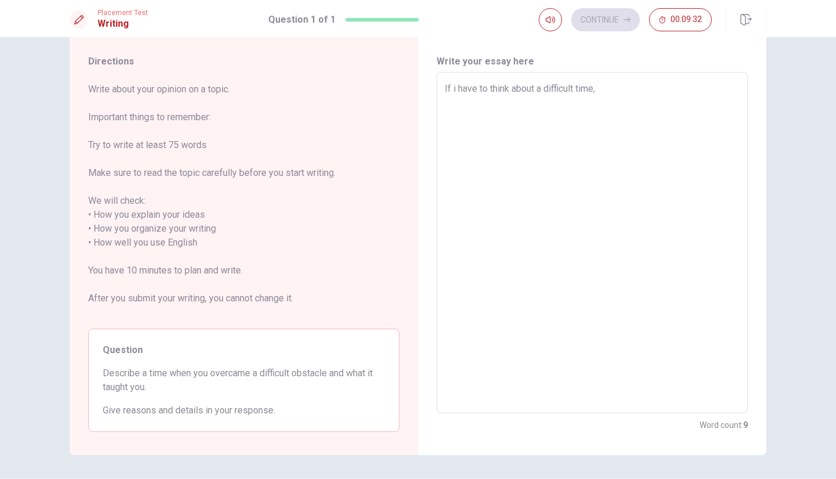
type textarea "x"
type textarea "If i have to think about a difficult time, I"
type textarea "x"
type textarea "If i have to think about a difficult time, I"
type textarea "x"
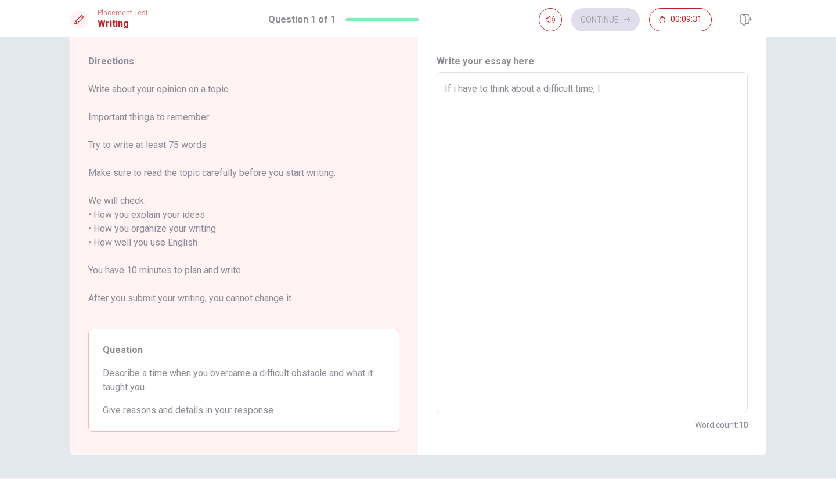
type textarea "If i have to think about a difficult time, I s"
type textarea "x"
type textarea "If i have to think about a difficult time, I su"
type textarea "x"
type textarea "If i have to think about a difficult time, I sue"
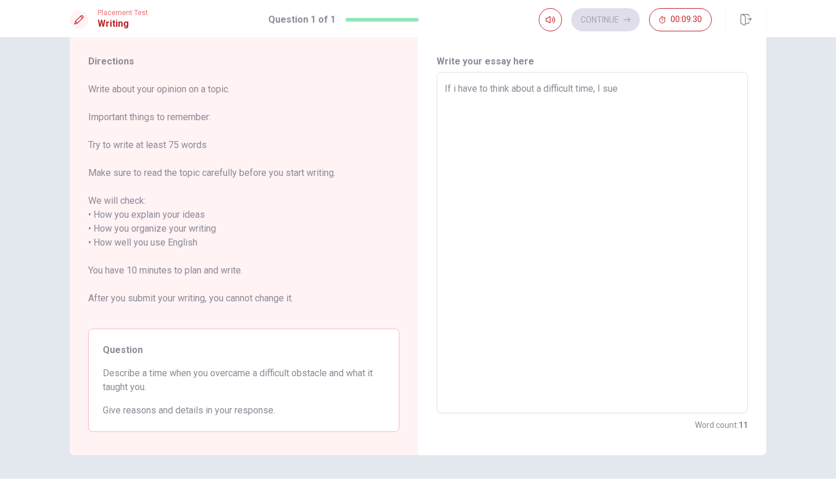
type textarea "x"
type textarea "If i have to think about a difficult time, I su"
type textarea "x"
type textarea "If i have to think about a difficult time, I sur"
type textarea "x"
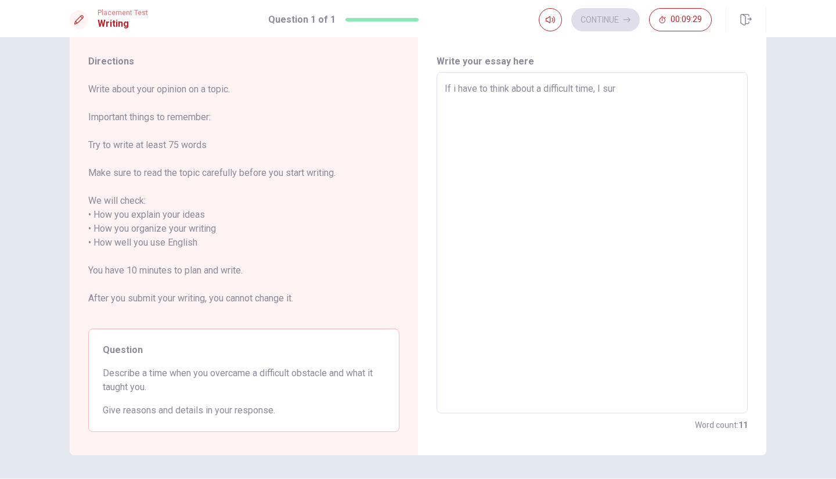
type textarea "If i have to think about a difficult time, I sure"
type textarea "x"
type textarea "If i have to think about a difficult time, I surel"
type textarea "x"
type textarea "If i have to think about a difficult time, I surely"
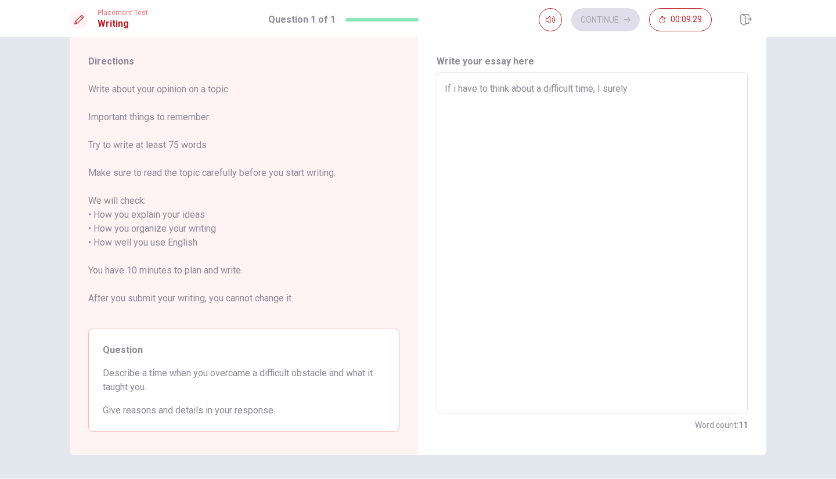
type textarea "x"
type textarea "If i have to think about a difficult time, I surely"
click at [498, 91] on textarea "If i have to think about a difficult time, I surely" at bounding box center [592, 243] width 295 height 322
type textarea "x"
type textarea "If i have to thin about a difficult time, I surely"
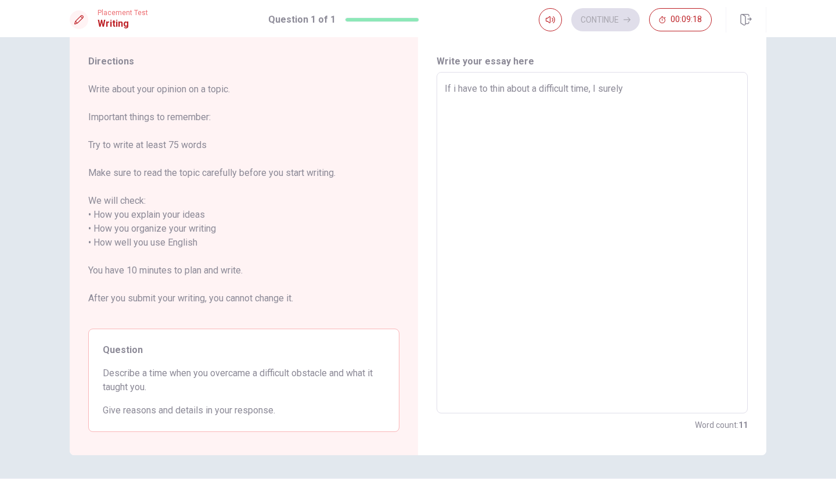
type textarea "x"
type textarea "If i have to thi about a difficult time, I surely"
type textarea "x"
type textarea "If i have to th about a difficult time, I surely"
type textarea "x"
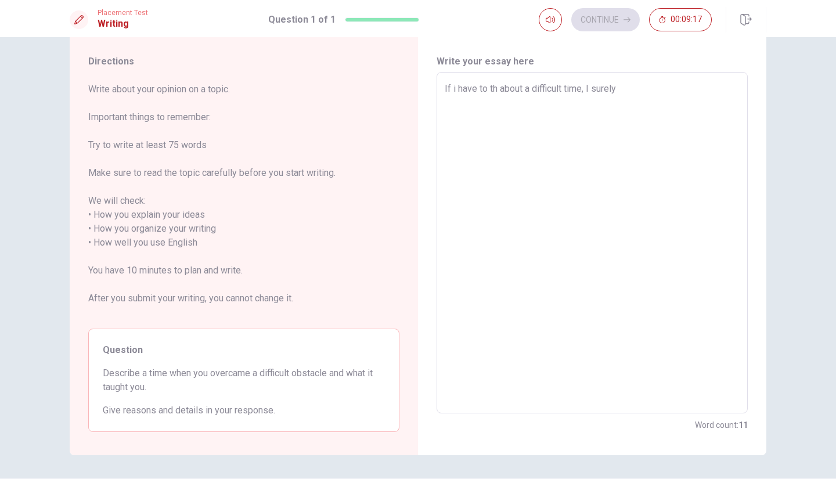
type textarea "If i have to t about a difficult time, I surely"
type textarea "x"
type textarea "If i have to ta about a difficult time, I surely"
type textarea "x"
type textarea "If i have to tal about a difficult time, I surely"
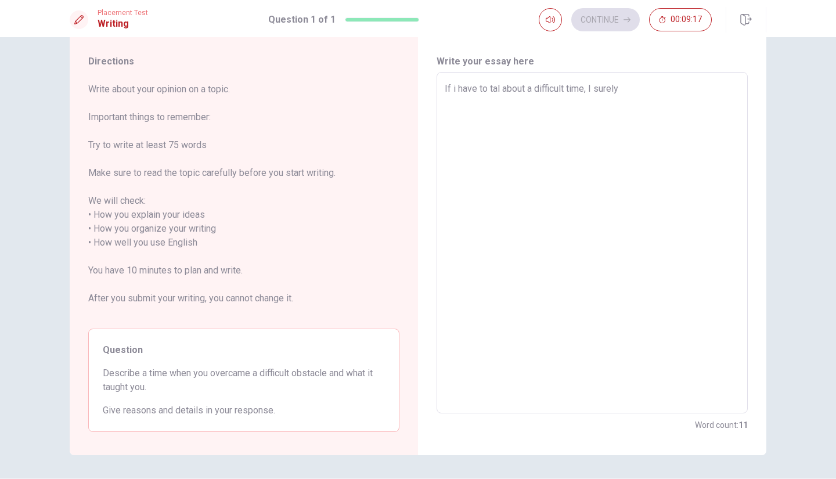
type textarea "x"
type textarea "If i have to talk about a difficult time, I surely"
type textarea "x"
click at [682, 92] on textarea "If i have to talk about a difficult time, I surely" at bounding box center [592, 243] width 295 height 322
type textarea "If i have to talk about a difficult time, I surely t"
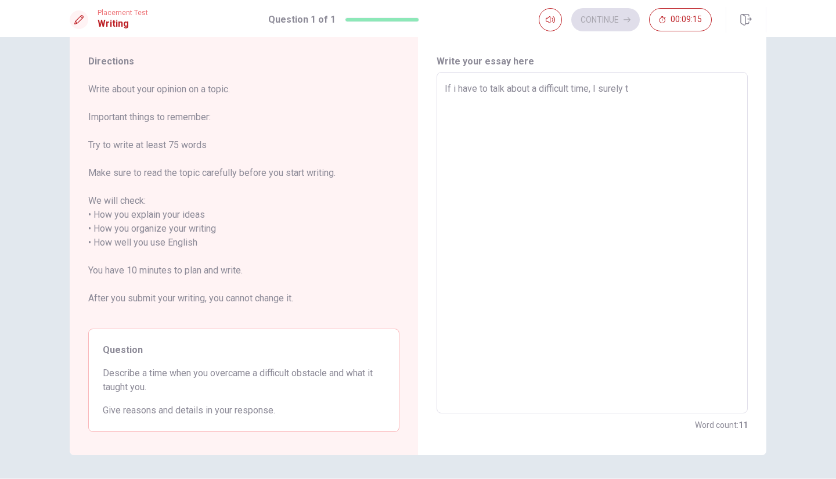
type textarea "x"
type textarea "If i have to talk about a difficult time, I surely th"
type textarea "x"
type textarea "If i have to talk about a difficult time, I surely thi"
type textarea "x"
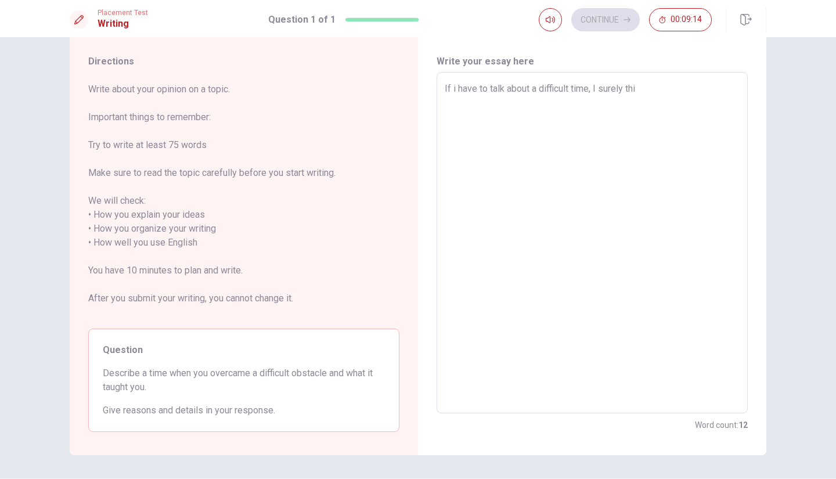
type textarea "If i have to talk about a difficult time, I surely thin"
type textarea "x"
type textarea "If i have to talk about a difficult time, I surely think"
type textarea "x"
type textarea "If i have to talk about a difficult time, I surely think"
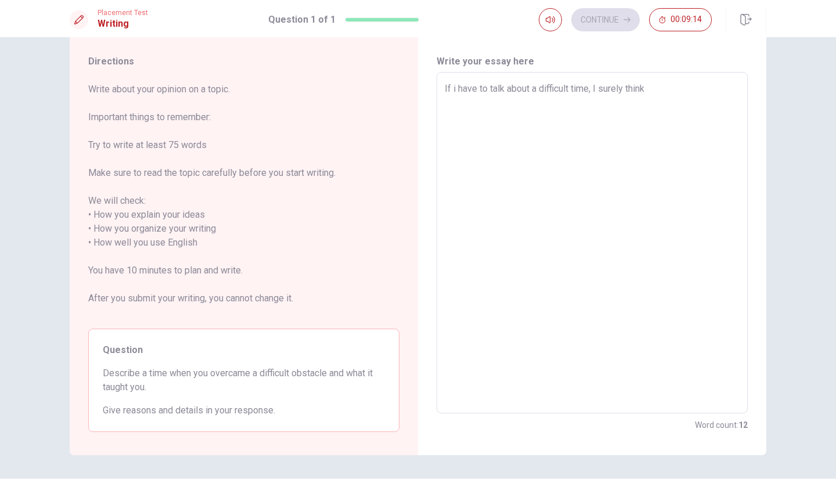
type textarea "x"
type textarea "If i have to talk about a difficult time, I surely think a"
type textarea "x"
type textarea "If i have to talk about a difficult time, I surely think ab"
type textarea "x"
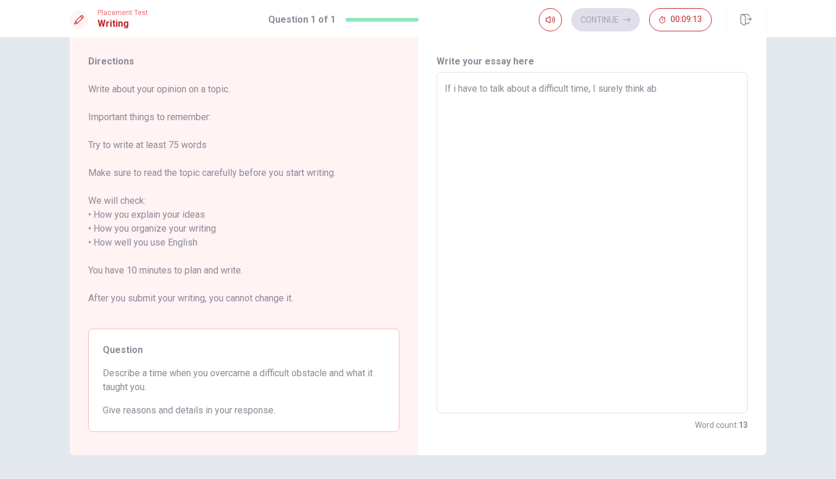
type textarea "If i have to talk about a difficult time, I surely think abo"
type textarea "x"
type textarea "If i have to talk about a difficult time, I surely think abou"
type textarea "x"
type textarea "If i have to talk about a difficult time, I surely think about"
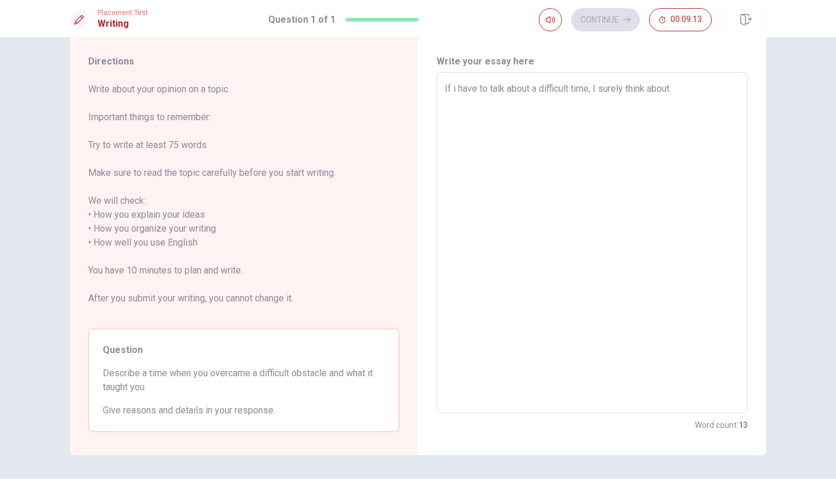
type textarea "x"
type textarea "If i have to talk about a difficult time, I surely think about"
type textarea "x"
type textarea "If i have to talk about a difficult time, I surely think about m"
type textarea "x"
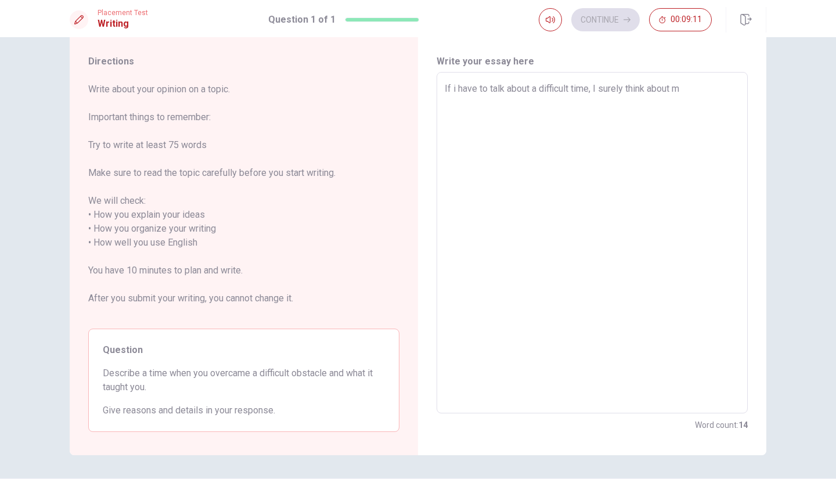
type textarea "If i have to talk about a difficult time, I surely think about mo"
type textarea "x"
type textarea "If i have to talk about a difficult time, I surely think about mov"
type textarea "x"
type textarea "If i have to talk about a difficult time, I surely think about movi"
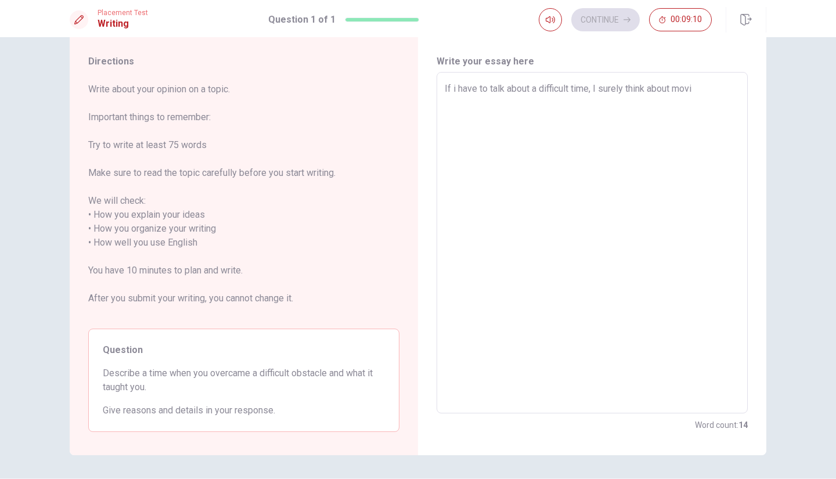
type textarea "x"
type textarea "If i have to talk about a difficult time, I surely think about movin"
type textarea "x"
type textarea "If i have to talk about a difficult time, I surely think about moving"
type textarea "x"
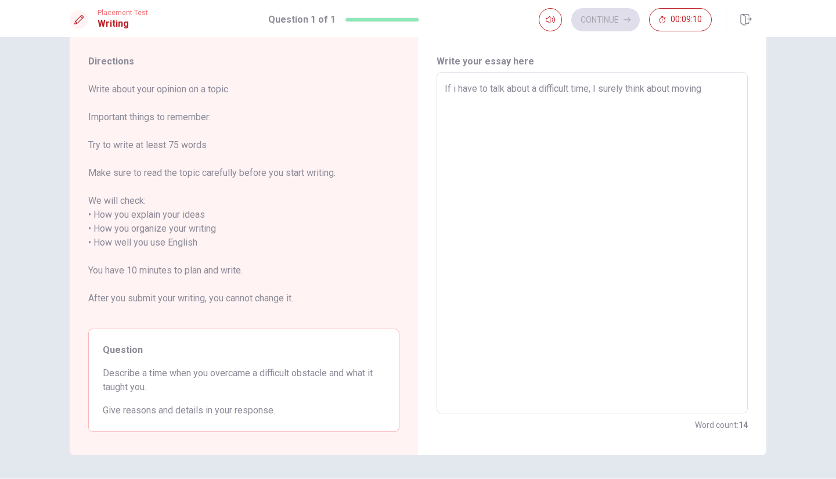
type textarea "If i have to talk about a difficult time, I surely think about moving"
type textarea "x"
type textarea "If i have to talk about a difficult time, I surely think about moving t"
type textarea "x"
type textarea "If i have to talk about a difficult time, I surely think about moving to"
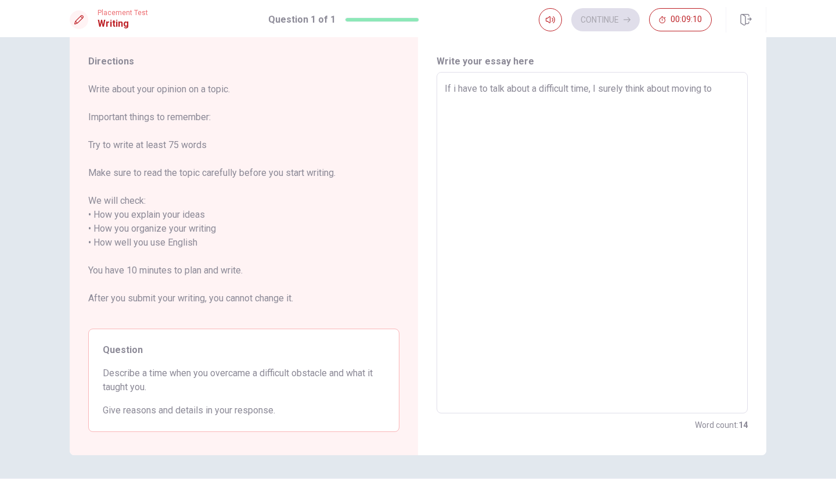
type textarea "x"
type textarea "If i have to talk about a difficult time, I surely think about moving to"
type textarea "x"
type textarea "If i have to talk about a difficult time, I surely think about moving to a"
type textarea "x"
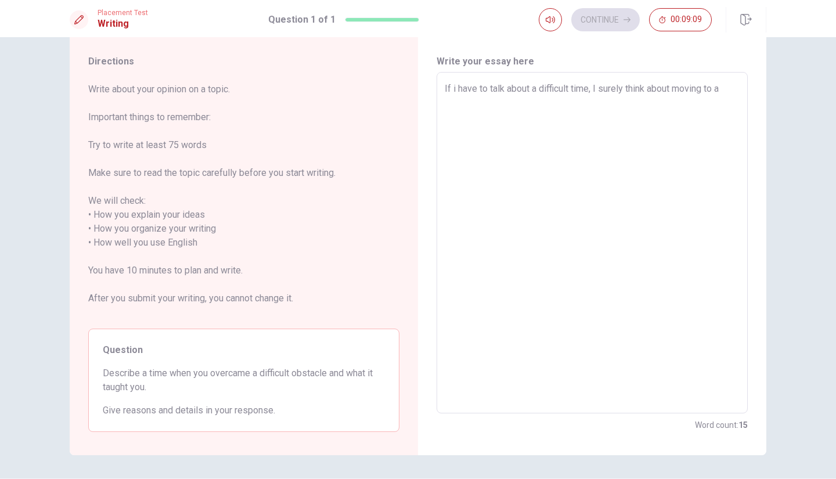
type textarea "If i have to talk about a difficult time, I surely think about moving to an"
type textarea "x"
type textarea "If i have to talk about a difficult time, I surely think about moving to ano"
type textarea "x"
type textarea "If i have to talk about a difficult time, I surely think about moving to anot"
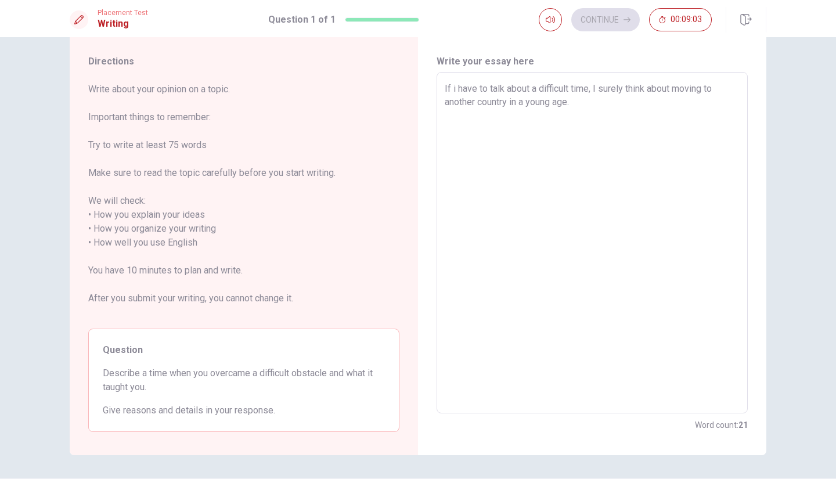
click at [512, 103] on textarea "If i have to talk about a difficult time, I surely think about moving to anothe…" at bounding box center [592, 243] width 295 height 322
click at [581, 106] on textarea "If i have to talk about a difficult time, I surely think about moving to anothe…" at bounding box center [592, 243] width 295 height 322
click at [643, 116] on textarea "If i have to talk about a difficult time, I surely think about moving to anothe…" at bounding box center [592, 243] width 295 height 322
click at [675, 116] on textarea "If i have to talk about a difficult time, I surely think about moving to anothe…" at bounding box center [592, 243] width 295 height 322
click at [715, 115] on textarea "If i have to talk about a difficult time, I surely think about moving to anothe…" at bounding box center [592, 243] width 295 height 322
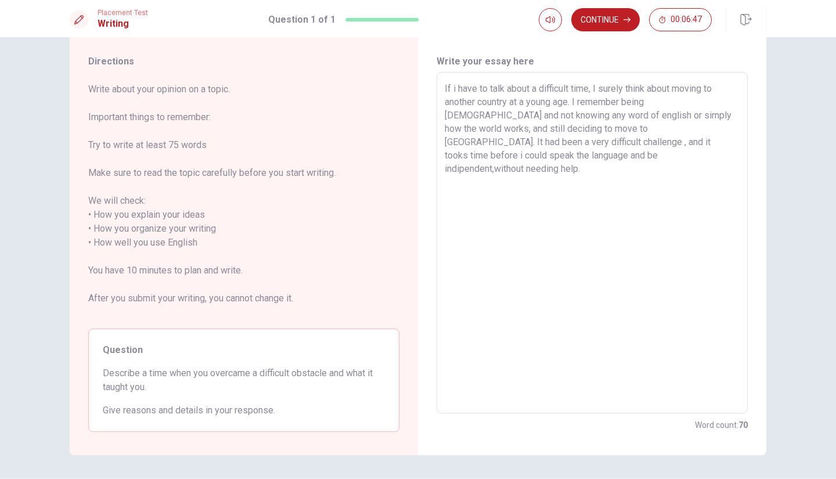
click at [492, 159] on textarea "If i have to talk about a difficult time, I surely think about moving to anothe…" at bounding box center [592, 243] width 295 height 322
click at [446, 141] on textarea "If i have to talk about a difficult time, I surely think about moving to anothe…" at bounding box center [592, 243] width 295 height 322
click at [491, 142] on textarea "If i have to talk about a difficult time, I surely think about moving to anothe…" at bounding box center [592, 243] width 295 height 322
click at [559, 159] on textarea "If i have to talk about a difficult time, I surely think about moving to anothe…" at bounding box center [592, 243] width 295 height 322
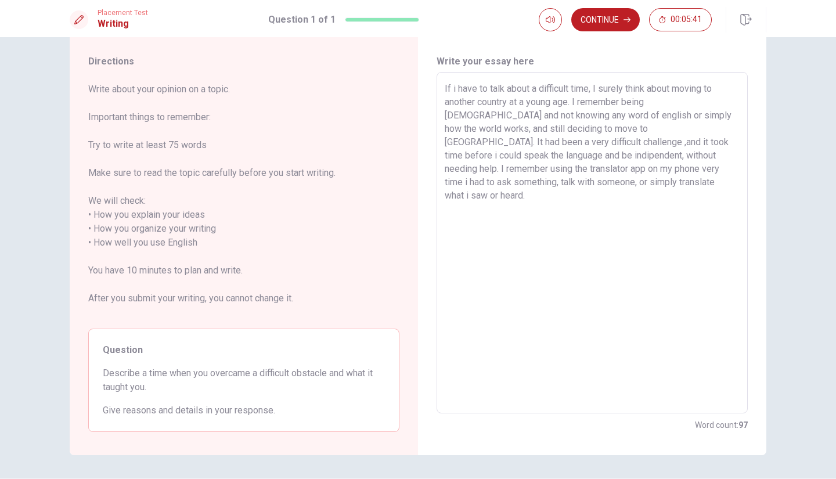
click at [472, 168] on textarea "If i have to talk about a difficult time, I surely think about moving to anothe…" at bounding box center [592, 243] width 295 height 322
click at [592, 179] on textarea "If i have to talk about a difficult time, I surely think about moving to anothe…" at bounding box center [592, 243] width 295 height 322
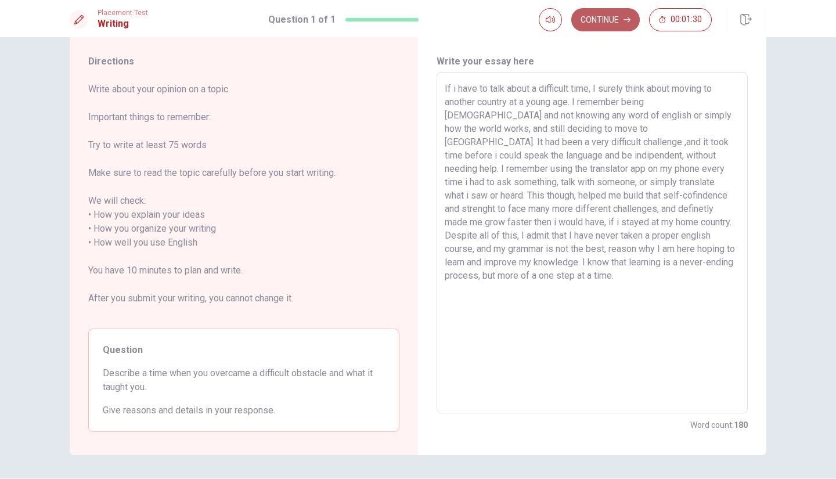
click at [626, 16] on icon "button" at bounding box center [627, 19] width 7 height 7
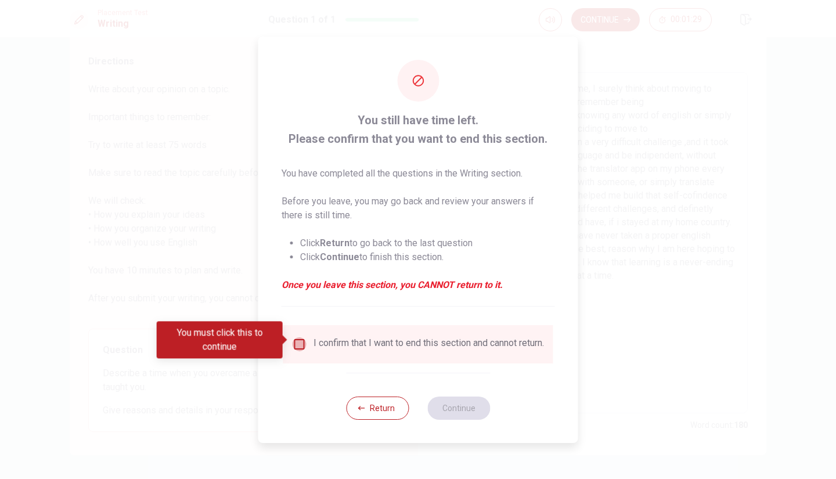
click at [299, 338] on input "You must click this to continue" at bounding box center [300, 344] width 14 height 14
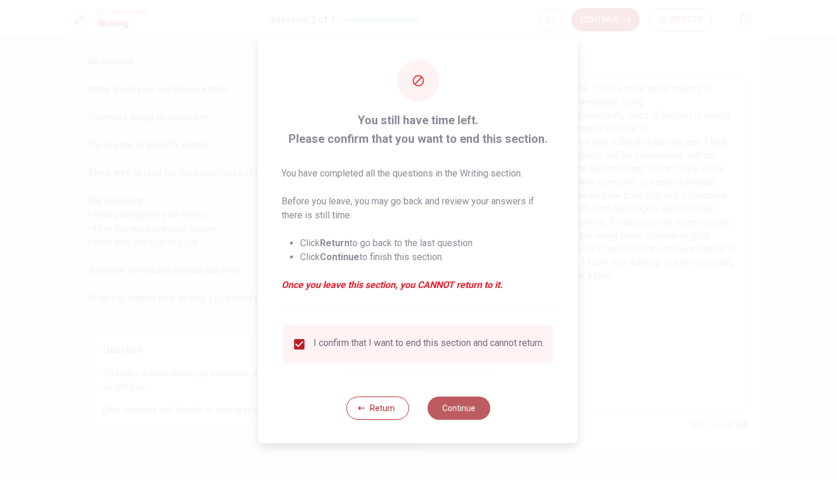
click at [455, 416] on button "Continue" at bounding box center [458, 408] width 63 height 23
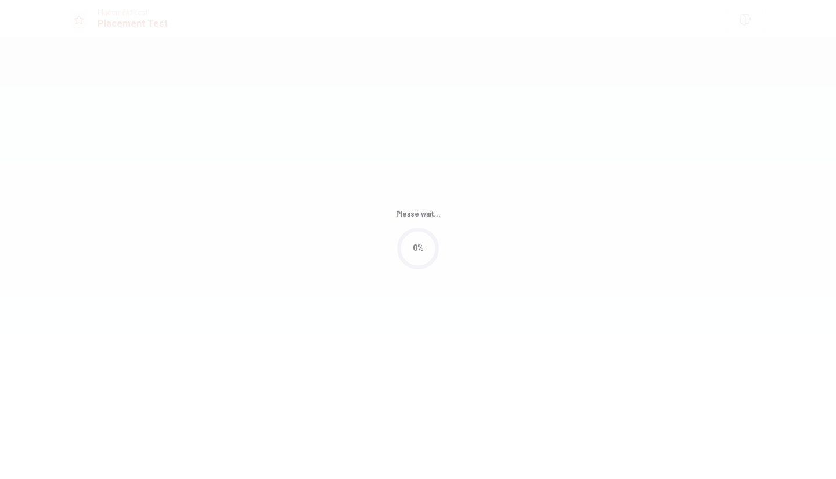
scroll to position [0, 0]
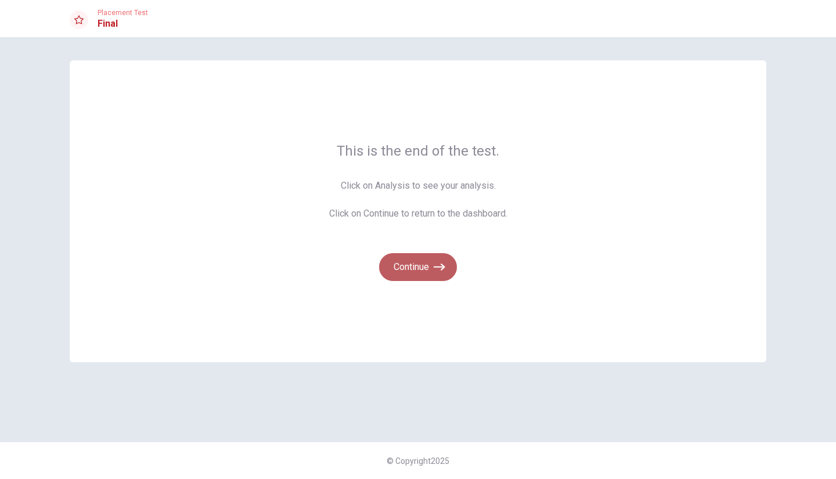
click at [414, 279] on button "Continue" at bounding box center [418, 267] width 78 height 28
